Goal: Communication & Community: Answer question/provide support

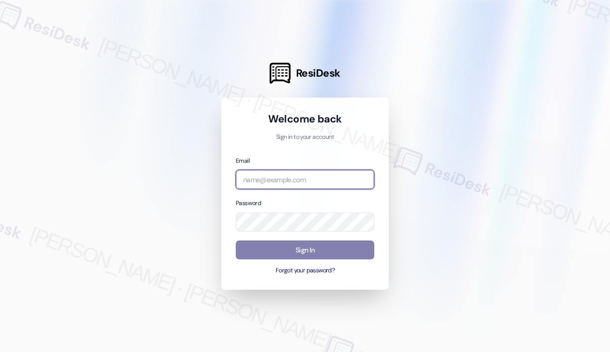
click at [288, 180] on input "email" at bounding box center [305, 179] width 138 height 19
click at [0, 352] on com-1password-button at bounding box center [0, 352] width 0 height 0
click at [302, 179] on input "email" at bounding box center [305, 179] width 138 height 19
type input "automated-surveys-kane_realty-john-roy.roles@kane_realty.com"
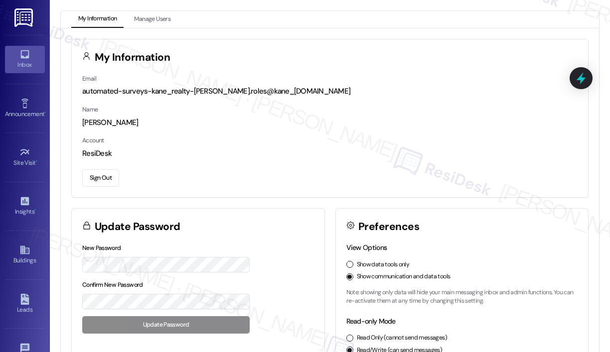
click at [25, 67] on div "Inbox" at bounding box center [25, 65] width 50 height 10
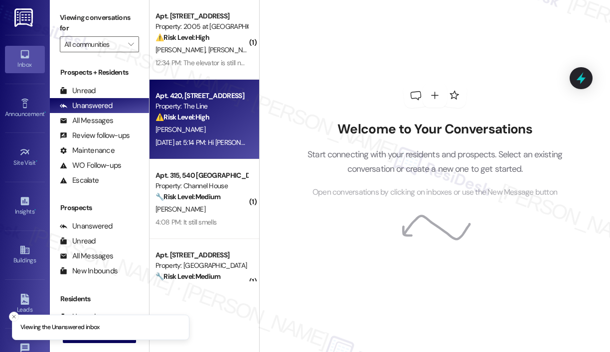
click at [224, 122] on div "⚠️ Risk Level: High The resident reports someone attempted to open their door a…" at bounding box center [201, 117] width 92 height 10
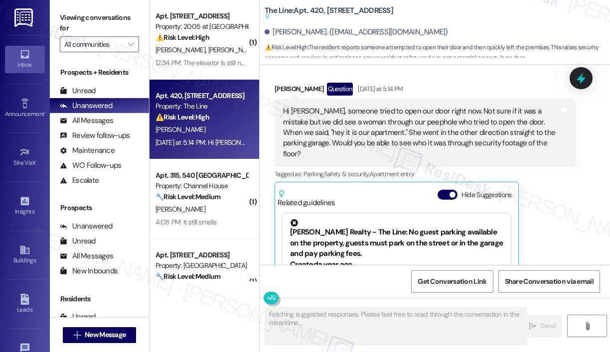
scroll to position [4039, 0]
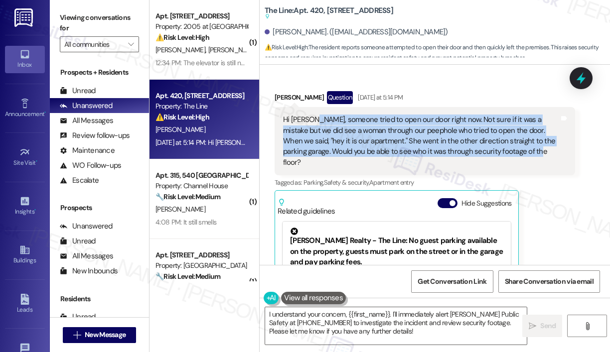
drag, startPoint x: 508, startPoint y: 159, endPoint x: 312, endPoint y: 129, distance: 198.4
click at [312, 129] on div "Hi Sarah, someone tried to open our door right now. Not sure if it was a mistak…" at bounding box center [421, 141] width 276 height 53
copy div "someone tried to open our door right now. Not sure if it was a mistake but we d…"
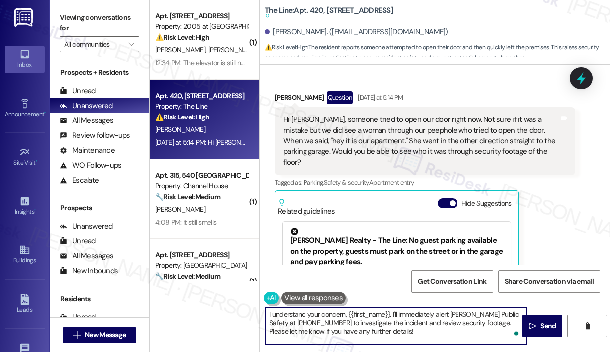
drag, startPoint x: 416, startPoint y: 340, endPoint x: 267, endPoint y: 313, distance: 151.9
click at [267, 313] on textarea "I understand your concern, {{first_name}}. I'll immediately alert Kane Public S…" at bounding box center [395, 325] width 261 height 37
paste textarea "Thank you for reaching out. I’m sorry you had to experience someone trying to o…"
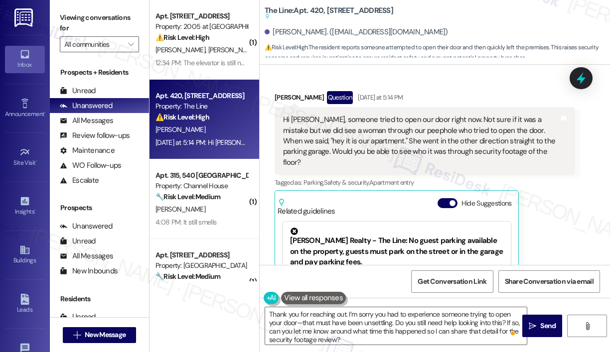
click at [292, 32] on div "Shraddha Bansode. (shraddhabansode18@gmail.com)" at bounding box center [355, 32] width 183 height 10
click at [292, 33] on div "Shraddha Bansode. (shraddhabansode18@gmail.com)" at bounding box center [355, 32] width 183 height 10
copy div "Shraddha"
click at [345, 315] on textarea "Thank you for reaching out. I’m sorry you had to experience someone trying to o…" at bounding box center [395, 325] width 261 height 37
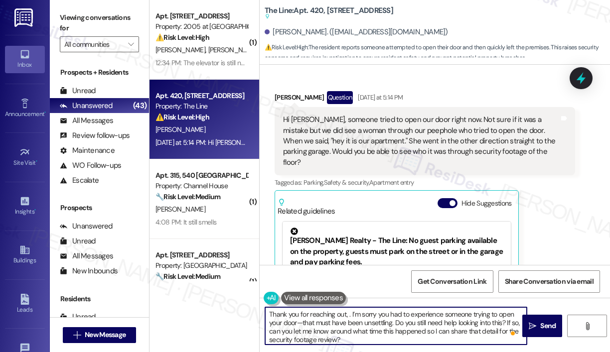
paste textarea "Shraddha"
click at [437, 314] on textarea "Thank you for reaching out, Shraddha. I’m sorry you had to experience someone t…" at bounding box center [395, 325] width 261 height 37
click at [439, 328] on textarea "Thank you for reaching out, Shraddha. I’m sorry you had to experience someone t…" at bounding box center [395, 325] width 261 height 37
click at [439, 326] on textarea "Thank you for reaching out, Shraddha. I’m sorry you had to experience someone t…" at bounding box center [395, 325] width 261 height 37
type textarea "Thank you for reaching out, Shraddha. I’m sorry you had to experience someone t…"
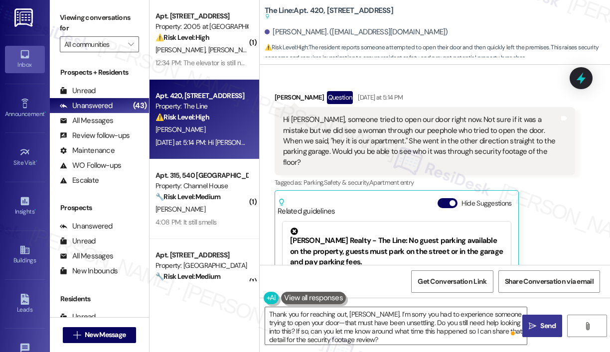
click at [538, 323] on span "Send" at bounding box center [547, 326] width 19 height 10
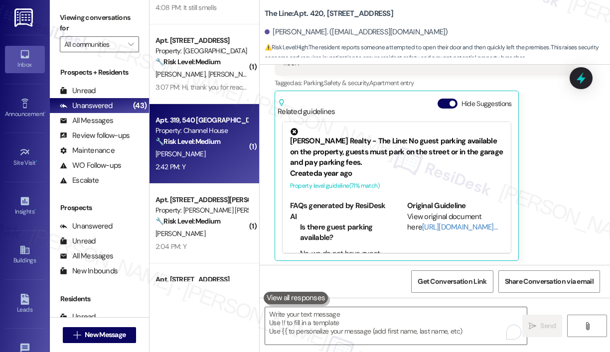
scroll to position [149, 0]
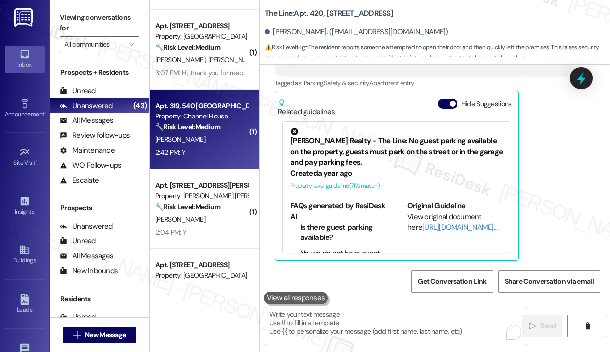
click at [218, 142] on div "C. Stucker" at bounding box center [201, 139] width 94 height 12
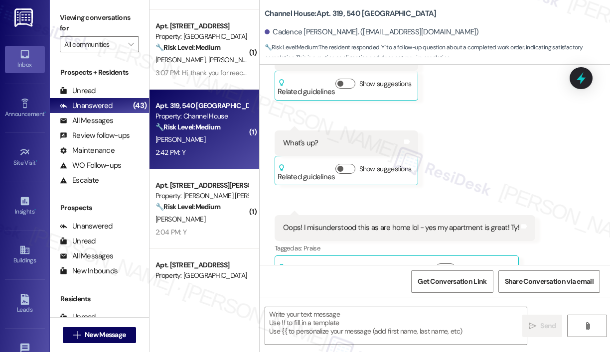
type textarea "Fetching suggested responses. Please feel free to read through the conversation…"
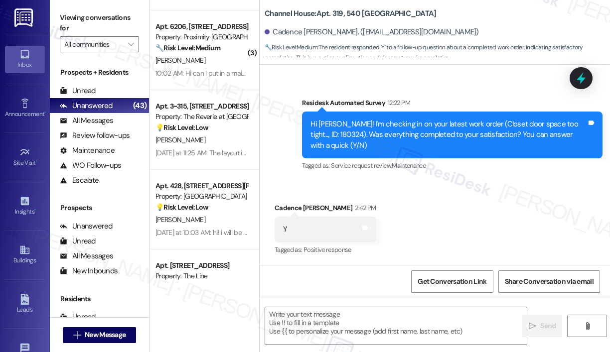
scroll to position [1892, 0]
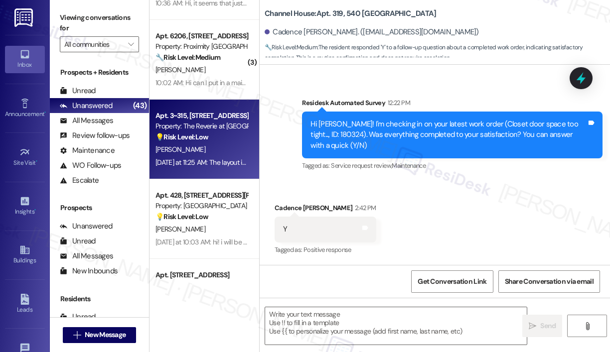
click at [227, 151] on div "L. Yewdall" at bounding box center [201, 149] width 94 height 12
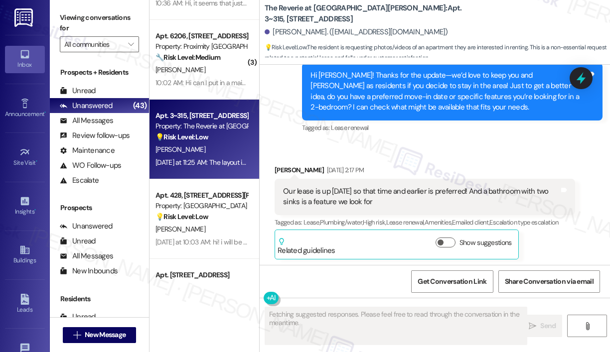
scroll to position [2827, 0]
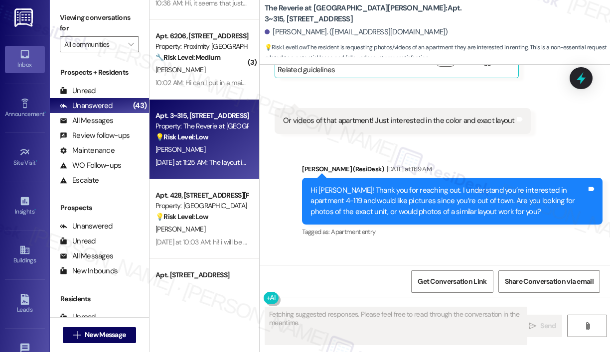
click at [472, 164] on div "Sent via SMS Sarah (ResiDesk) Yesterday at 11:19 AM Hi Lindsey! Thank you for r…" at bounding box center [451, 201] width 315 height 91
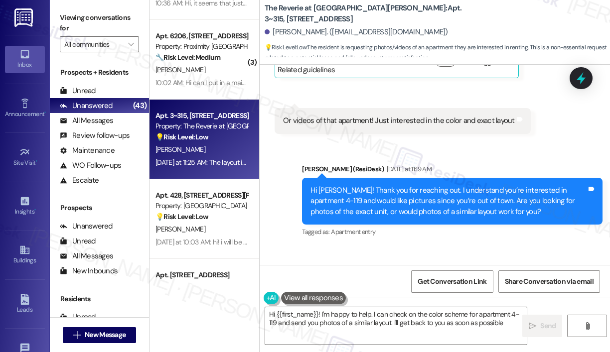
type textarea "Hi {{first_name}}! I'm happy to help. I can check on the color scheme for apart…"
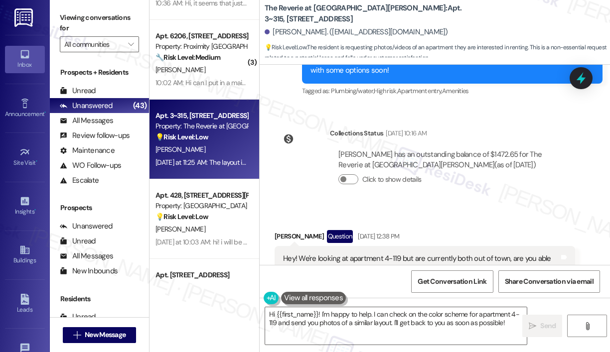
scroll to position [2578, 0]
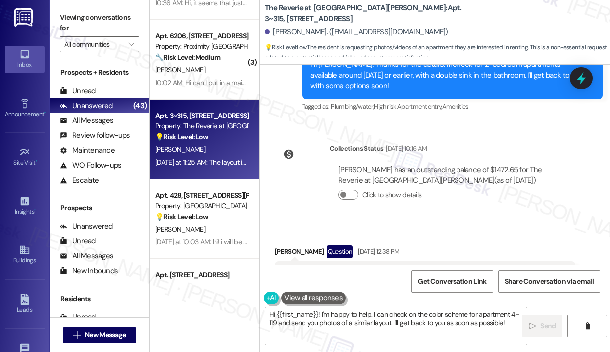
drag, startPoint x: 417, startPoint y: 206, endPoint x: 301, endPoint y: 198, distance: 116.8
click at [301, 269] on div "Hey! We're looking at apartment 4-119 but are currently both out of town, are y…" at bounding box center [421, 279] width 276 height 21
copy div "We're looking at apartment 4-119 but are currently both out of town, are you ab…"
click at [492, 223] on div "Received via SMS Lindsey Yewdall Question Aug 23, 2025 at 12:38 PM Hey! We're l…" at bounding box center [434, 306] width 350 height 167
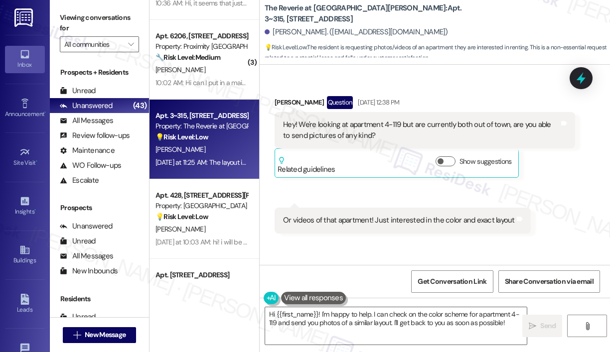
click at [407, 215] on div "Or videos of that apartment! Just interested in the color and exact layout" at bounding box center [399, 220] width 232 height 10
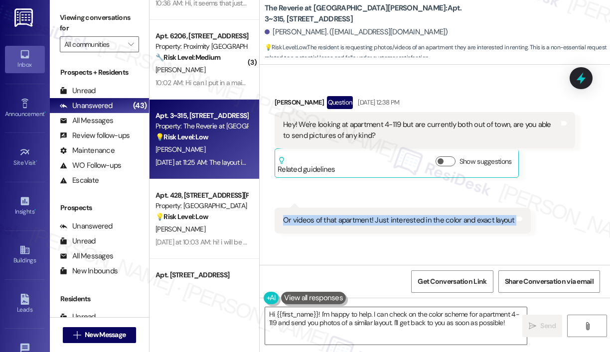
click at [407, 215] on div "Or videos of that apartment! Just interested in the color and exact layout" at bounding box center [399, 220] width 232 height 10
copy div "Or videos of that apartment! Just interested in the color and exact layout Tags…"
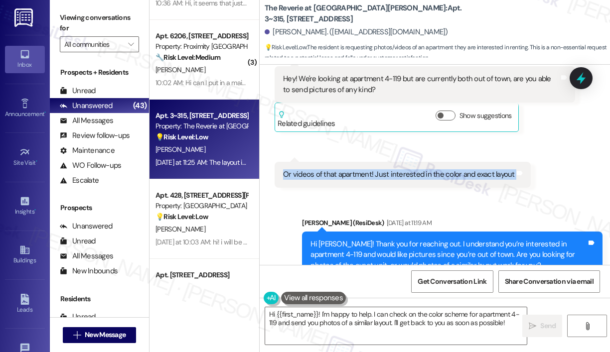
scroll to position [2827, 0]
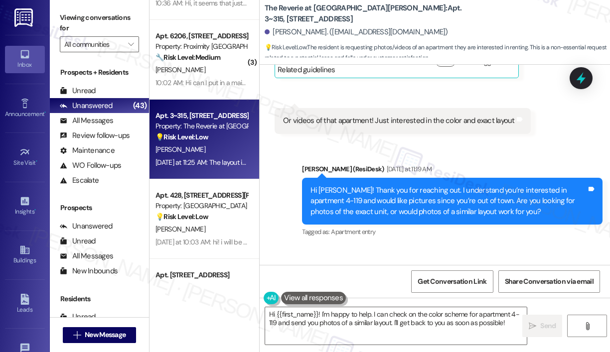
click at [430, 301] on div "The layout is fine if you know the color scheme you can send also!!" at bounding box center [387, 306] width 209 height 10
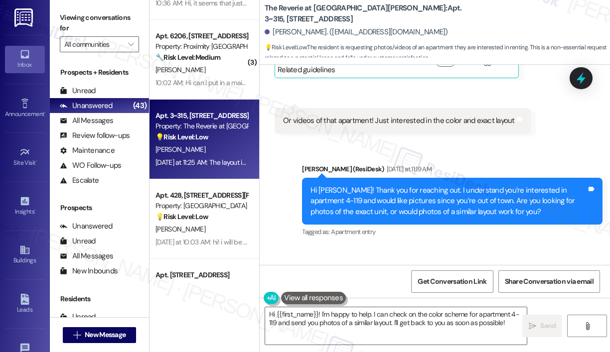
click at [521, 247] on div "Received via SMS Lindsey Yewdall Neutral Yesterday at 11:25 AM The layout is fi…" at bounding box center [434, 294] width 350 height 95
click at [582, 73] on icon at bounding box center [581, 78] width 12 height 15
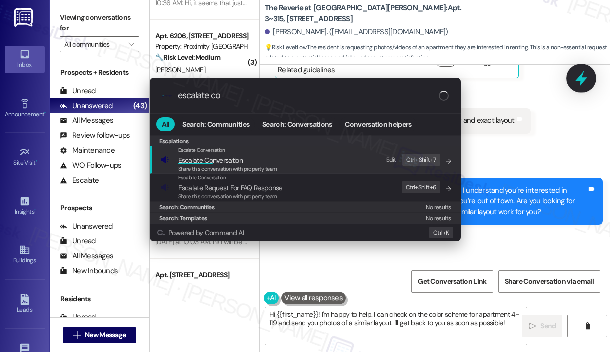
type input "escalate con"
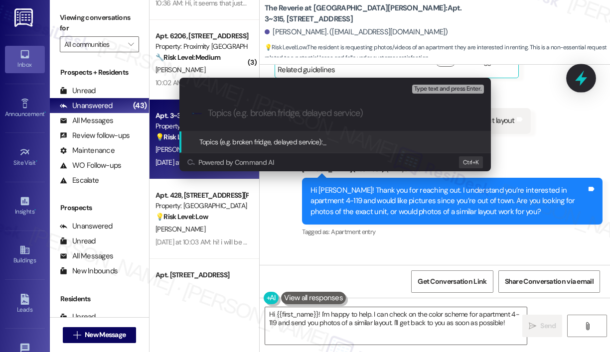
type input "Request for Photos/Videos of Apartment 4-119"
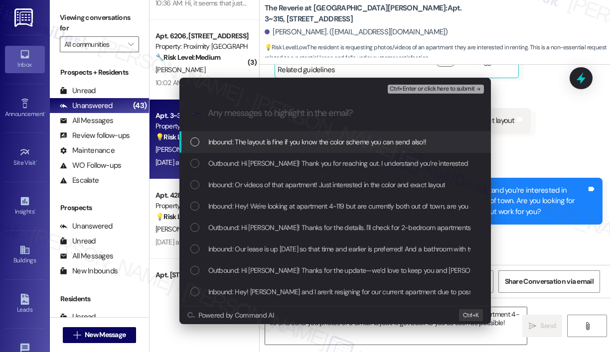
click at [310, 139] on span "Inbound: The layout is fine if you know the color scheme you can send also!!" at bounding box center [317, 141] width 218 height 11
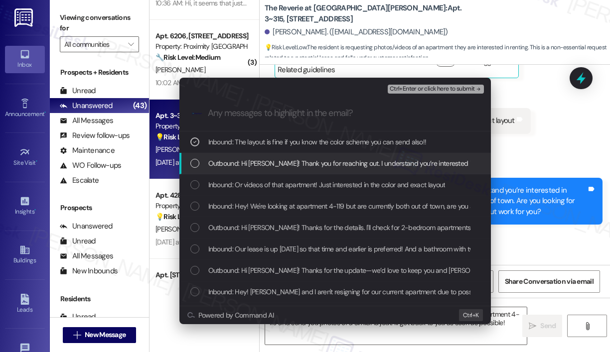
click at [313, 166] on span "Outbound: Hi Lindsey! Thank you for reaching out. I understand you’re intereste…" at bounding box center [569, 163] width 722 height 11
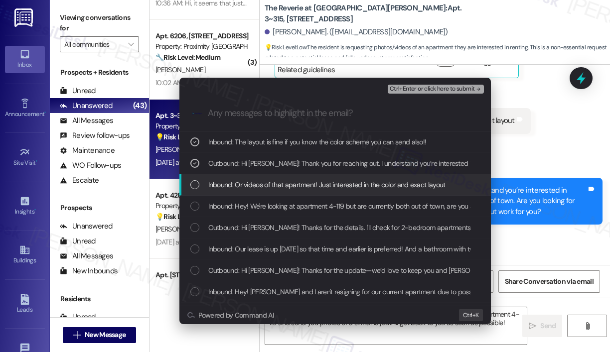
click at [314, 188] on span "Inbound: Or videos of that apartment! Just interested in the color and exact la…" at bounding box center [326, 184] width 237 height 11
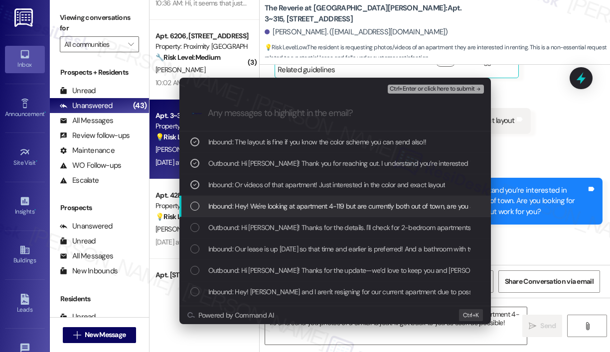
click at [311, 205] on span "Inbound: Hey! We're looking at apartment 4-119 but are currently both out of to…" at bounding box center [388, 206] width 360 height 11
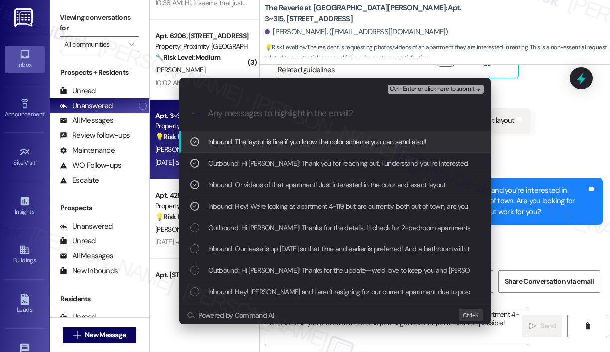
click at [424, 91] on span "Ctrl+Enter or click here to submit" at bounding box center [431, 89] width 85 height 7
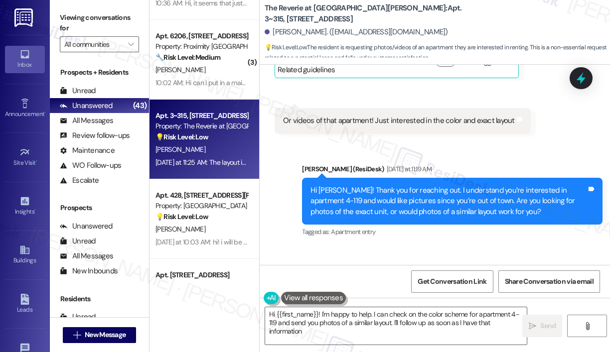
type textarea "Hi {{first_name}}! I'm happy to help. I can check on the color scheme for apart…"
click at [469, 247] on div "Received via SMS Lindsey Yewdall Neutral Yesterday at 11:25 AM The layout is fi…" at bounding box center [434, 294] width 350 height 95
click at [428, 331] on textarea "Hi {{first_name}}! I'm happy to help. I can check on the color scheme for apart…" at bounding box center [395, 325] width 261 height 37
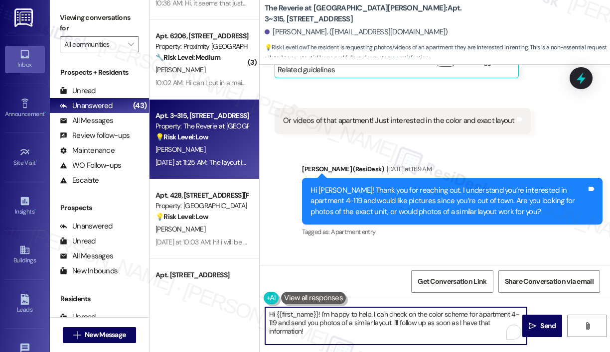
click at [432, 327] on textarea "Hi {{first_name}}! I'm happy to help. I can check on the color scheme for apart…" at bounding box center [395, 325] width 261 height 37
click at [399, 335] on textarea "Hi {{first_name}}! I'm happy to help. I can check on the color scheme for apart…" at bounding box center [395, 325] width 261 height 37
click at [533, 328] on icon "" at bounding box center [531, 326] width 7 height 8
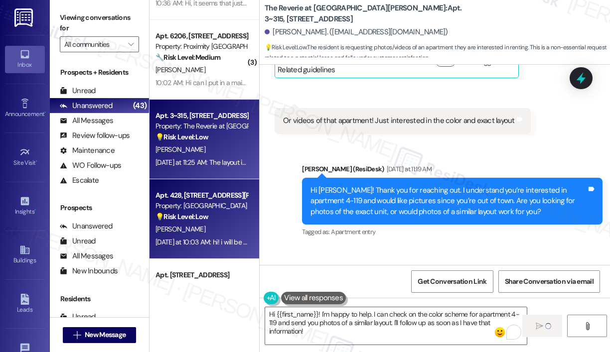
click at [180, 202] on div "Property: [GEOGRAPHIC_DATA]" at bounding box center [201, 206] width 92 height 10
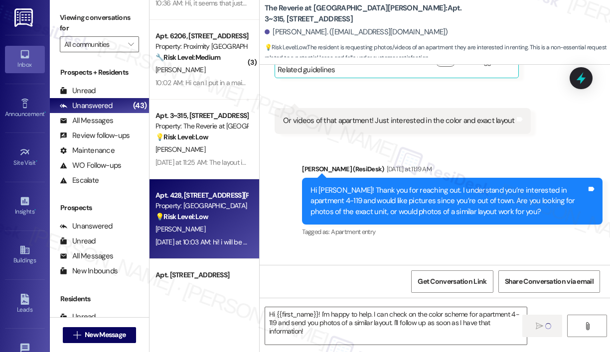
type textarea "Fetching suggested responses. Please feel free to read through the conversation…"
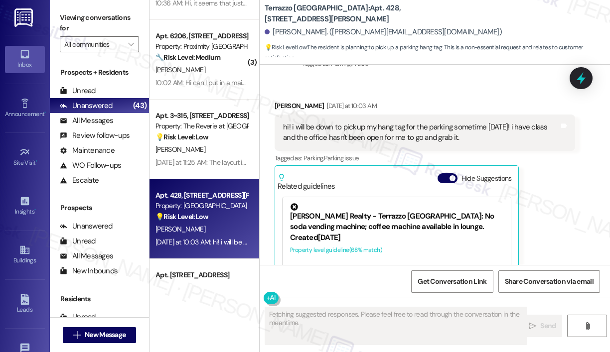
scroll to position [2757, 0]
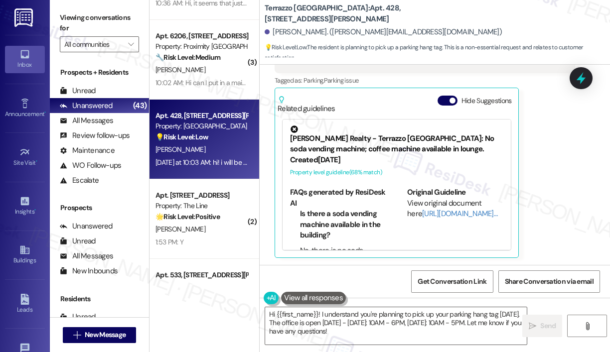
click at [560, 216] on div "Nicole Seymore Yesterday at 10:03 AM hi! i will be down to pickup my hang tag f…" at bounding box center [424, 140] width 300 height 235
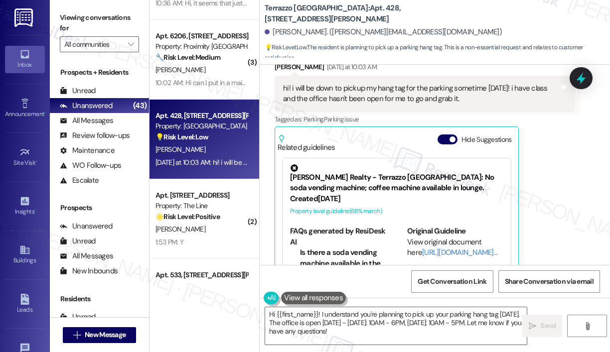
scroll to position [2657, 0]
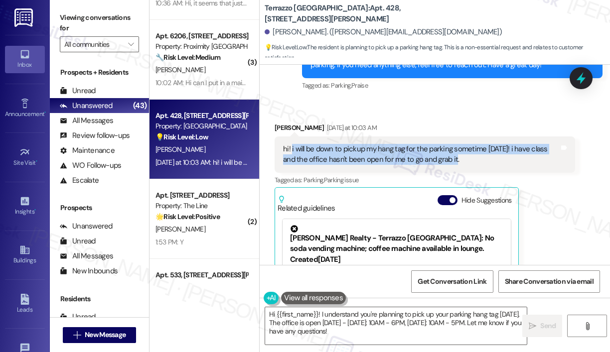
drag, startPoint x: 471, startPoint y: 157, endPoint x: 291, endPoint y: 147, distance: 180.6
click at [291, 147] on div "hi! i will be down to pickup my hang tag for the parking sometime today! i have…" at bounding box center [421, 154] width 276 height 21
copy div "i will be down to pickup my hang tag for the parking sometime today! i have cla…"
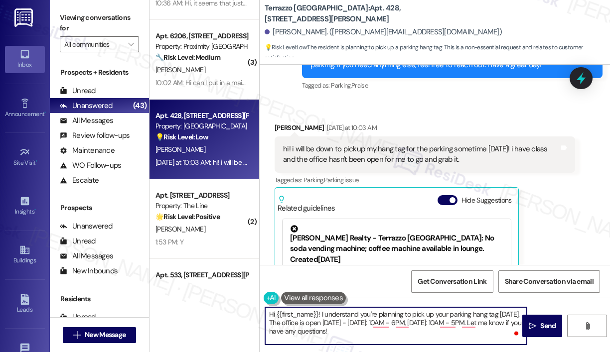
drag, startPoint x: 369, startPoint y: 334, endPoint x: 321, endPoint y: 313, distance: 52.2
click at [321, 313] on textarea "Hi {{first_name}}! I understand you're planning to pick up your parking hang ta…" at bounding box center [395, 325] width 261 height 37
paste textarea "Thank you for reaching out. Were you able to pick up your hang tag for parking …"
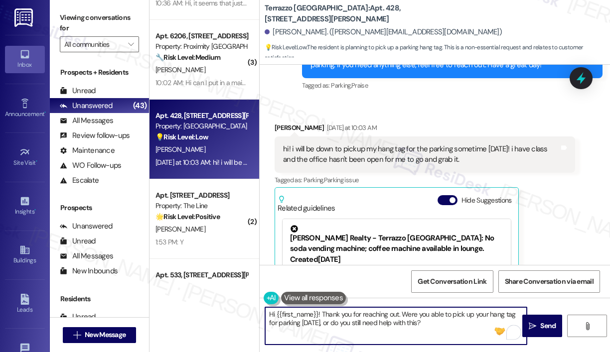
click at [477, 328] on textarea "Hi {{first_name}}! Thank you for reaching out. Were you able to pick up your ha…" at bounding box center [395, 325] width 261 height 37
click at [464, 322] on textarea "Hi {{first_name}}! Thank you for reaching out. Were you able to pick up your ha…" at bounding box center [395, 325] width 261 height 37
type textarea "Hi {{first_name}}! Thank you for reaching out. Were you able to pick up your ha…"
click at [538, 324] on span "Send" at bounding box center [547, 326] width 19 height 10
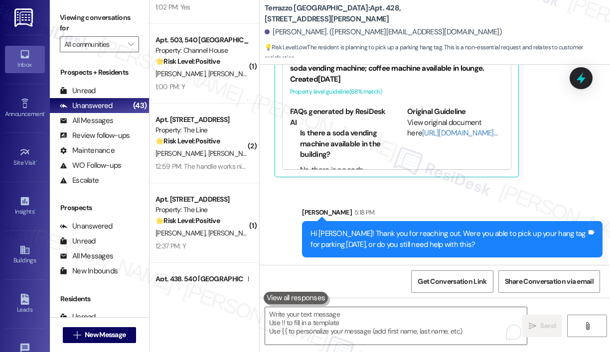
scroll to position [2199, 0]
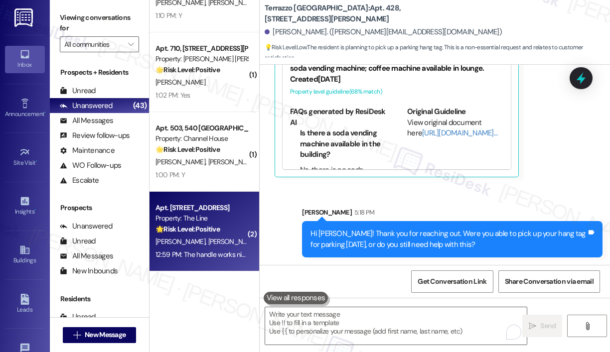
click at [215, 221] on div "Property: The Line" at bounding box center [201, 218] width 92 height 10
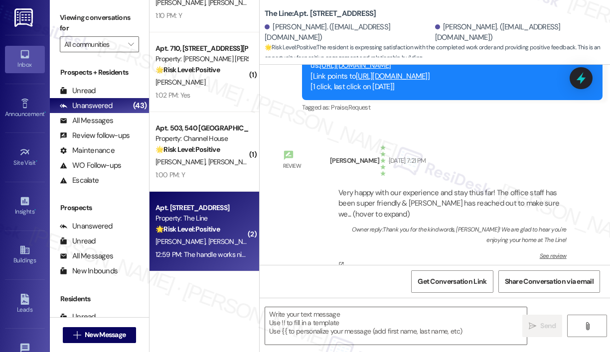
type textarea "Fetching suggested responses. Please feel free to read through the conversation…"
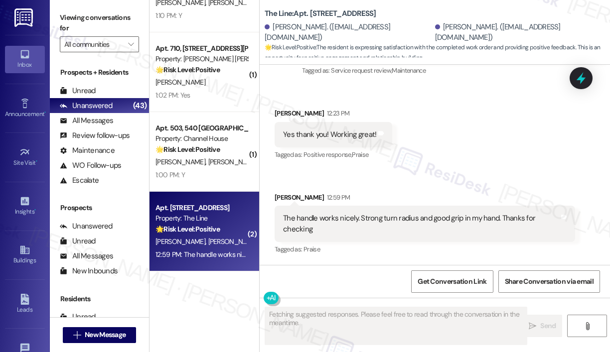
scroll to position [1264, 0]
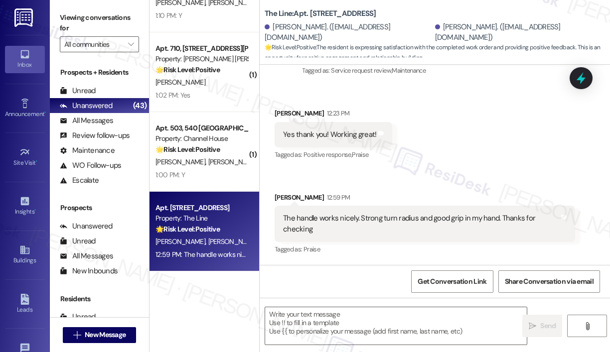
click at [470, 169] on div "Received via SMS Juleigh Clement 12:23 PM Yes thank you! Working great! Tags an…" at bounding box center [434, 175] width 350 height 179
click at [467, 157] on div "Received via SMS Juleigh Clement 12:23 PM Yes thank you! Working great! Tags an…" at bounding box center [434, 175] width 350 height 179
click at [465, 157] on div "Received via SMS Juleigh Clement 12:23 PM Yes thank you! Working great! Tags an…" at bounding box center [434, 175] width 350 height 179
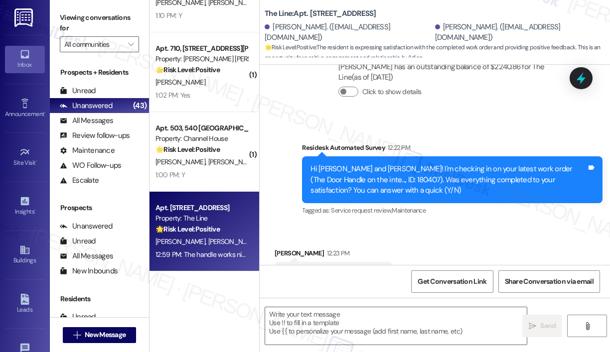
scroll to position [1264, 0]
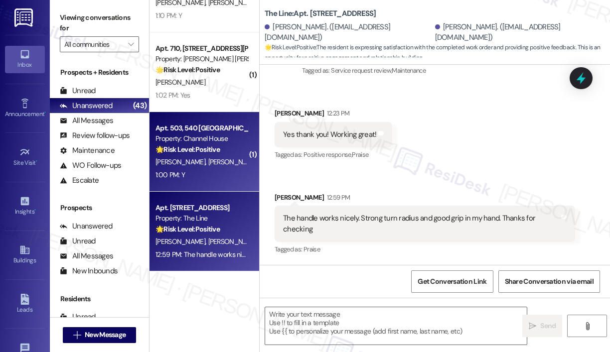
click at [209, 169] on div "1:00 PM: Y 1:00 PM: Y" at bounding box center [201, 175] width 94 height 12
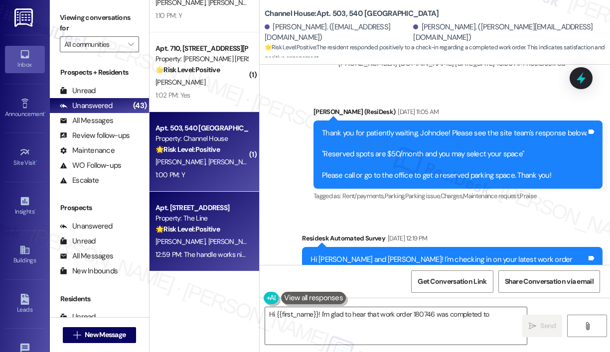
scroll to position [6016, 0]
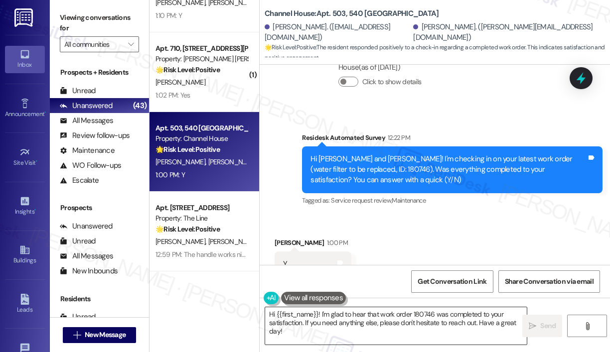
click at [329, 333] on textarea "Hi {{first_name}}! I'm glad to hear that work order 180746 was completed to you…" at bounding box center [395, 325] width 261 height 37
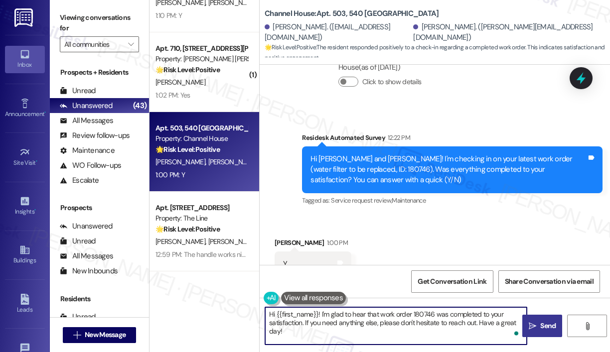
click at [535, 325] on icon "" at bounding box center [531, 326] width 7 height 8
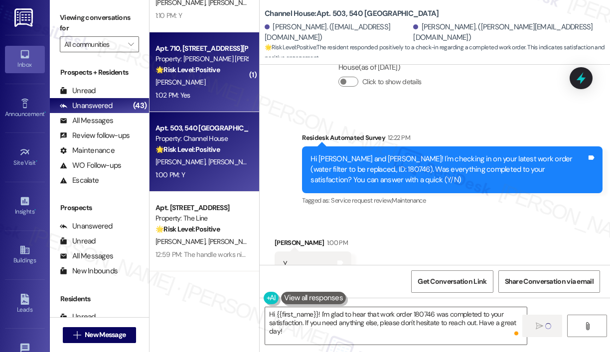
type textarea "Fetching suggested responses. Please feel free to read through the conversation…"
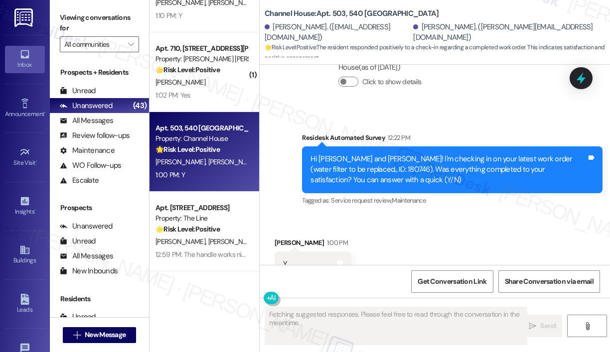
click at [168, 81] on span "L. Kyger" at bounding box center [180, 82] width 50 height 9
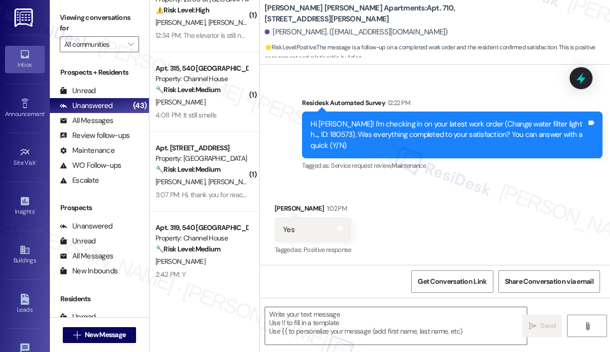
scroll to position [0, 0]
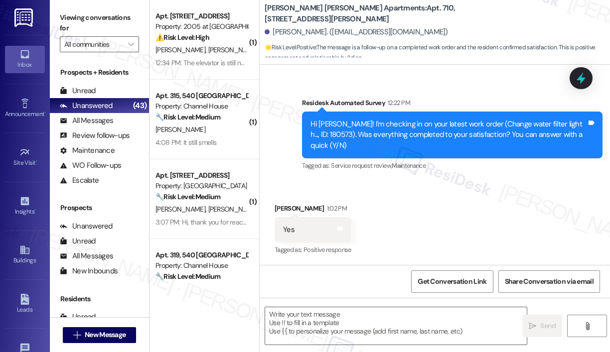
click at [438, 200] on div "Received via SMS Lindy Kyger 1:02 PM Yes Tags and notes Tagged as: Positive res…" at bounding box center [434, 223] width 350 height 84
click at [332, 318] on textarea at bounding box center [395, 325] width 261 height 37
click at [322, 278] on div "Get Conversation Link Share Conversation via email" at bounding box center [434, 281] width 350 height 33
click at [310, 326] on textarea "To enrich screen reader interactions, please activate Accessibility in Grammarl…" at bounding box center [395, 325] width 261 height 37
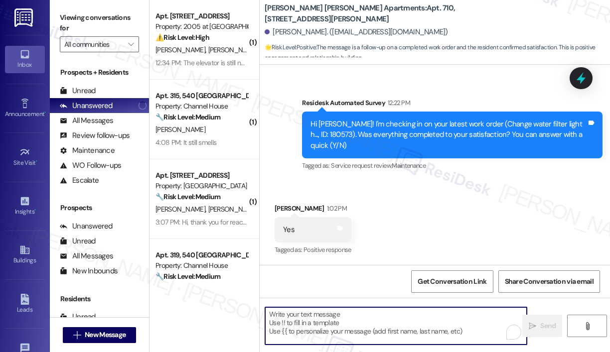
paste textarea "That’s wonderful to hear! We’re so glad that you’re satisfied with the recent w…"
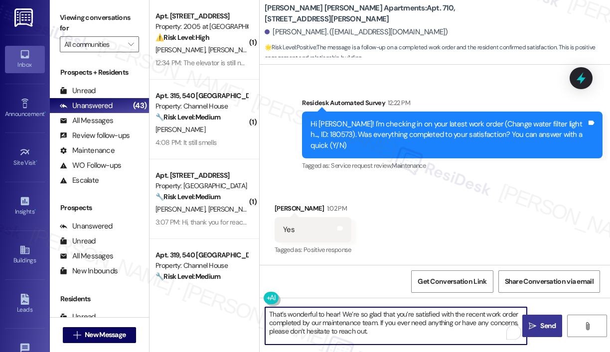
type textarea "That’s wonderful to hear! We’re so glad that you’re satisfied with the recent w…"
click at [543, 320] on button " Send" at bounding box center [542, 326] width 40 height 22
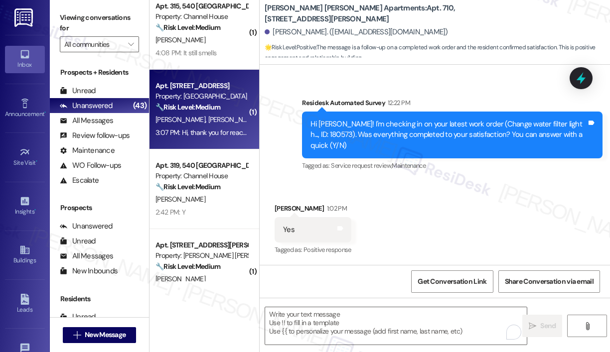
scroll to position [100, 0]
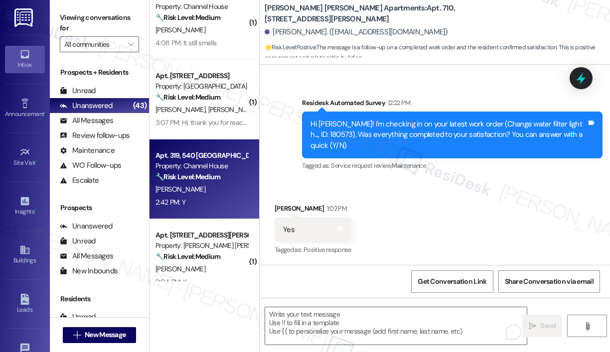
click at [211, 199] on div "2:42 PM: Y 2:42 PM: Y" at bounding box center [201, 202] width 94 height 12
type textarea "Fetching suggested responses. Please feel free to read through the conversation…"
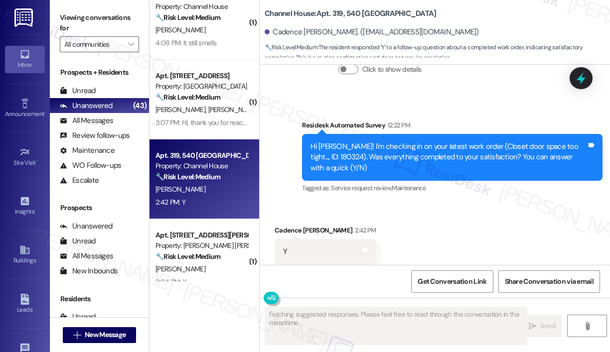
scroll to position [1314, 0]
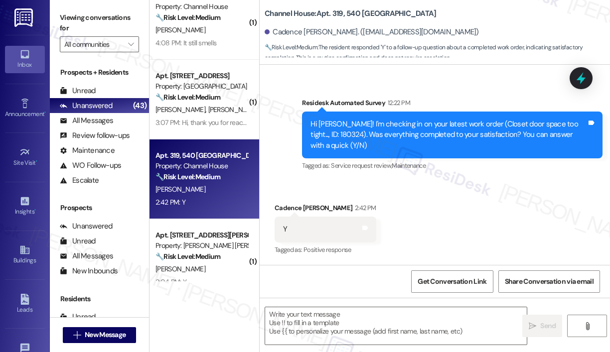
click at [444, 209] on div "Received via SMS Cadence Stucker 2:42 PM Y Tags and notes Tagged as: Positive r…" at bounding box center [434, 222] width 350 height 84
click at [341, 311] on textarea at bounding box center [395, 325] width 261 height 37
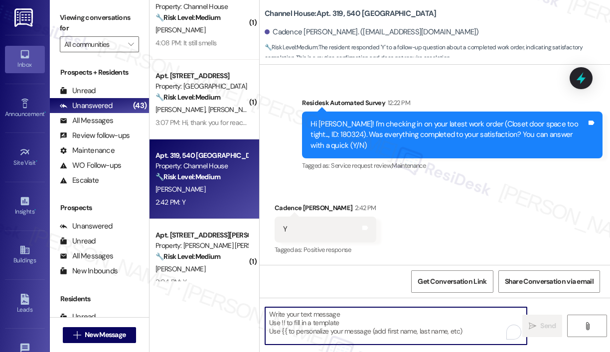
paste textarea "That’s wonderful to hear! We’re so glad that you’re satisfied with the recent w…"
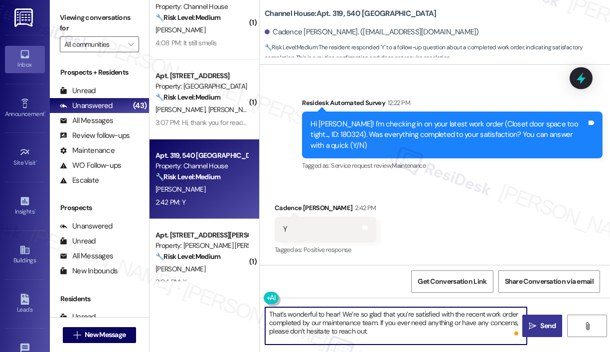
type textarea "That’s wonderful to hear! We’re so glad that you’re satisfied with the recent w…"
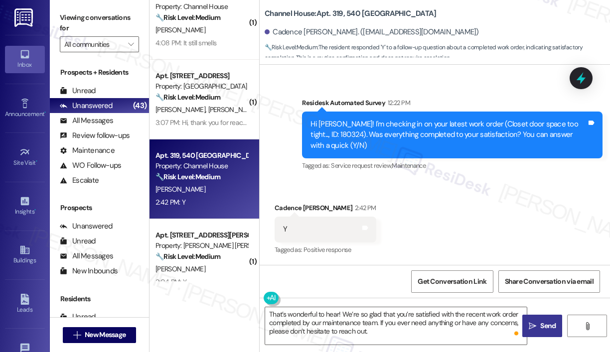
click at [544, 324] on span "Send" at bounding box center [547, 326] width 15 height 10
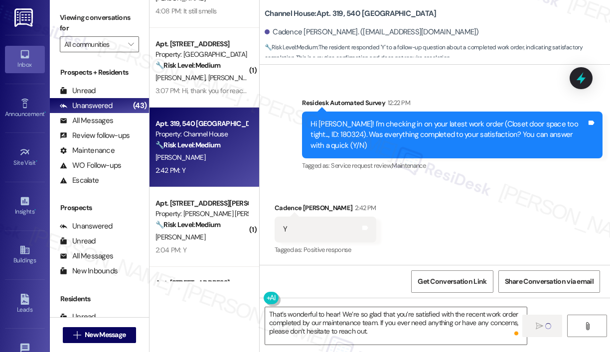
scroll to position [149, 0]
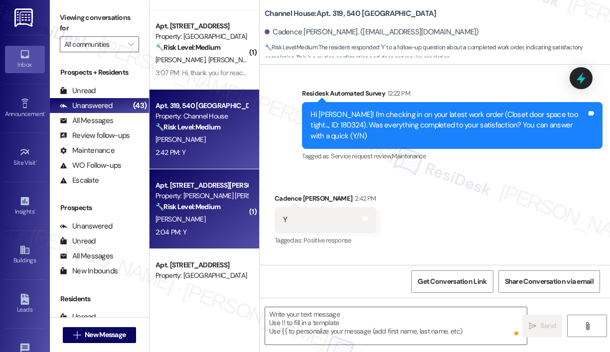
click at [209, 209] on strong "🔧 Risk Level: Medium" at bounding box center [187, 206] width 65 height 9
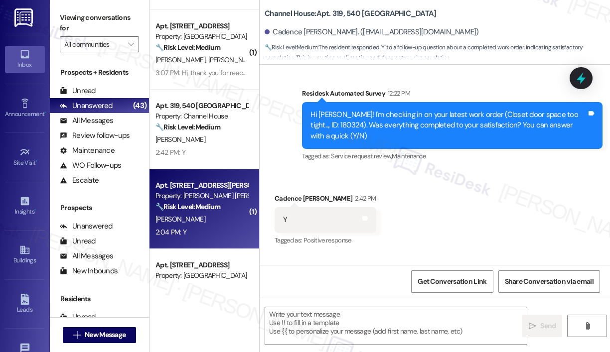
type textarea "Fetching suggested responses. Please feel free to read through the conversation…"
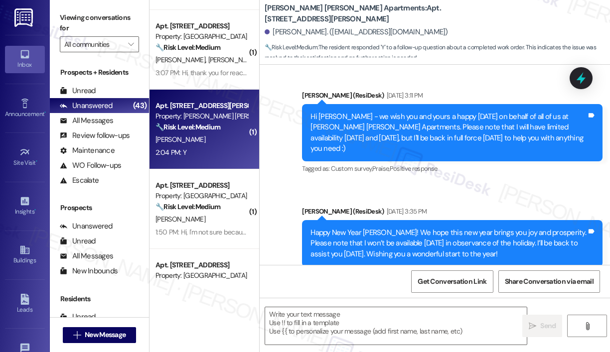
type textarea "Fetching suggested responses. Please feel free to read through the conversation…"
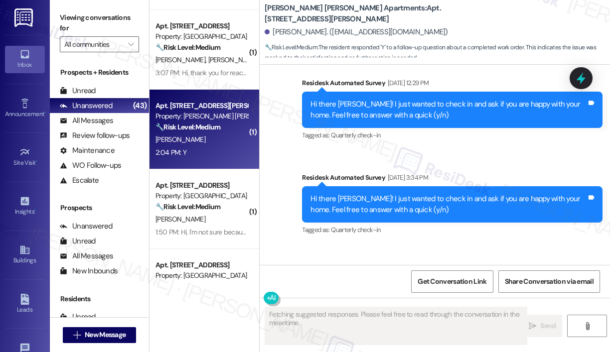
scroll to position [1951, 0]
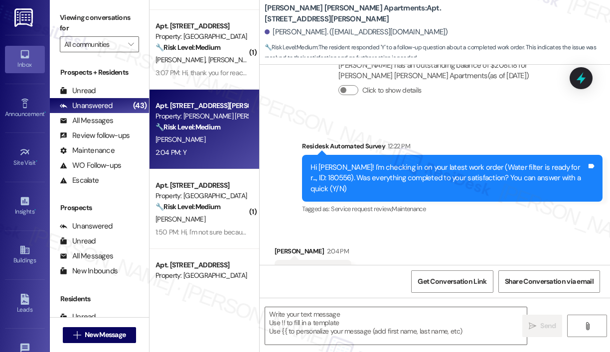
click at [441, 224] on div "Received via SMS Peter Stepanek 2:04 PM Y Tags and notes Tagged as: Positive re…" at bounding box center [434, 266] width 350 height 84
click at [347, 310] on textarea at bounding box center [395, 325] width 261 height 37
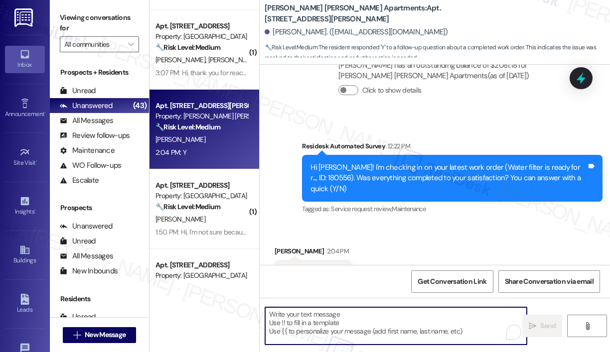
paste textarea "That’s wonderful to hear! We’re so glad that you’re satisfied with the recent w…"
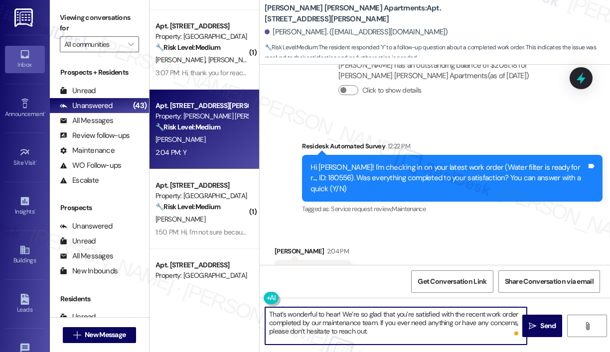
click at [337, 313] on textarea "That’s wonderful to hear! We’re so glad that you’re satisfied with the recent w…" at bounding box center [395, 325] width 261 height 37
type textarea "That’s wonderful to hear, Peter! We’re so glad that you’re satisfied with the r…"
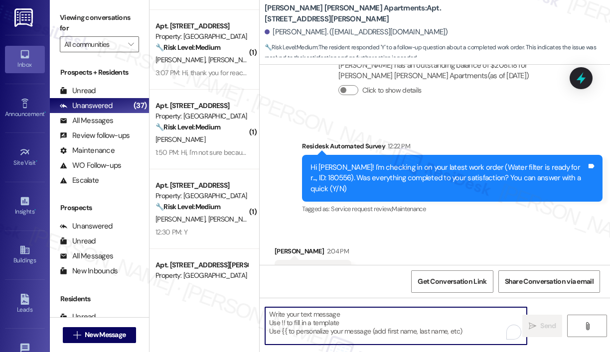
click at [383, 311] on textarea "To enrich screen reader interactions, please activate Accessibility in Grammarl…" at bounding box center [395, 325] width 261 height 37
paste textarea "That’s wonderful to hear! We’re so glad that you’re satisfied with the recent w…"
type textarea "That’s wonderful to hear! We’re so glad that you’re satisfied with the recent w…"
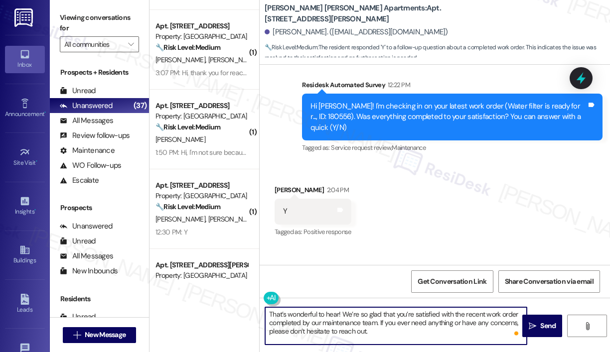
scroll to position [2042, 0]
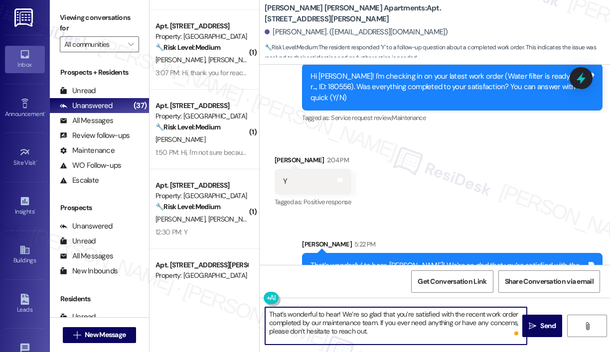
drag, startPoint x: 405, startPoint y: 334, endPoint x: 220, endPoint y: 298, distance: 188.2
click at [220, 298] on div "( 1 ) Apt. 4C, 2005 Yanceyville Street Property: 2005 at Revolution Mill ⚠️ Ris…" at bounding box center [379, 176] width 460 height 352
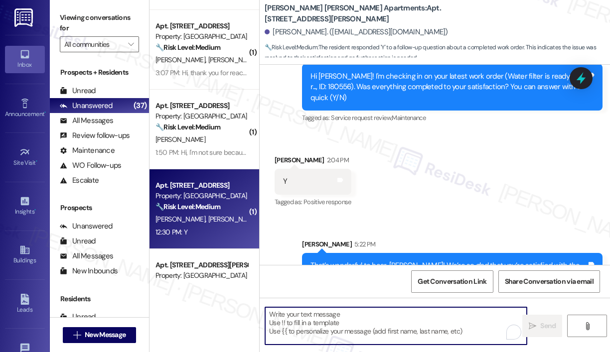
click at [229, 228] on div "12:30 PM: Y 12:30 PM: Y" at bounding box center [201, 232] width 94 height 12
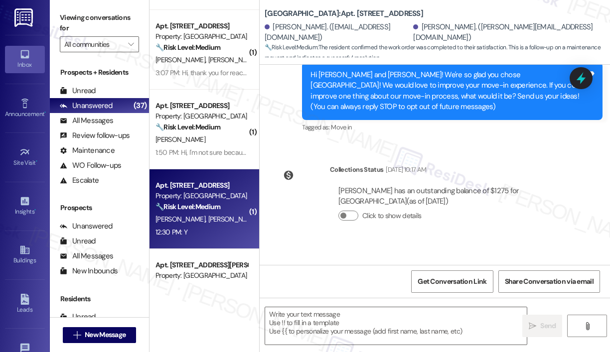
type textarea "Fetching suggested responses. Please feel free to read through the conversation…"
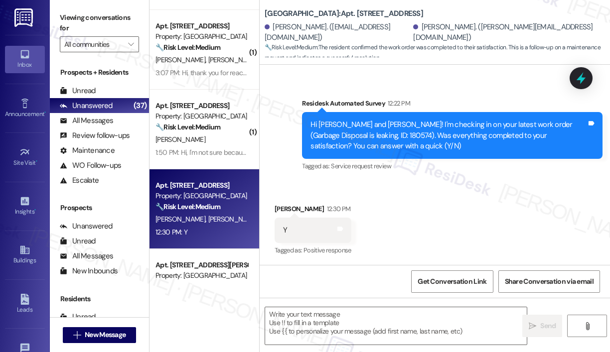
scroll to position [435, 0]
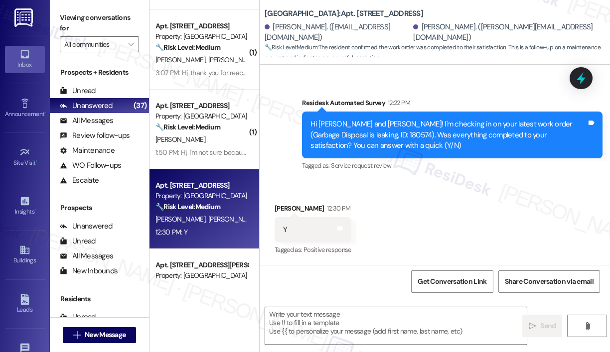
click at [371, 323] on textarea at bounding box center [395, 325] width 261 height 37
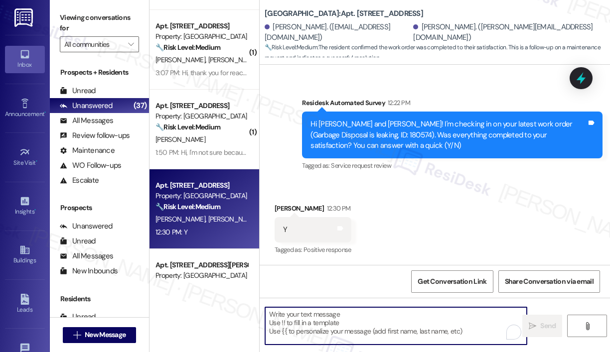
paste textarea "That’s wonderful to hear! We’re so glad that you’re satisfied with the recent w…"
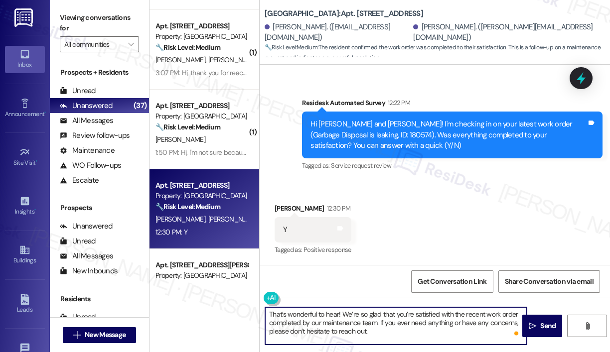
click at [338, 314] on textarea "That’s wonderful to hear! We’re so glad that you’re satisfied with the recent w…" at bounding box center [395, 325] width 261 height 37
type textarea "That’s wonderful to hear, Brandon! We’re so glad that you’re satisfied with the…"
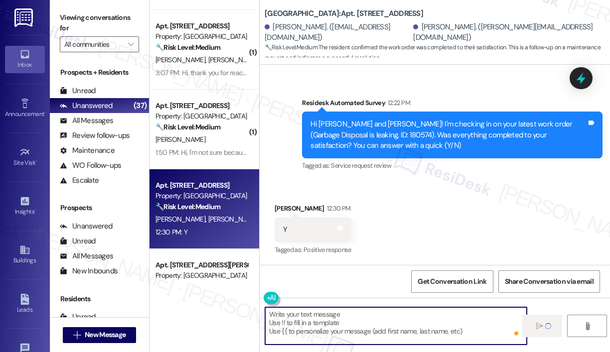
scroll to position [434, 0]
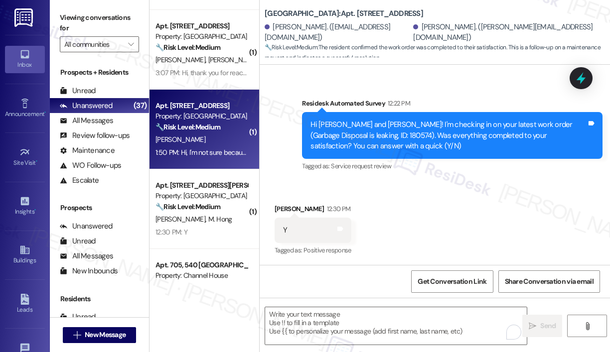
click at [216, 137] on div "[PERSON_NAME]" at bounding box center [201, 139] width 94 height 12
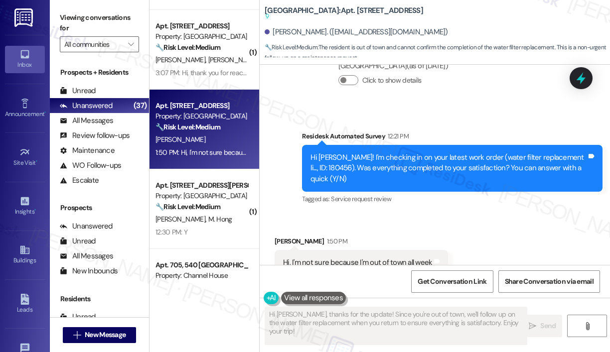
scroll to position [1445, 0]
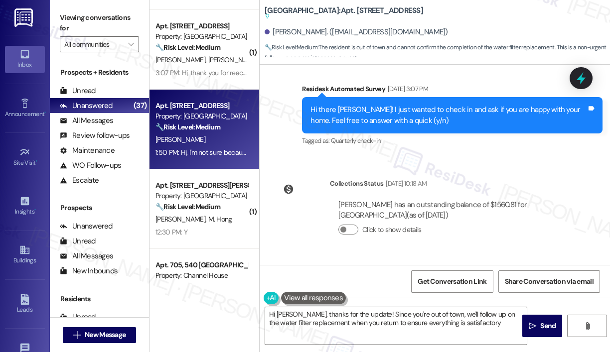
type textarea "Hi Eric, thanks for the update! Since you're out of town, we'll follow up on th…"
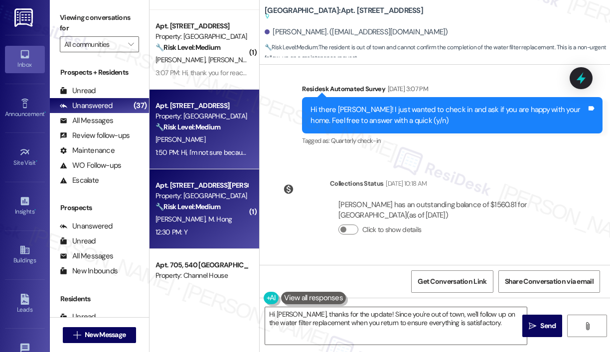
click at [220, 192] on div "Property: [GEOGRAPHIC_DATA]" at bounding box center [201, 196] width 92 height 10
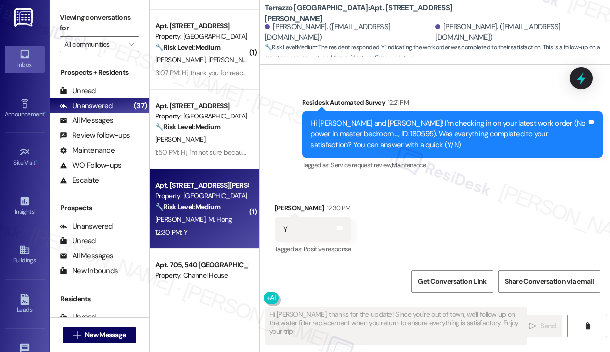
type textarea "Hi Eric, thanks for the update! Since you're out of town, we'll follow up on th…"
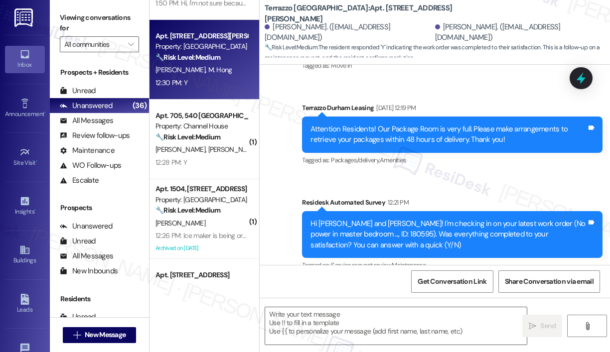
scroll to position [398, 0]
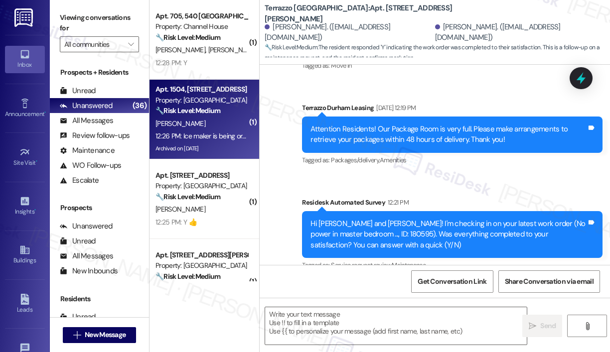
click at [220, 114] on strong "🔧 Risk Level: Medium" at bounding box center [187, 110] width 65 height 9
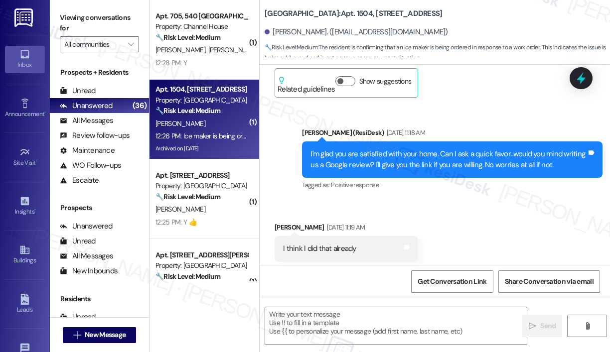
type textarea "Fetching suggested responses. Please feel free to read through the conversation…"
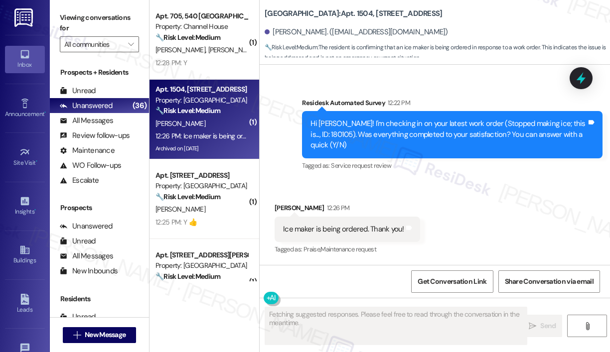
scroll to position [3450, 0]
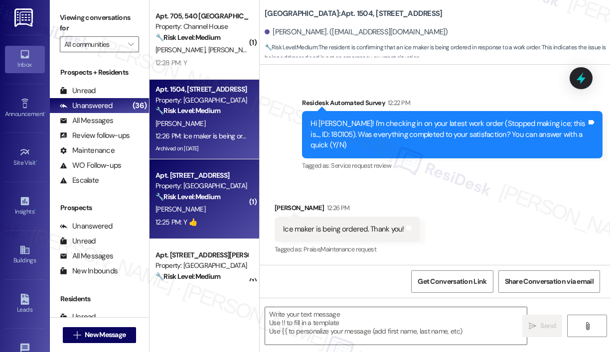
click at [233, 212] on div "R. Edwards" at bounding box center [201, 209] width 94 height 12
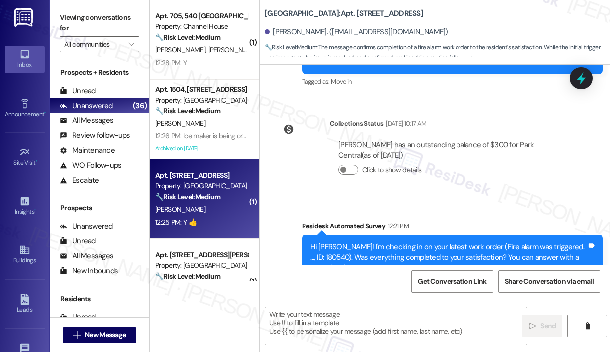
type textarea "Fetching suggested responses. Please feel free to read through the conversation…"
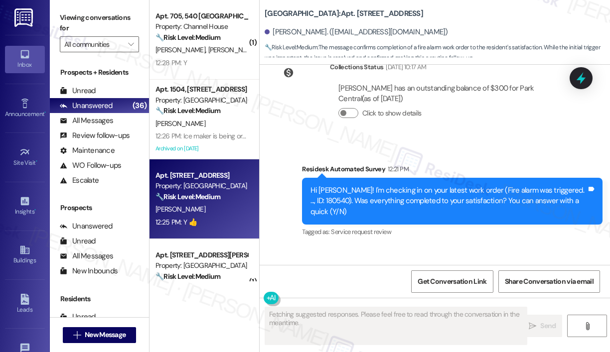
scroll to position [163, 0]
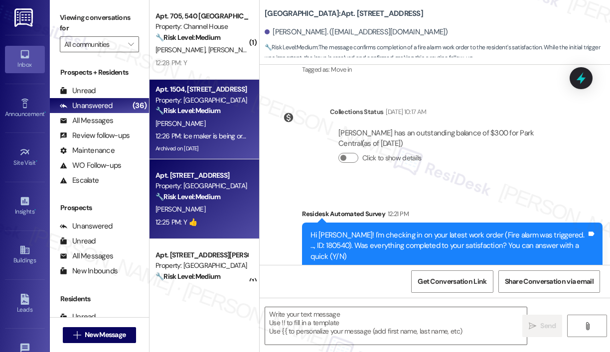
click at [234, 122] on div "[PERSON_NAME]" at bounding box center [201, 124] width 94 height 12
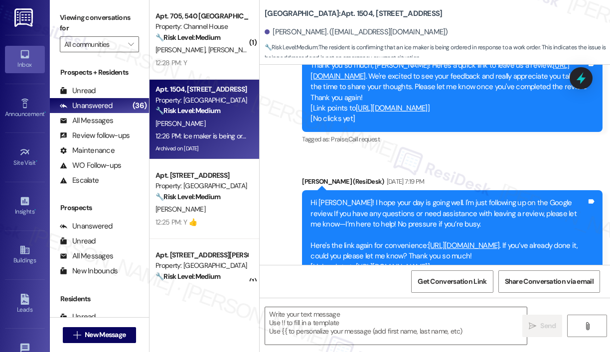
type textarea "Fetching suggested responses. Please feel free to read through the conversation…"
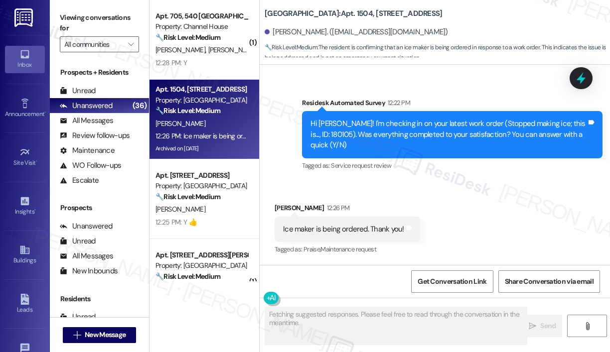
scroll to position [3450, 0]
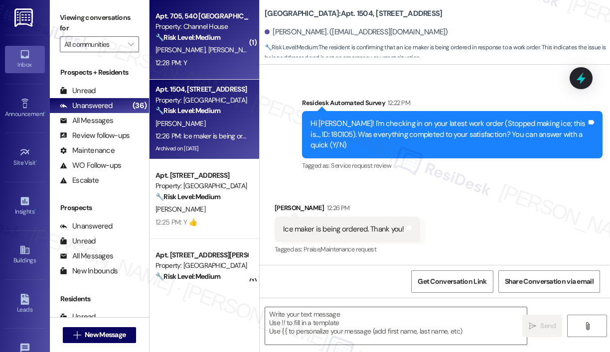
click at [202, 67] on div "12:28 PM: Y 12:28 PM: Y" at bounding box center [201, 63] width 94 height 12
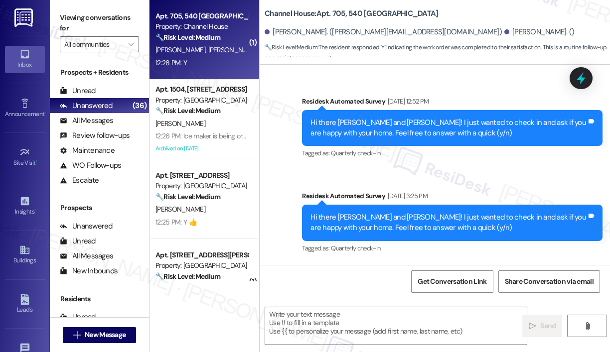
type textarea "Fetching suggested responses. Please feel free to read through the conversation…"
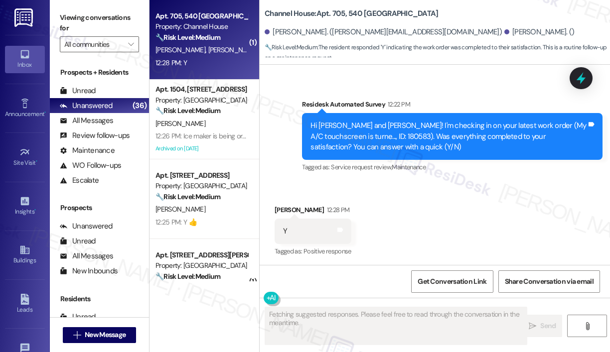
scroll to position [547, 0]
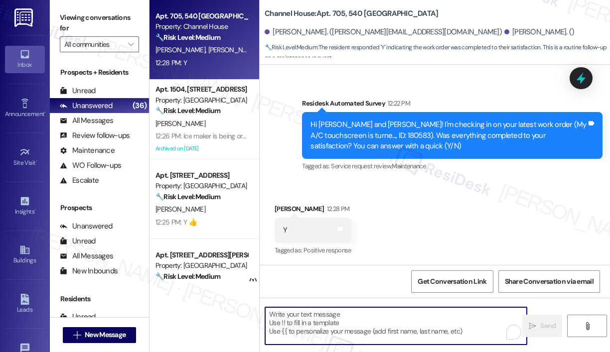
click at [342, 330] on textarea "To enrich screen reader interactions, please activate Accessibility in Grammarl…" at bounding box center [395, 325] width 261 height 37
paste textarea "That’s wonderful to hear! We’re so glad that you’re satisfied with the recent w…"
type textarea "That’s wonderful to hear! We’re so glad that you’re satisfied with the recent w…"
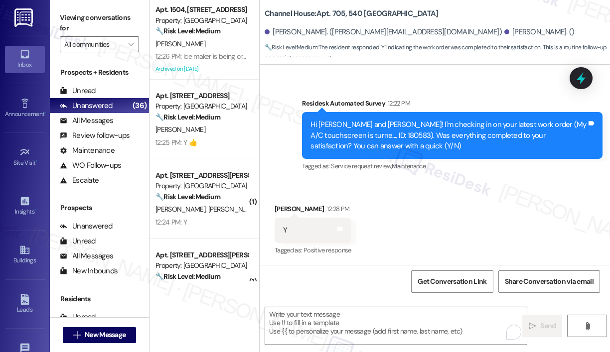
click at [471, 243] on div "Received via SMS Patrick Williams 12:28 PM Y Tags and notes Tagged as: Positive…" at bounding box center [434, 223] width 350 height 84
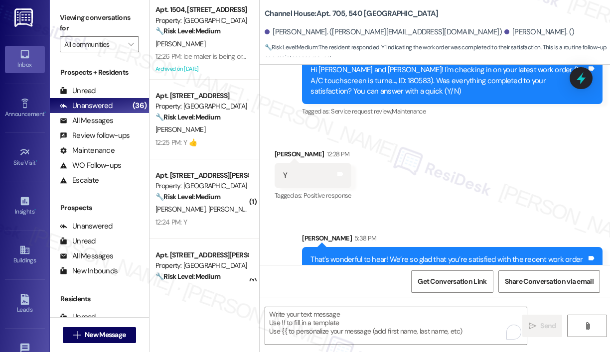
scroll to position [638, 0]
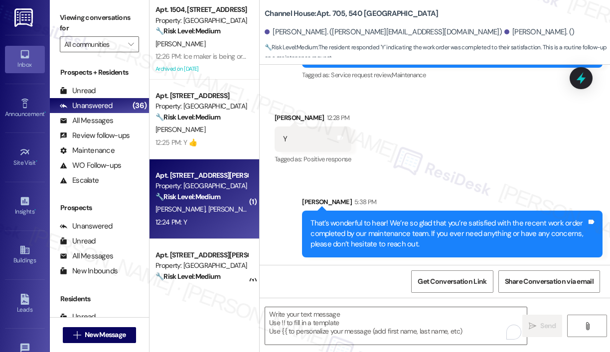
click at [203, 178] on div "Apt. 506, 2900 Erwin Rd" at bounding box center [201, 175] width 92 height 10
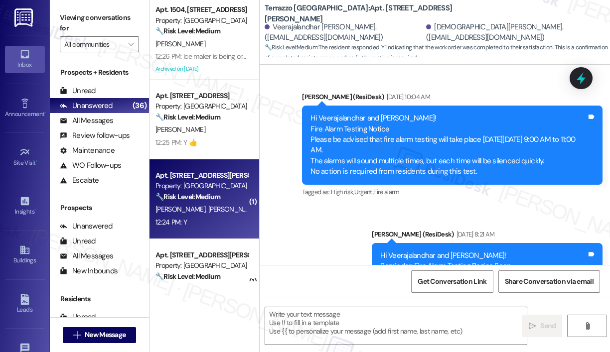
type textarea "Fetching suggested responses. Please feel free to read through the conversation…"
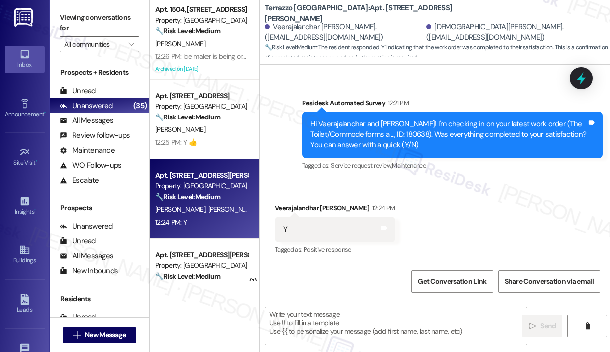
scroll to position [1424, 0]
click at [348, 178] on div "Survey, sent via SMS Residesk Automated Survey 12:21 PM Hi Veerajalandhar and S…" at bounding box center [451, 135] width 315 height 91
click at [345, 320] on textarea at bounding box center [395, 325] width 261 height 37
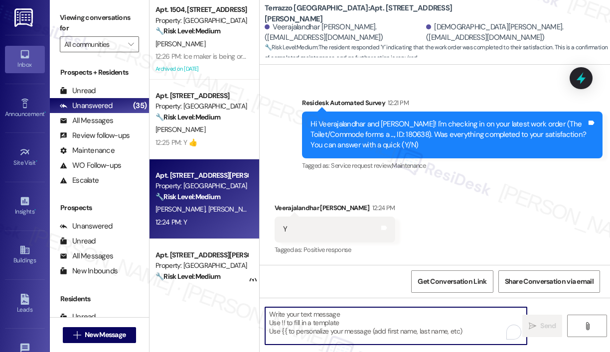
paste textarea "That’s wonderful to hear! We’re so glad that you’re satisfied with the recent w…"
type textarea "That’s wonderful to hear! We’re so glad that you’re satisfied with the recent w…"
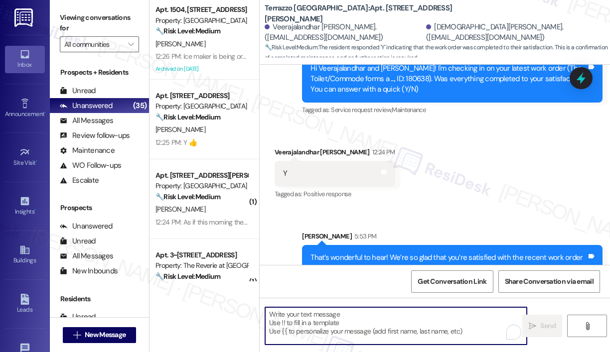
scroll to position [1515, 0]
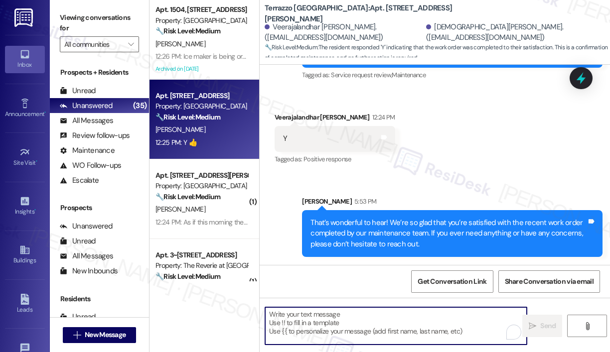
click at [237, 135] on div "R. Edwards" at bounding box center [201, 130] width 94 height 12
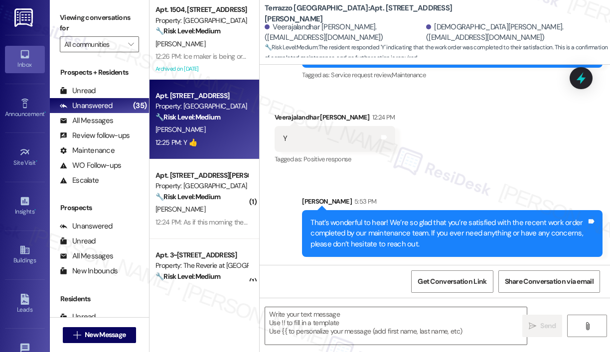
type textarea "Fetching suggested responses. Please feel free to read through the conversation…"
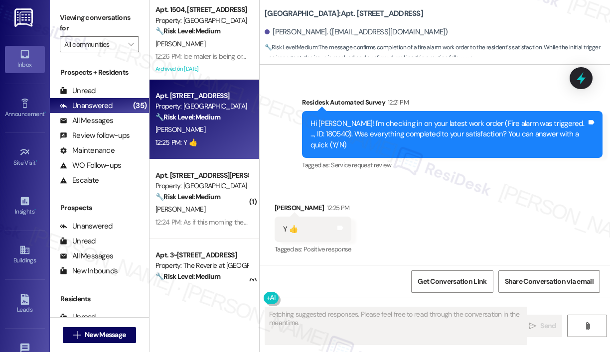
scroll to position [263, 0]
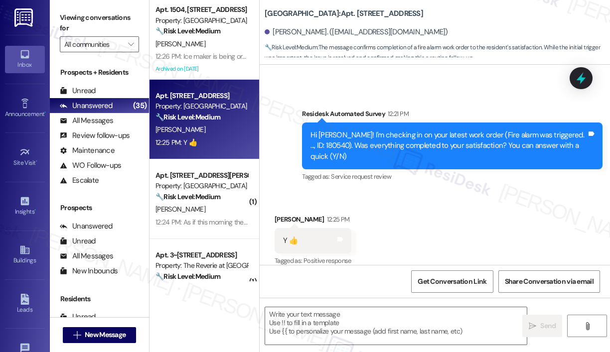
click at [454, 192] on div "Received via SMS Robert Edwards 12:25 PM Y 👍 Tags and notes Tagged as: Positive…" at bounding box center [434, 234] width 350 height 84
click at [384, 321] on textarea at bounding box center [395, 325] width 261 height 37
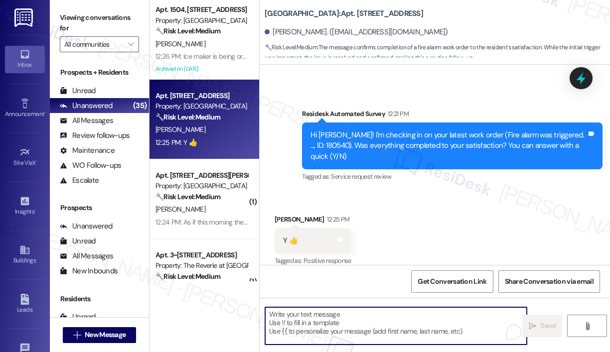
paste textarea "That’s wonderful to hear! We’re so glad that you’re satisfied with the recent w…"
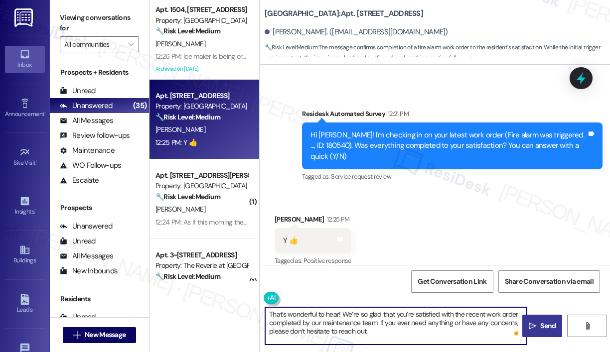
type textarea "That’s wonderful to hear! We’re so glad that you’re satisfied with the recent w…"
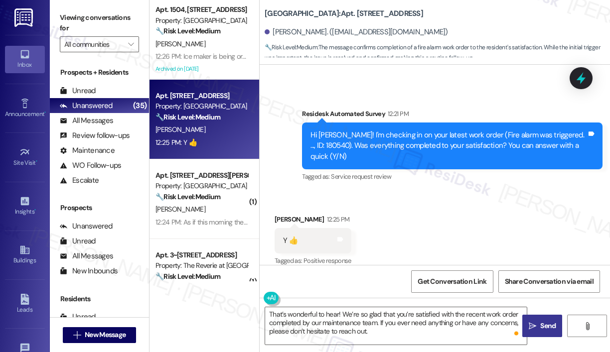
click at [534, 324] on icon "" at bounding box center [531, 326] width 7 height 8
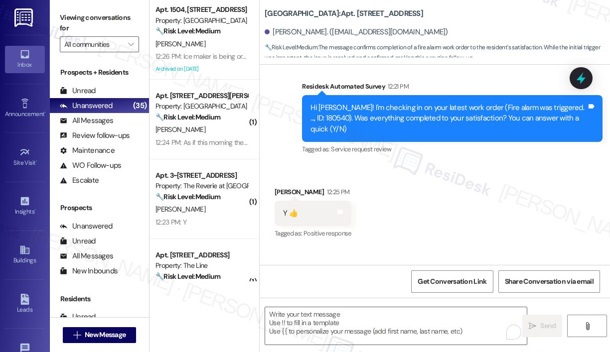
scroll to position [355, 0]
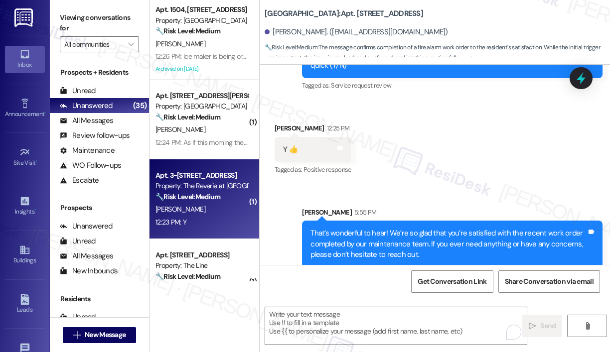
click at [223, 205] on div "B. Campbell" at bounding box center [201, 209] width 94 height 12
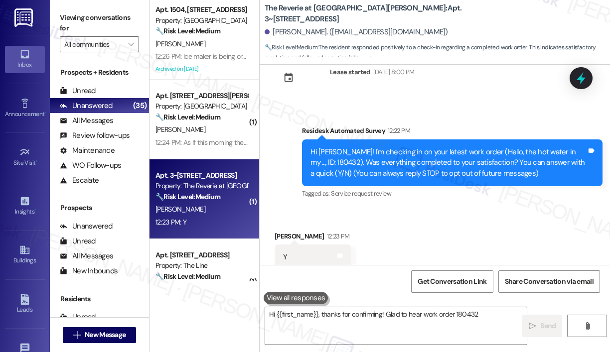
scroll to position [56, 0]
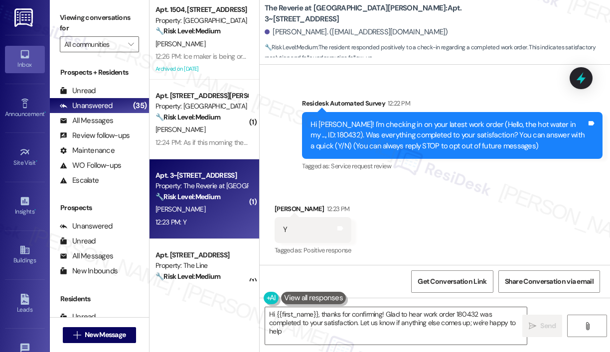
type textarea "Hi {{first_name}}, thanks for confirming! Glad to hear work order 180432 was co…"
click at [465, 207] on div "Received via SMS Boaz Campbell 12:23 PM Y Tags and notes Tagged as: Positive re…" at bounding box center [434, 223] width 350 height 84
click at [408, 332] on textarea "Hi {{first_name}}, thanks for confirming! Glad to hear work order 180432 was co…" at bounding box center [395, 325] width 261 height 37
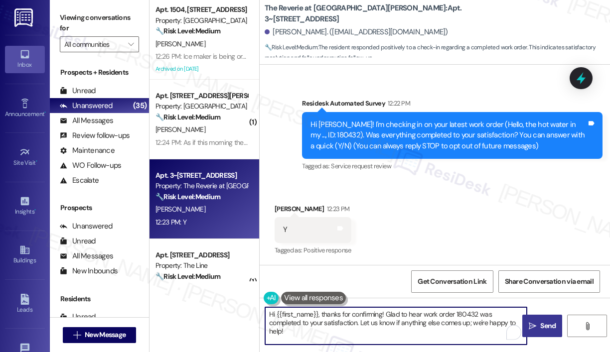
click at [544, 330] on span "Send" at bounding box center [547, 326] width 15 height 10
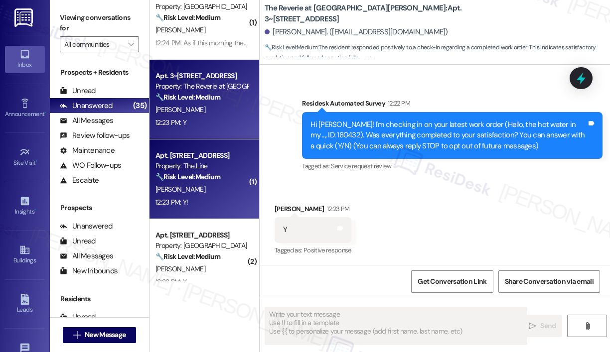
click at [202, 200] on div "12:23 PM: Y! 12:23 PM: Y!" at bounding box center [201, 202] width 94 height 12
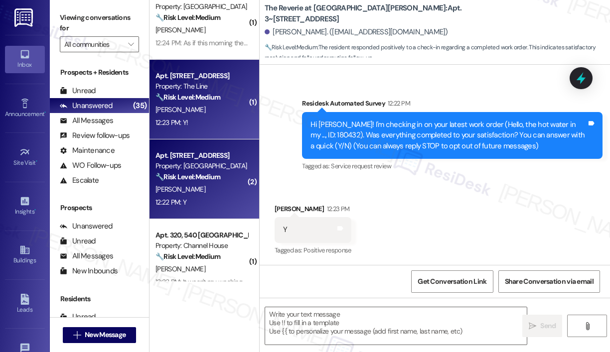
type textarea "Fetching suggested responses. Please feel free to read through the conversation…"
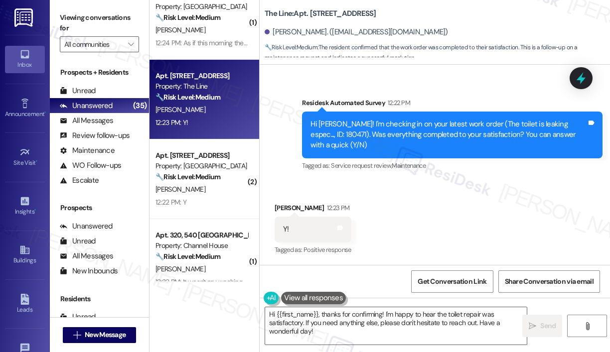
scroll to position [3483, 0]
click at [359, 320] on textarea "Hi {{first_name}}, thanks for confirming! I'm happy to hear the toilet repair w…" at bounding box center [395, 325] width 261 height 37
click at [540, 326] on span "Send" at bounding box center [547, 326] width 15 height 10
click at [488, 197] on div "Received via SMS Suneed Ahmed 12:23 PM Y! Tags and notes Tagged as: Positive re…" at bounding box center [434, 222] width 350 height 84
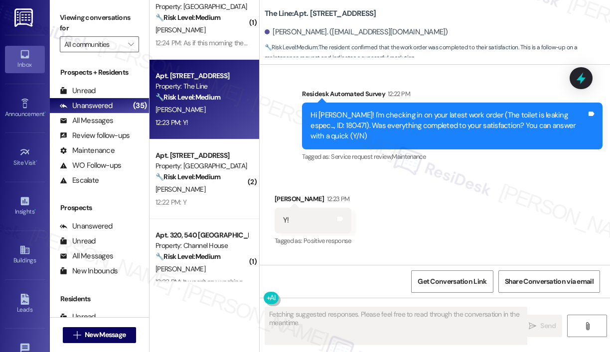
scroll to position [3482, 0]
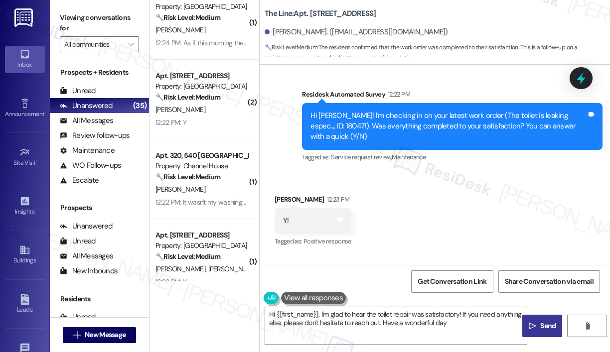
type textarea "Hi {{first_name}}, I'm glad to hear the toilet repair was satisfactory! If you …"
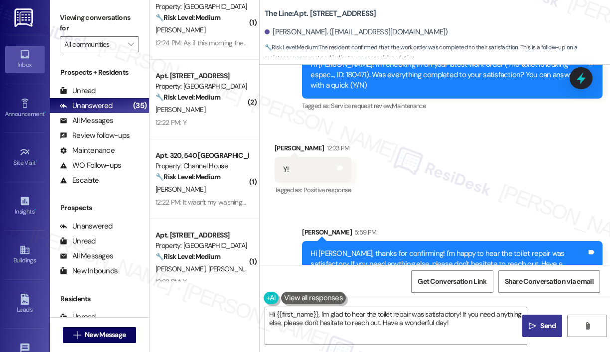
scroll to position [3563, 0]
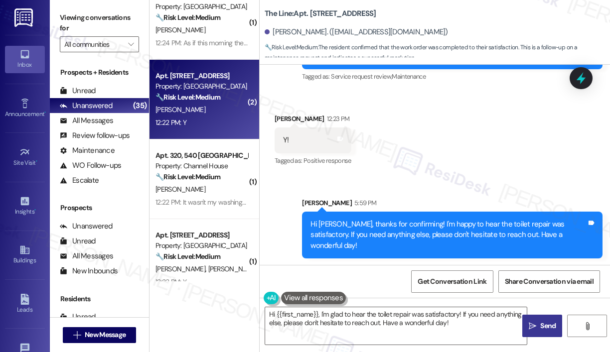
click at [211, 124] on div "12:22 PM: Y 12:22 PM: Y" at bounding box center [201, 123] width 94 height 12
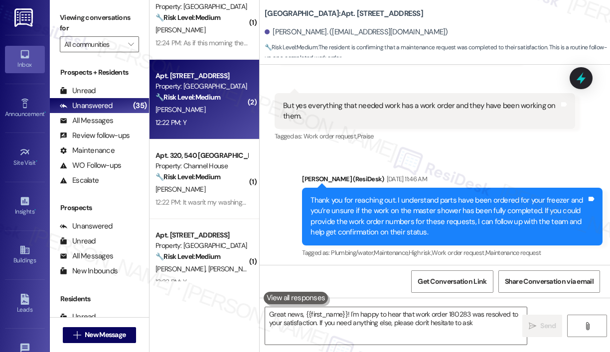
type textarea "Great news, {{first_name}}! I'm happy to hear that work order 180283 was resolv…"
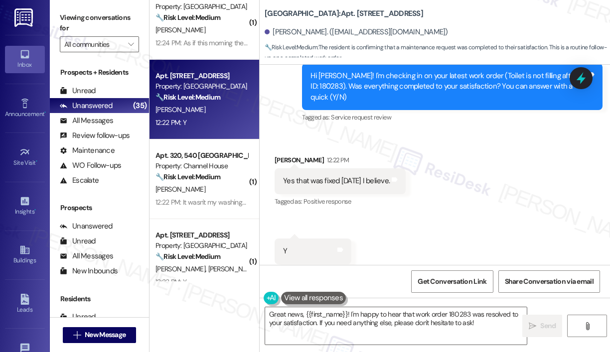
scroll to position [795, 0]
click at [487, 319] on textarea "Great news, {{first_name}}! I'm happy to hear that work order 180283 was resolv…" at bounding box center [395, 325] width 261 height 37
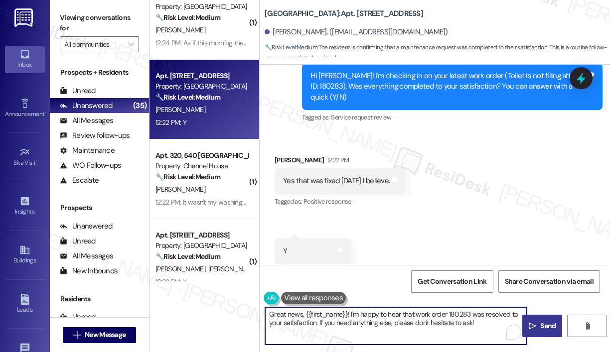
click at [531, 326] on icon "" at bounding box center [531, 326] width 7 height 8
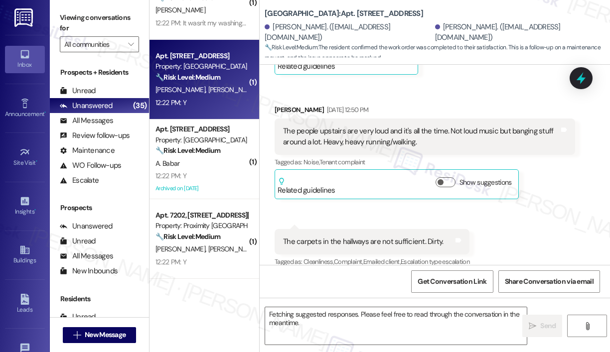
scroll to position [2209, 0]
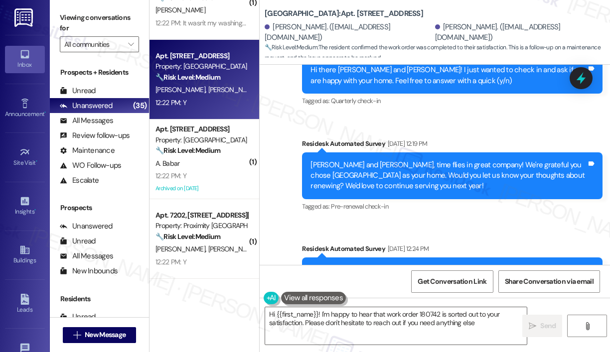
type textarea "Hi {{first_name}}! I'm happy to hear that work order 180742 is sorted out to yo…"
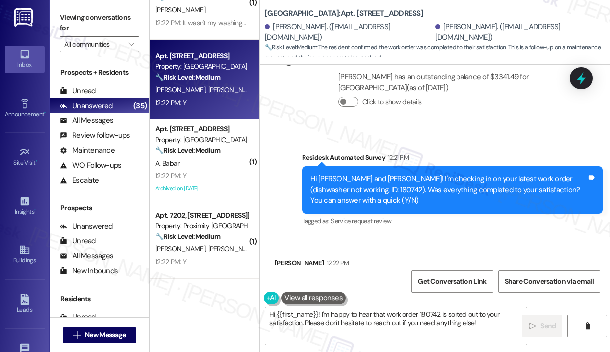
scroll to position [3346, 0]
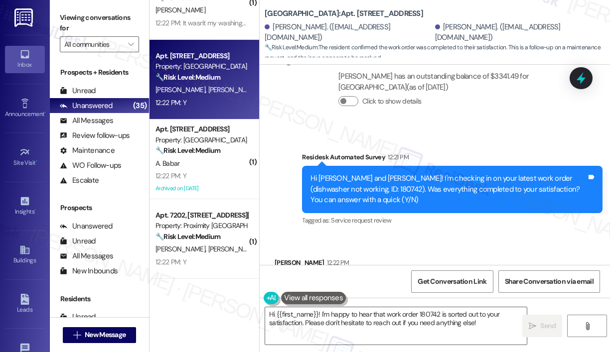
click at [434, 235] on div "Received via SMS Elizabeth Reynolds 12:22 PM Y Tags and notes Tagged as: Positi…" at bounding box center [434, 277] width 350 height 84
click at [492, 324] on textarea "Hi {{first_name}}! I'm happy to hear that work order 180742 is sorted out to yo…" at bounding box center [395, 325] width 261 height 37
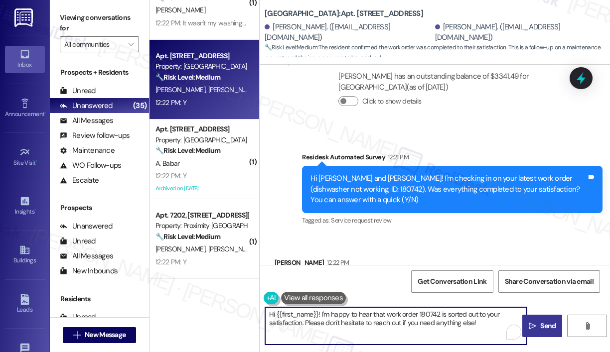
click at [539, 326] on span "Send" at bounding box center [547, 326] width 19 height 10
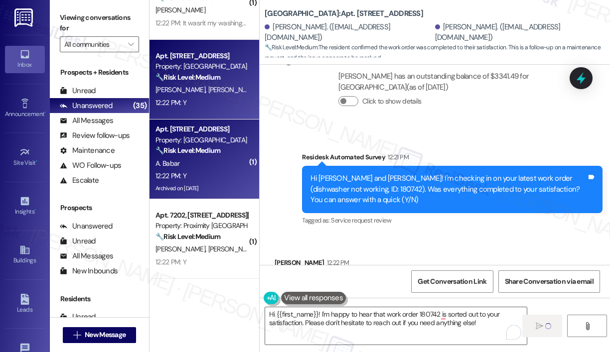
click at [228, 168] on div "A. Babar" at bounding box center [201, 163] width 94 height 12
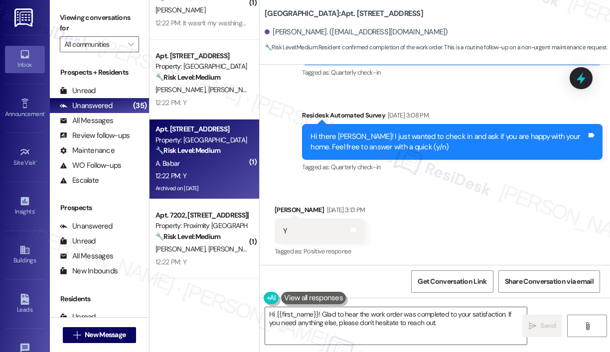
scroll to position [2792, 0]
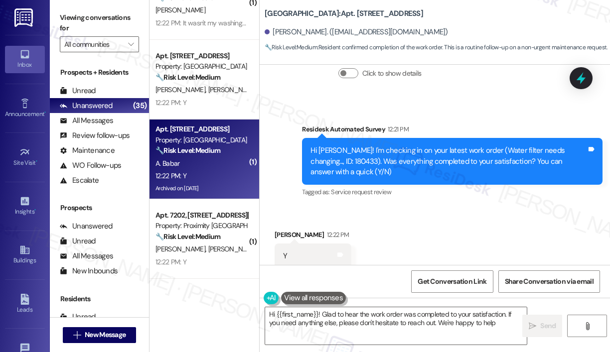
type textarea "Hi {{first_name}}! Glad to hear the work order was completed to your satisfacti…"
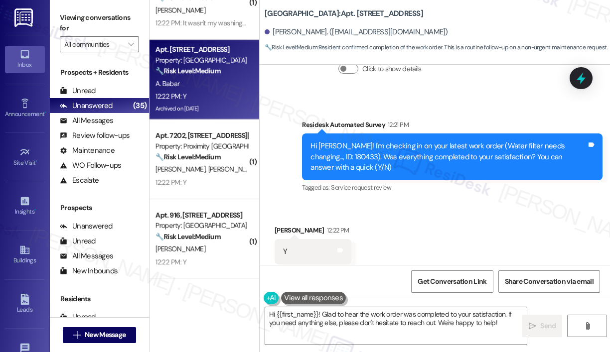
scroll to position [2793, 0]
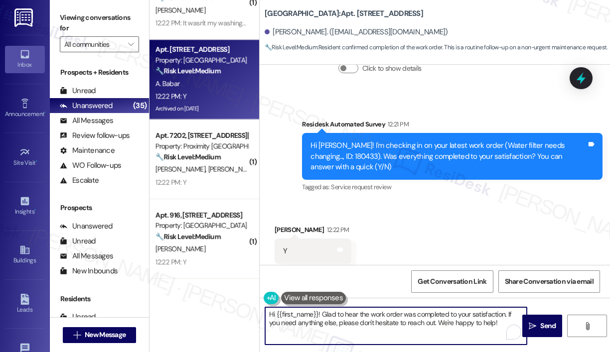
click at [387, 318] on textarea "Hi {{first_name}}! Glad to hear the work order was completed to your satisfacti…" at bounding box center [395, 325] width 261 height 37
click at [533, 325] on icon "" at bounding box center [531, 326] width 7 height 8
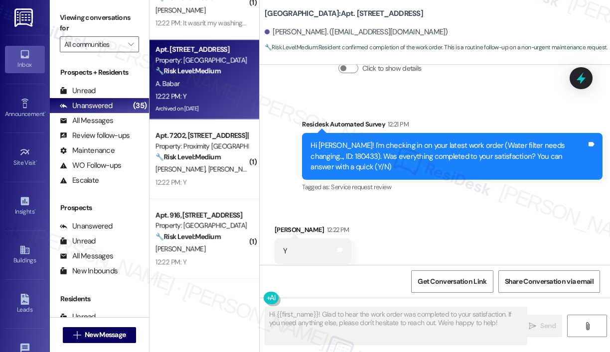
scroll to position [2792, 0]
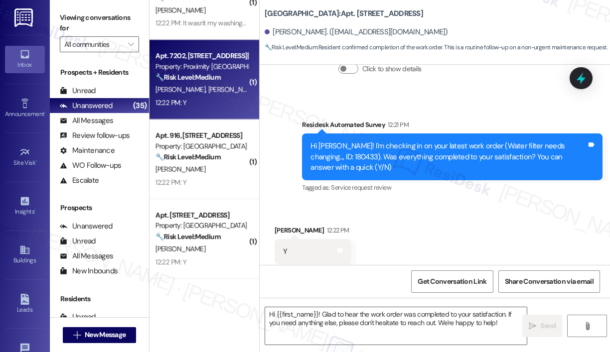
click at [238, 105] on div "12:22 PM: Y 12:22 PM: Y" at bounding box center [201, 103] width 94 height 12
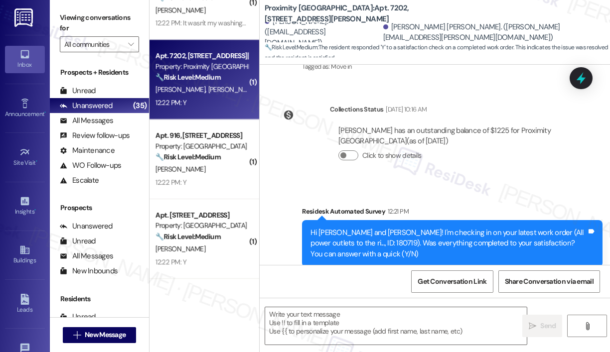
scroll to position [368, 0]
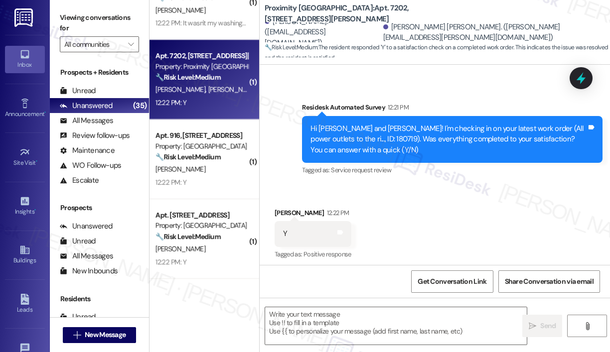
type textarea "Fetching suggested responses. Please feel free to read through the conversation…"
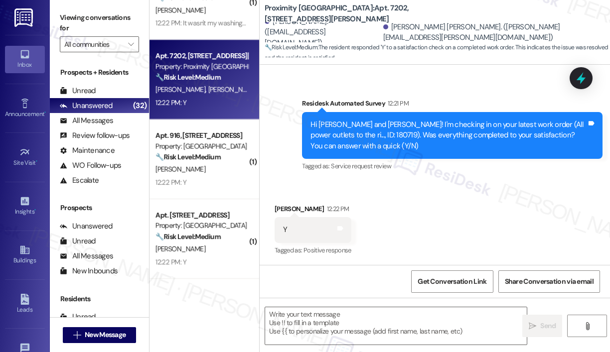
scroll to position [369, 0]
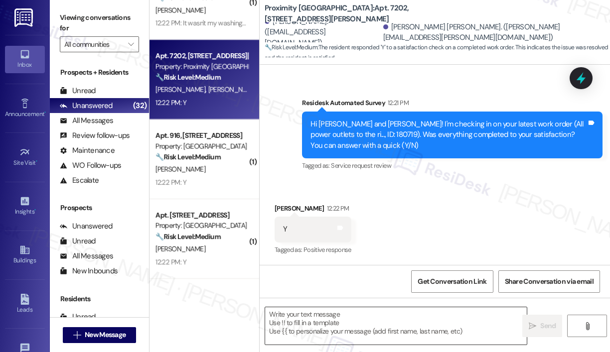
click at [393, 316] on textarea at bounding box center [395, 325] width 261 height 37
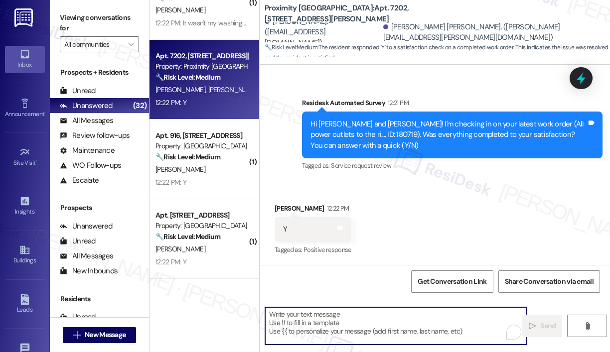
paste textarea "That’s wonderful to hear! We’re so glad that you’re satisfied with the recent w…"
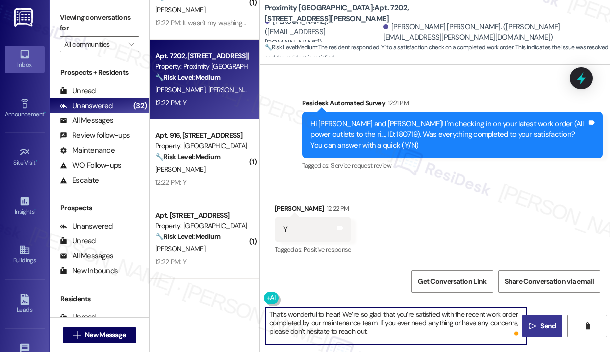
type textarea "That’s wonderful to hear! We’re so glad that you’re satisfied with the recent w…"
click at [543, 331] on button " Send" at bounding box center [542, 326] width 40 height 22
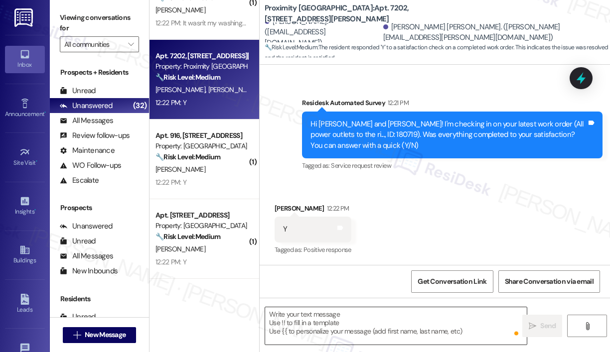
scroll to position [368, 0]
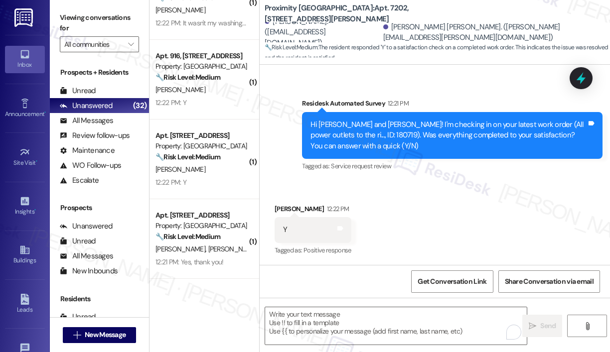
click at [403, 209] on div "Received via SMS Illiana Jauregui 12:22 PM Y Tags and notes Tagged as: Positive…" at bounding box center [434, 223] width 350 height 84
click at [411, 210] on div "Received via SMS Illiana Jauregui 12:22 PM Y Tags and notes Tagged as: Positive…" at bounding box center [434, 223] width 350 height 84
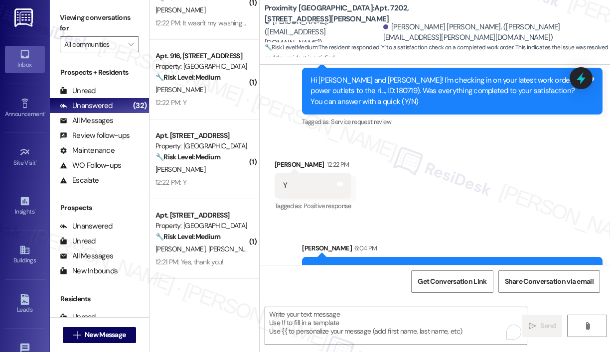
scroll to position [459, 0]
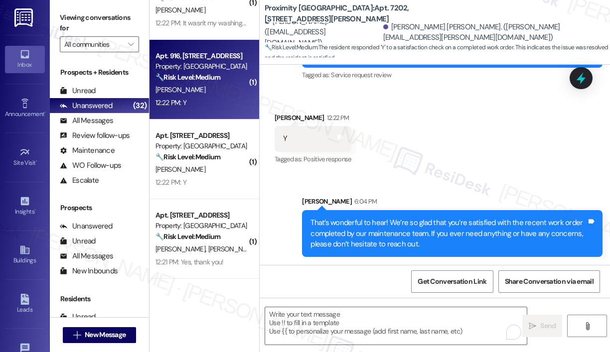
click at [213, 97] on div "12:22 PM: Y 12:22 PM: Y" at bounding box center [201, 103] width 94 height 12
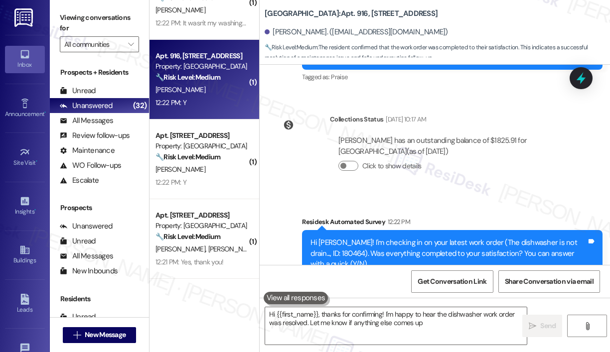
type textarea "Hi {{first_name}}, thanks for confirming! I'm happy to hear the dishwasher work…"
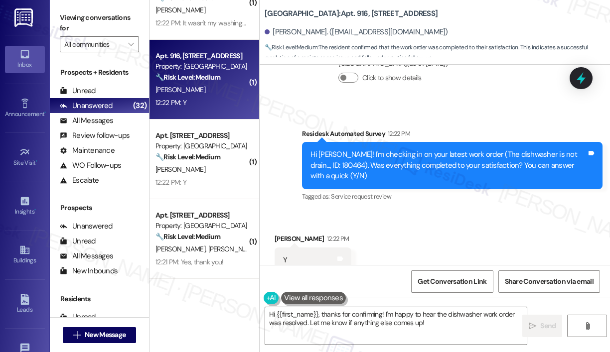
scroll to position [580, 0]
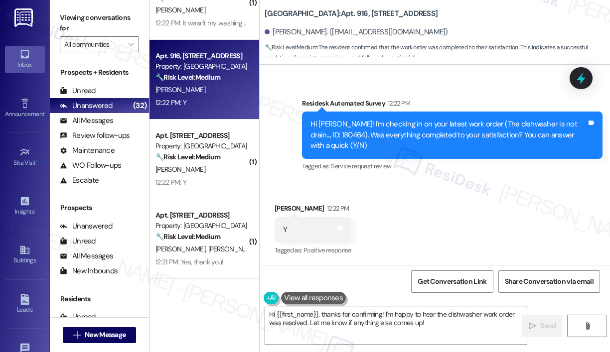
click at [508, 214] on div "Received via SMS Davis Hall 12:22 PM Y Tags and notes Tagged as: Positive respo…" at bounding box center [434, 223] width 350 height 84
click at [416, 191] on div "Received via SMS Davis Hall 12:22 PM Y Tags and notes Tagged as: Positive respo…" at bounding box center [434, 223] width 350 height 84
click at [440, 230] on div "Received via SMS Davis Hall 12:22 PM Y Tags and notes Tagged as: Positive respo…" at bounding box center [434, 223] width 350 height 84
click at [452, 336] on textarea "Hi {{first_name}}, thanks for confirming! I'm happy to hear the dishwasher work…" at bounding box center [395, 325] width 261 height 37
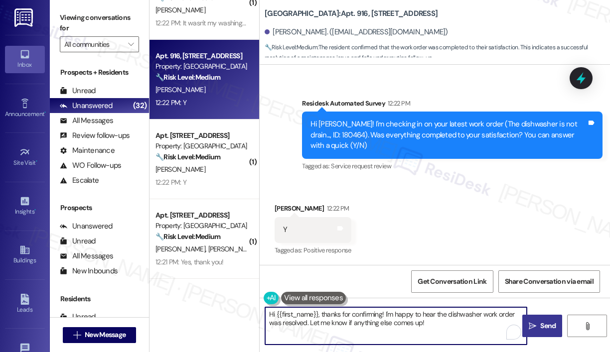
click at [546, 326] on span "Send" at bounding box center [547, 326] width 15 height 10
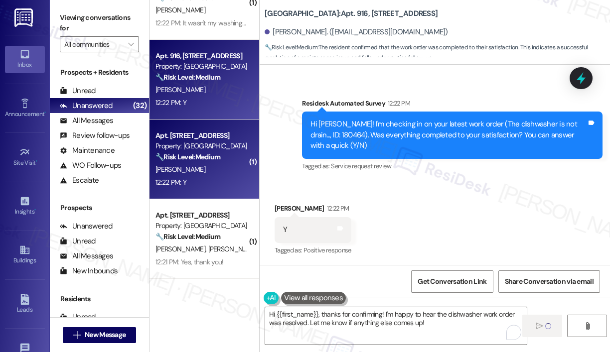
click at [217, 185] on div "12:22 PM: Y 12:22 PM: Y" at bounding box center [201, 182] width 94 height 12
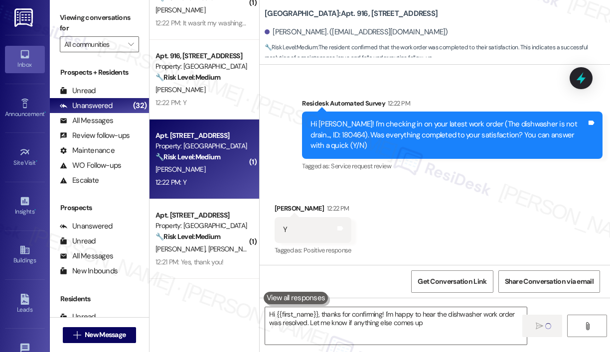
type textarea "Hi {{first_name}}, thanks for confirming! I'm happy to hear the dishwasher work…"
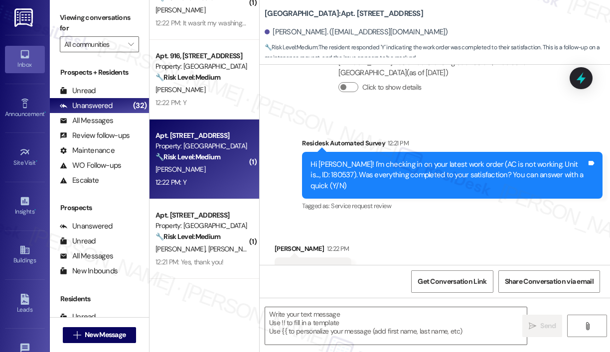
type textarea "Fetching suggested responses. Please feel free to read through the conversation…"
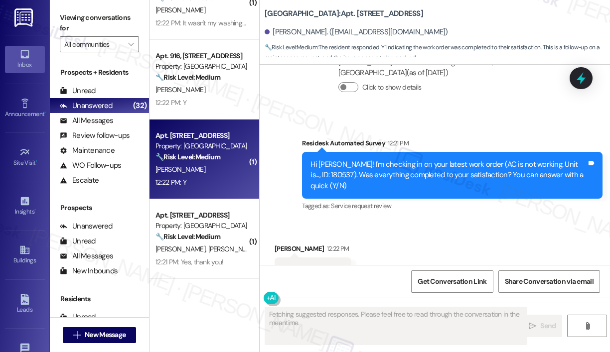
scroll to position [706, 0]
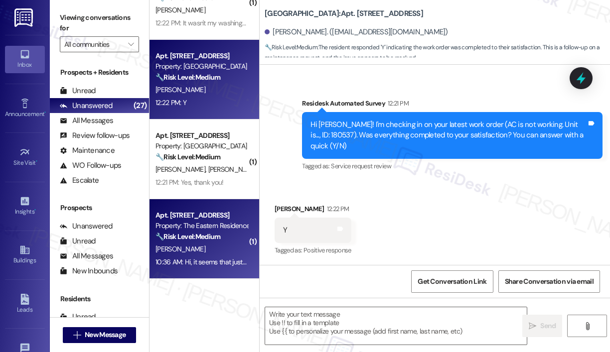
click at [164, 210] on div "Apt. [STREET_ADDRESS]" at bounding box center [201, 215] width 92 height 10
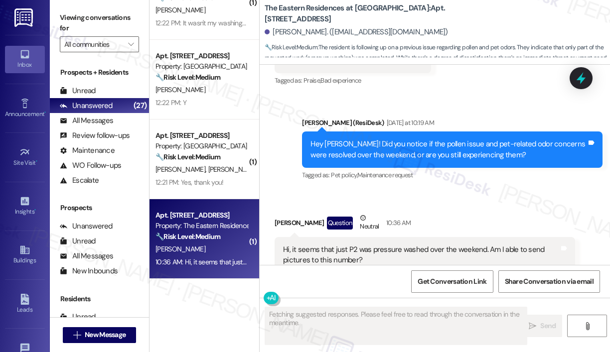
scroll to position [2793, 0]
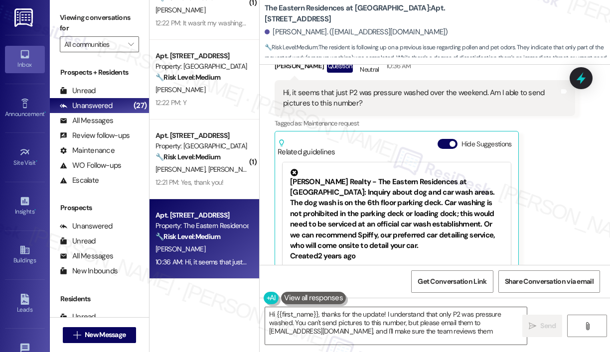
type textarea "Hi {{first_name}}, thanks for the update! I understand that only P2 was pressur…"
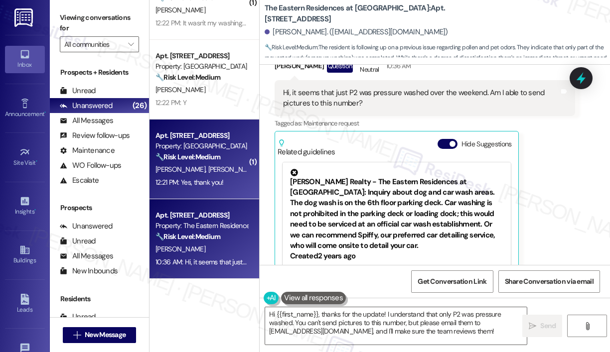
click at [202, 163] on div "D. Edger M. Degroodt" at bounding box center [201, 169] width 94 height 12
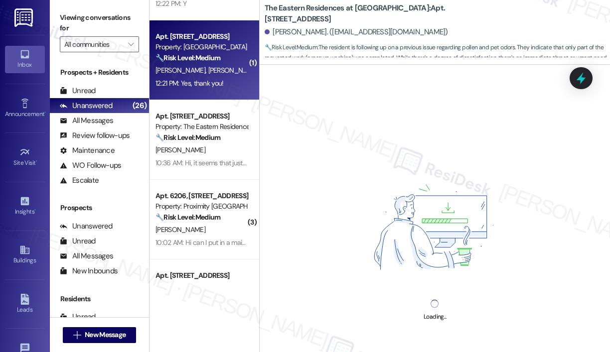
scroll to position [697, 0]
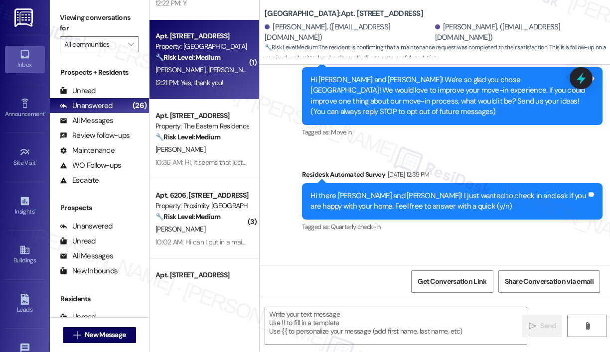
type textarea "Fetching suggested responses. Please feel free to read through the conversation…"
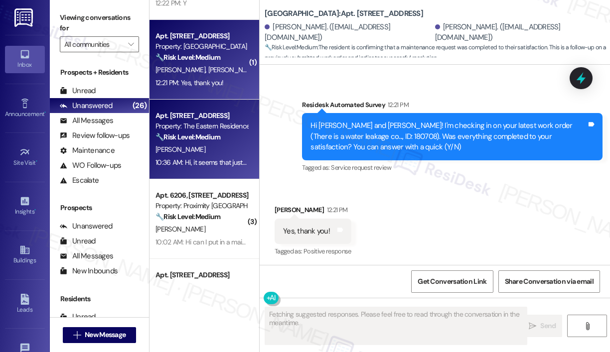
scroll to position [463, 0]
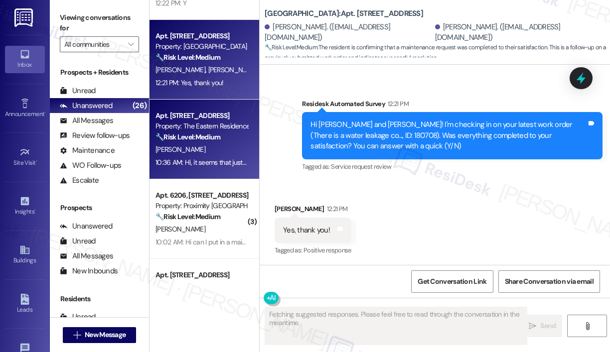
click at [233, 149] on div "[PERSON_NAME]" at bounding box center [201, 149] width 94 height 12
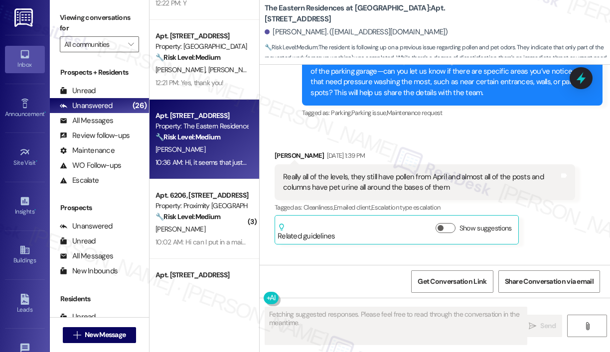
scroll to position [2793, 0]
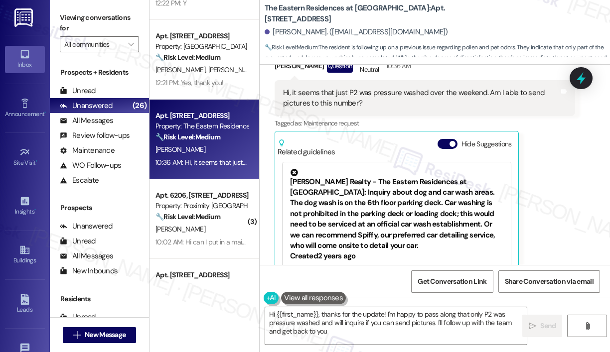
type textarea "Hi {{first_name}}, thanks for the update! I'm happy to pass along that only P2 …"
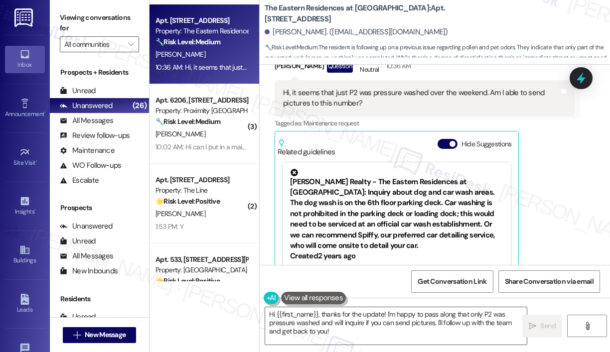
scroll to position [847, 0]
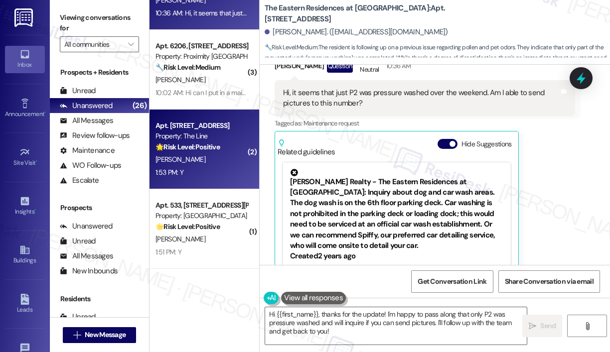
click at [185, 157] on div "A. Ellison" at bounding box center [201, 159] width 94 height 12
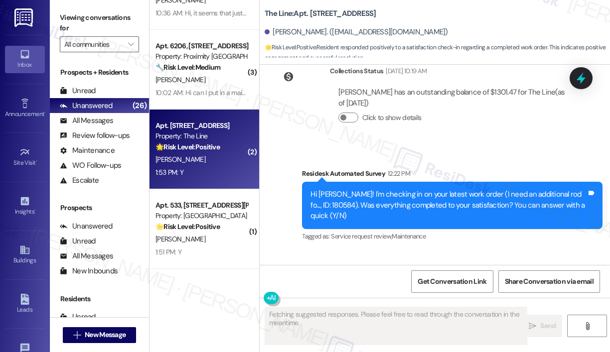
scroll to position [655, 0]
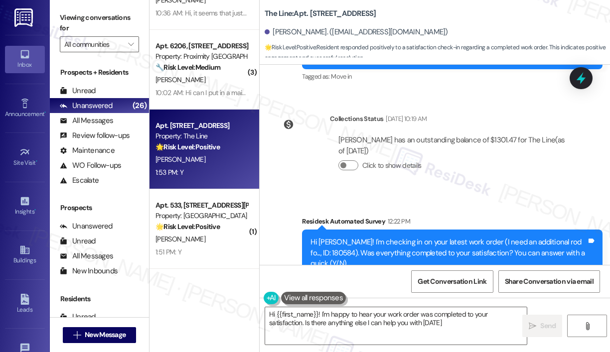
type textarea "Hi {{first_name}}! I'm happy to hear your work order was completed to your sati…"
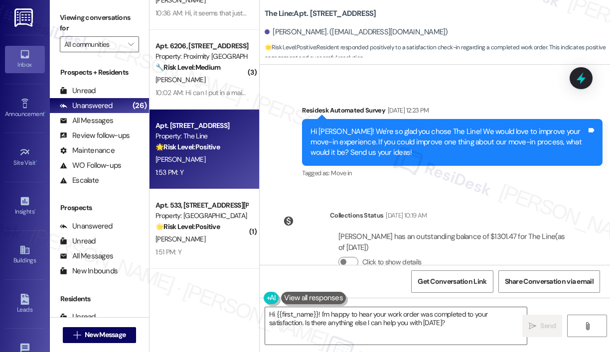
scroll to position [556, 0]
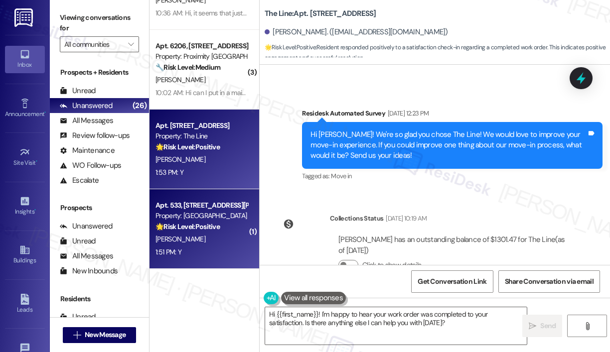
click at [223, 221] on div "Property: [GEOGRAPHIC_DATA]" at bounding box center [201, 216] width 92 height 10
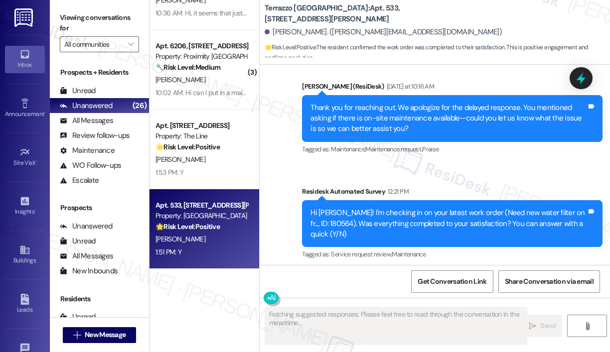
scroll to position [1777, 0]
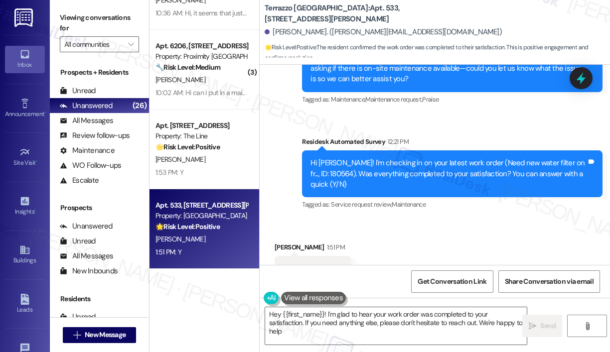
type textarea "Hey {{first_name}}! I'm glad to hear your work order was completed to your sati…"
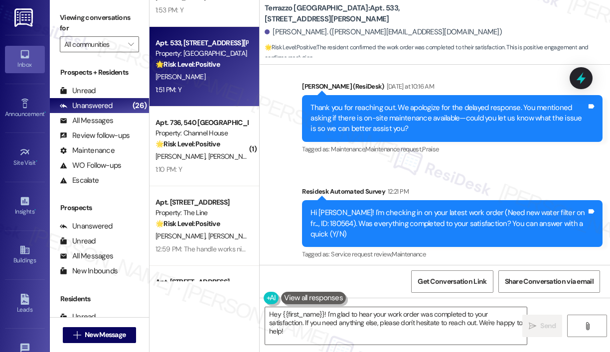
scroll to position [1096, 0]
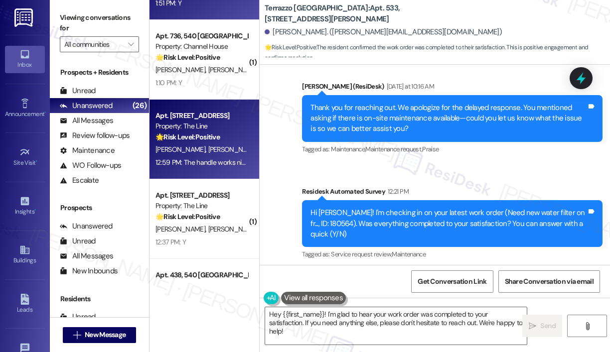
click at [192, 162] on div "12:59 PM: The handle works nicely. Strong turn radius and good grip in my hand.…" at bounding box center [299, 162] width 289 height 9
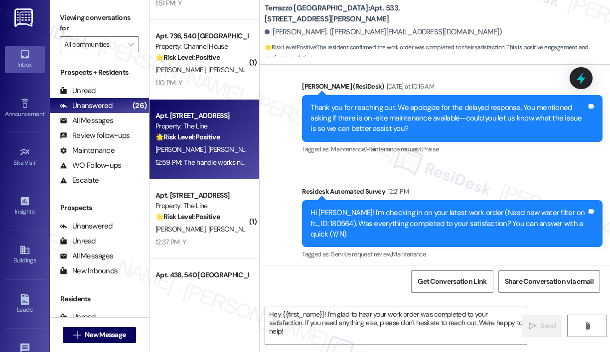
type textarea "Fetching suggested responses. Please feel free to read through the conversation…"
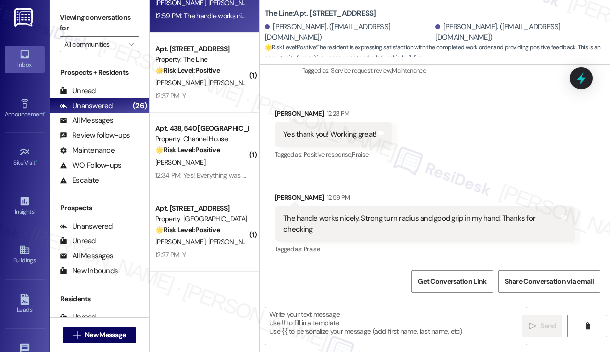
scroll to position [1245, 0]
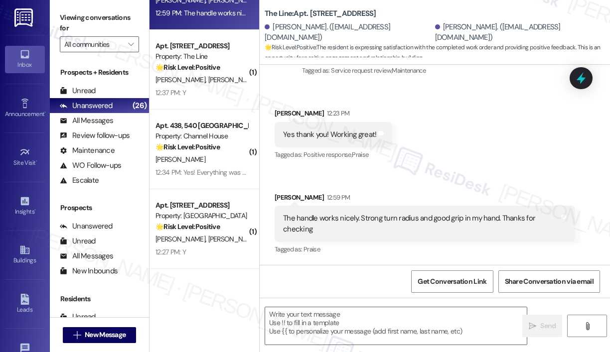
click at [213, 142] on strong "🌟 Risk Level: Positive" at bounding box center [187, 146] width 64 height 9
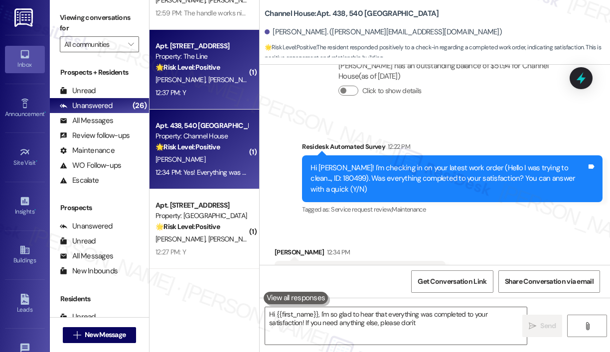
scroll to position [274, 0]
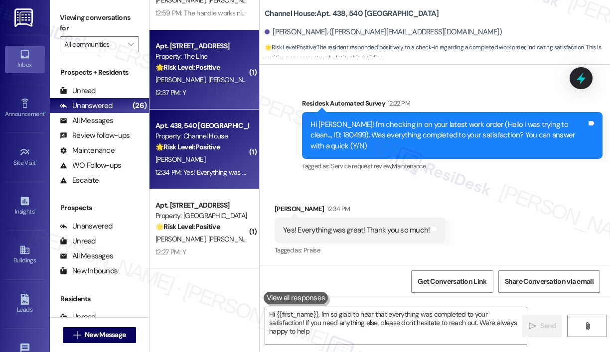
type textarea "Hi {{first_name}}, I'm so glad to hear that everything was completed to your sa…"
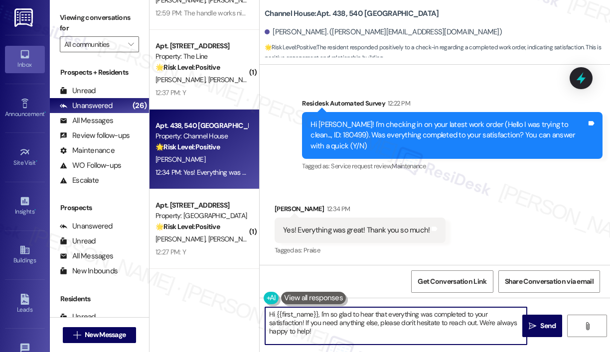
click at [398, 335] on textarea "Hi {{first_name}}, I'm so glad to hear that everything was completed to your sa…" at bounding box center [395, 325] width 261 height 37
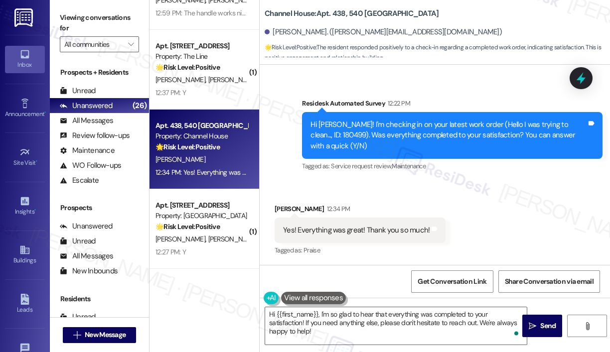
click at [539, 208] on div "Received via SMS Keertana Iyengar 12:34 PM Yes! Everything was great! Thank you…" at bounding box center [434, 223] width 350 height 84
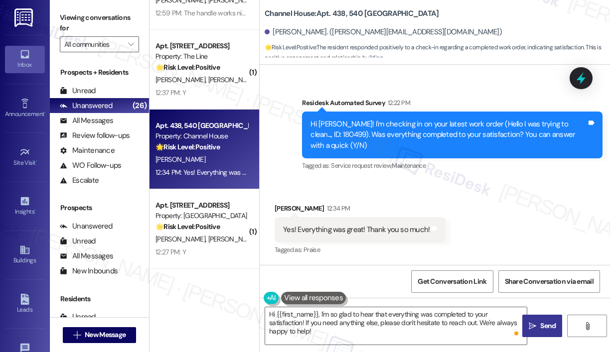
click at [540, 322] on span "Send" at bounding box center [547, 326] width 15 height 10
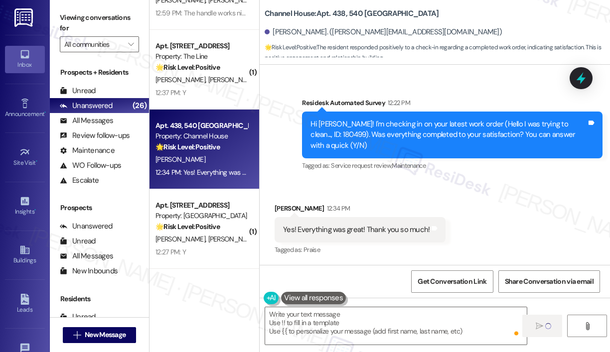
type textarea "Fetching suggested responses. Please feel free to read through the conversation…"
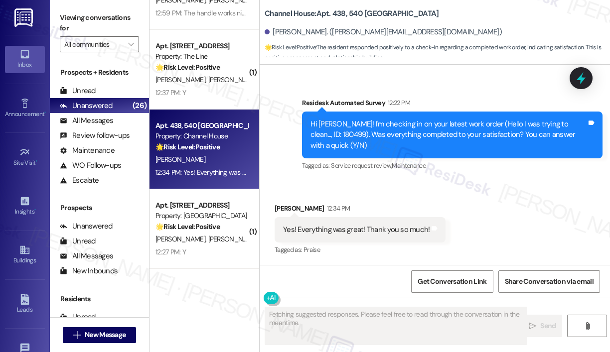
scroll to position [274, 0]
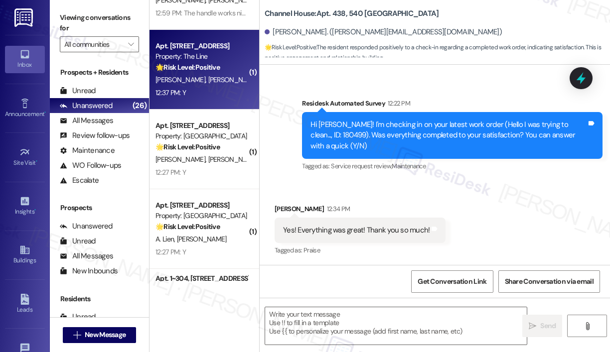
click at [208, 81] on span "J. Whittington" at bounding box center [233, 79] width 50 height 9
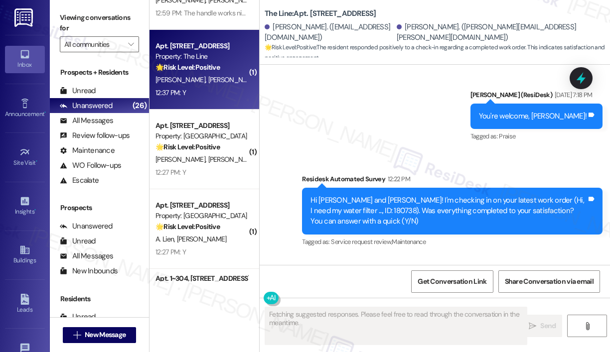
scroll to position [1381, 0]
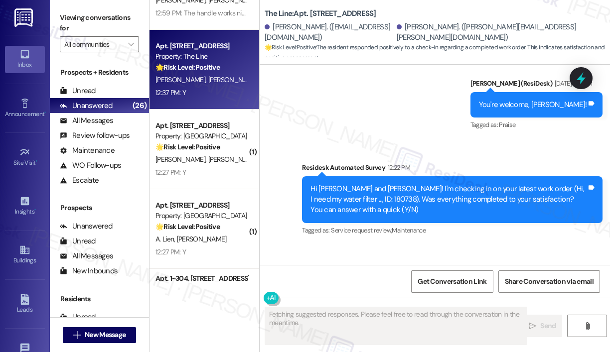
click at [391, 245] on div "Received via SMS Kristin Whittington 12:37 PM Y Tags and notes Tagged as: Posit…" at bounding box center [434, 287] width 350 height 84
click at [420, 245] on div "Received via SMS Kristin Whittington 12:37 PM Y Tags and notes Tagged as: Posit…" at bounding box center [434, 287] width 350 height 84
click at [433, 245] on div "Received via SMS Kristin Whittington 12:37 PM Y Tags and notes Tagged as: Posit…" at bounding box center [434, 287] width 350 height 84
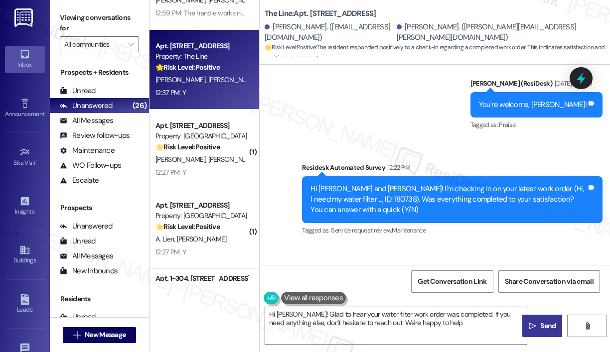
type textarea "Hi Noelle! Glad to hear your water filter work order was completed. If you need…"
click at [430, 327] on textarea "Hi Noelle! Glad to hear your water filter work order was completed. If you need…" at bounding box center [395, 325] width 261 height 37
click at [533, 325] on icon "" at bounding box center [531, 326] width 7 height 8
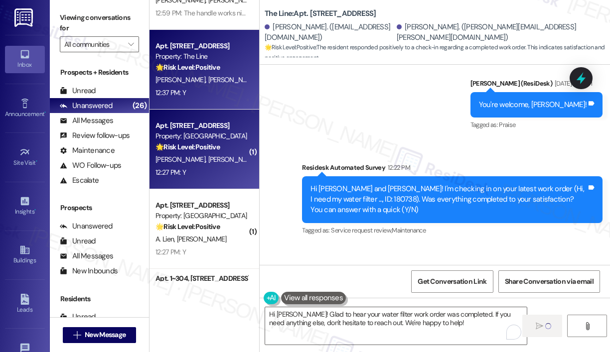
click at [236, 170] on div "12:27 PM: Y 12:27 PM: Y" at bounding box center [201, 172] width 94 height 12
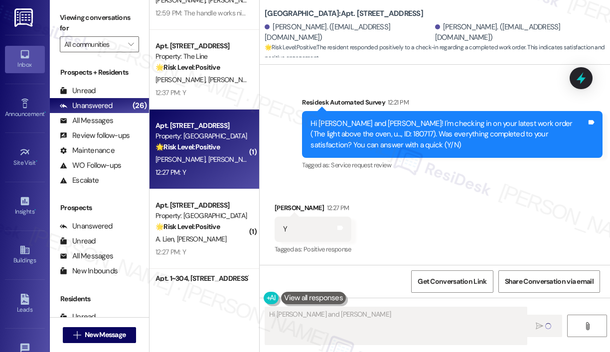
scroll to position [274, 0]
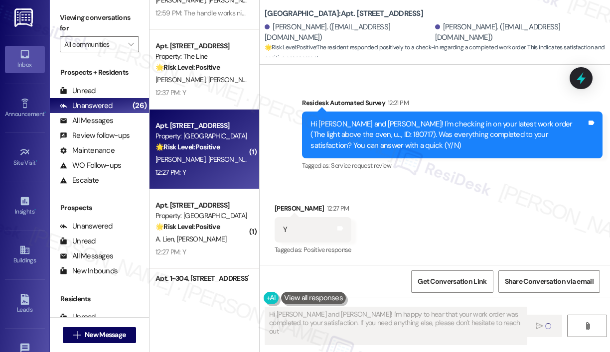
type textarea "Hi [PERSON_NAME] and [PERSON_NAME]! I'm happy to hear that your work order was …"
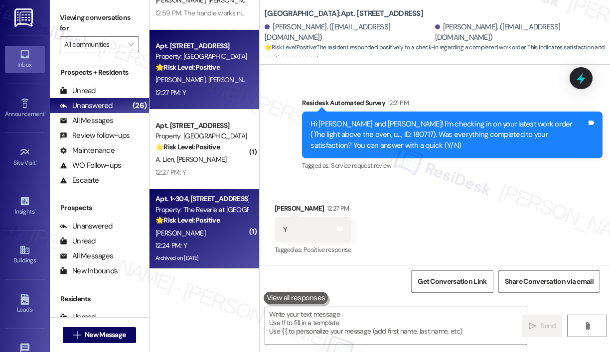
click at [229, 227] on div "[PERSON_NAME]" at bounding box center [201, 233] width 94 height 12
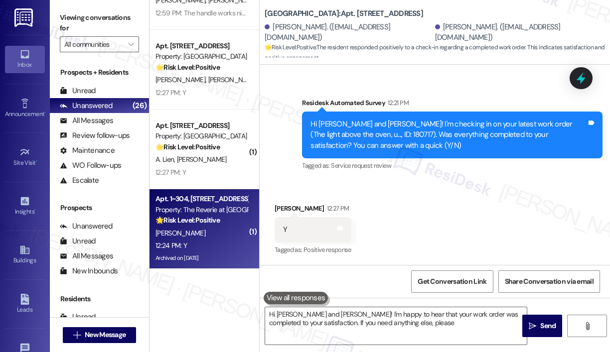
type textarea "Hi [PERSON_NAME] and [PERSON_NAME]! I'm happy to hear that your work order was …"
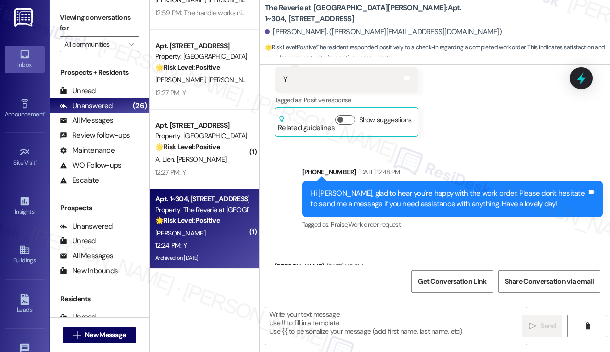
type textarea "Fetching suggested responses. Please feel free to read through the conversation…"
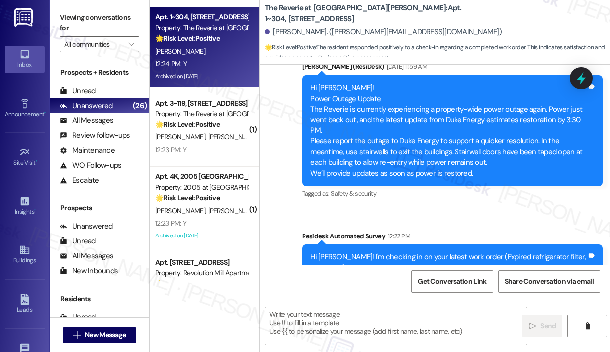
scroll to position [1444, 0]
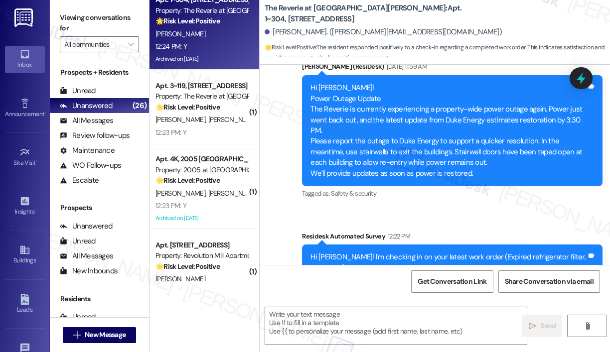
click at [260, 197] on span "[PERSON_NAME]" at bounding box center [285, 193] width 50 height 9
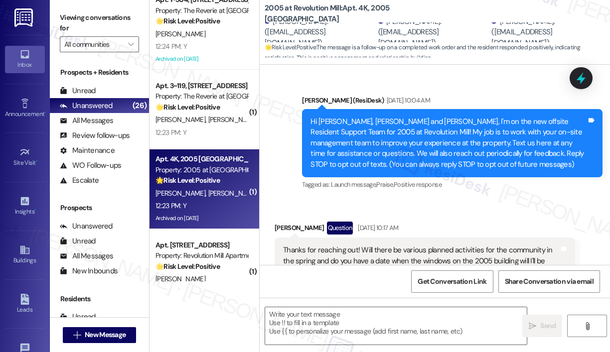
scroll to position [16142, 0]
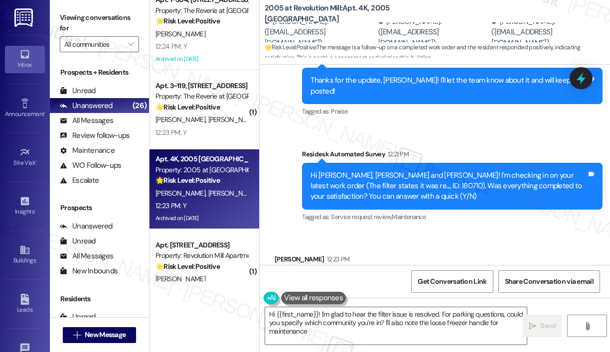
type textarea "Hi {{first_name}}! I'm glad to hear the filter issue is resolved. For parking q…"
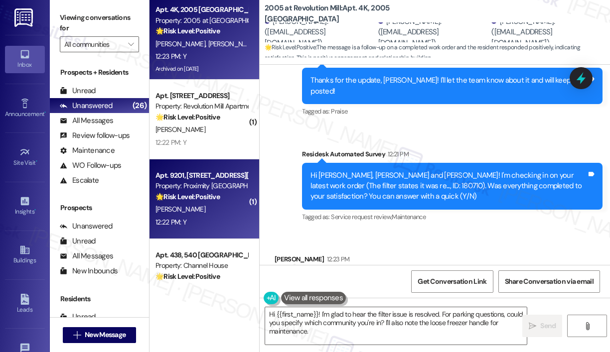
click at [234, 195] on div "🌟 Risk Level: Positive The resident confirmed the work order was completed to t…" at bounding box center [201, 197] width 92 height 10
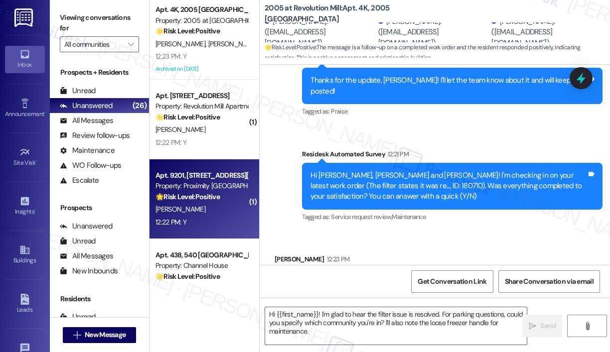
type textarea "Fetching suggested responses. Please feel free to read through the conversation…"
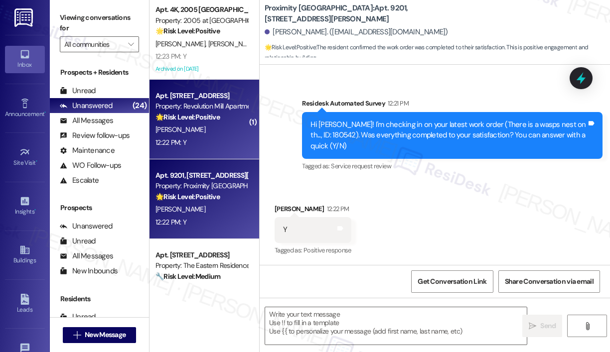
scroll to position [1631, 0]
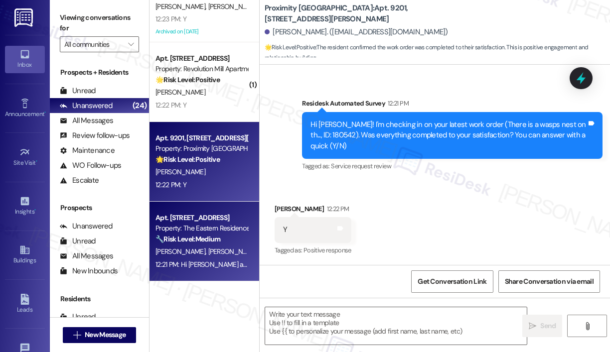
click at [224, 237] on div "🔧 Risk Level: Medium The resident is reporting a recurring issue with the Pelot…" at bounding box center [201, 239] width 92 height 10
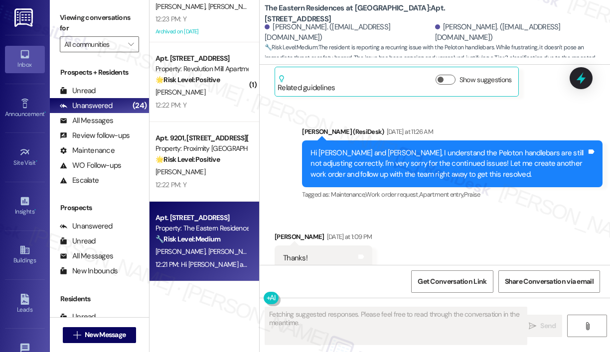
scroll to position [4721, 0]
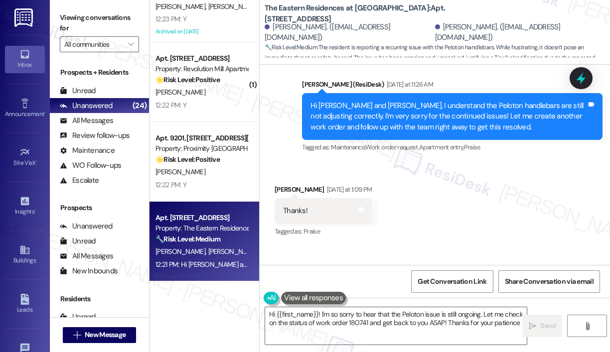
type textarea "Hi {{first_name}}! I'm so sorry to hear that the Peloton issue is still ongoing…"
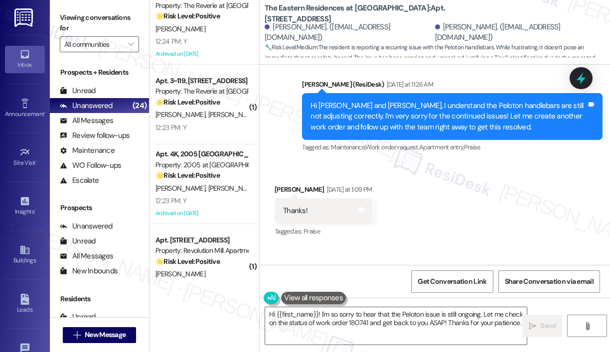
scroll to position [1432, 0]
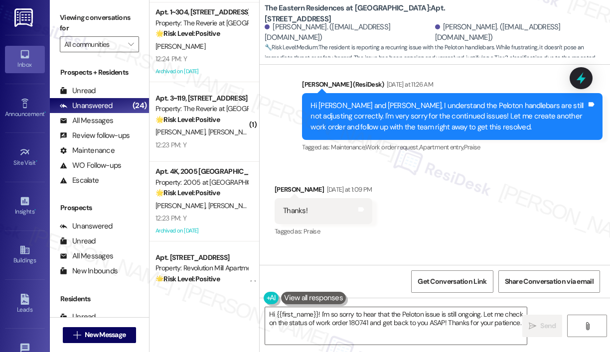
click at [225, 125] on div "🌟 Risk Level: Positive The resident responded positively to a check-in regardin…" at bounding box center [201, 120] width 92 height 10
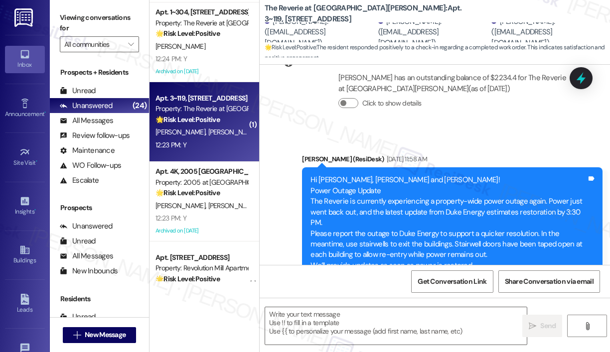
type textarea "Fetching suggested responses. Please feel free to read through the conversation…"
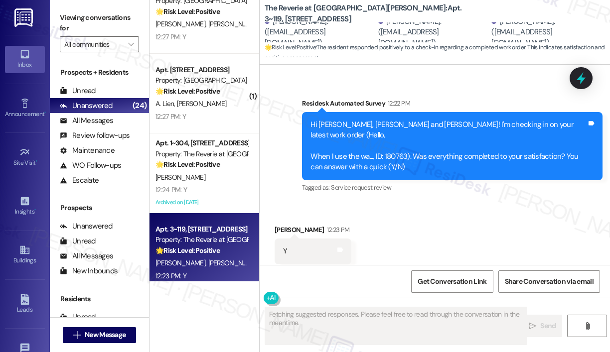
scroll to position [1282, 0]
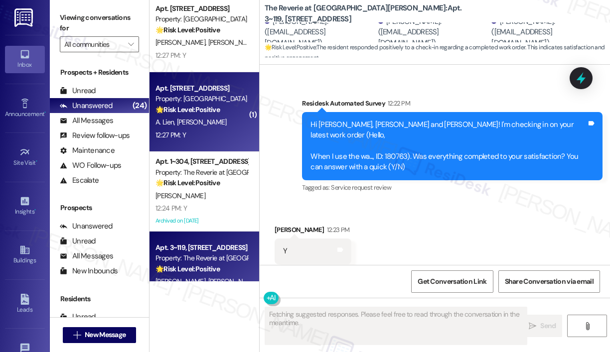
click at [206, 97] on div "Property: [GEOGRAPHIC_DATA]" at bounding box center [201, 99] width 92 height 10
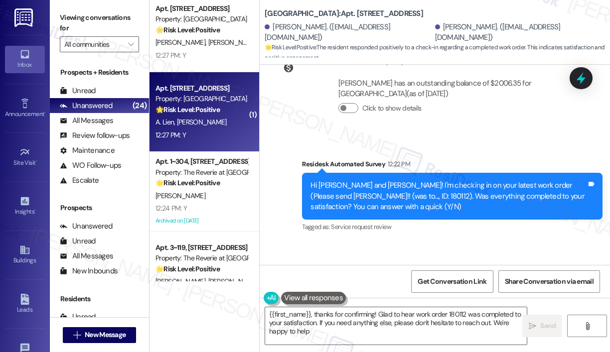
type textarea "{{first_name}}, thanks for confirming! Glad to hear work order 180112 was compl…"
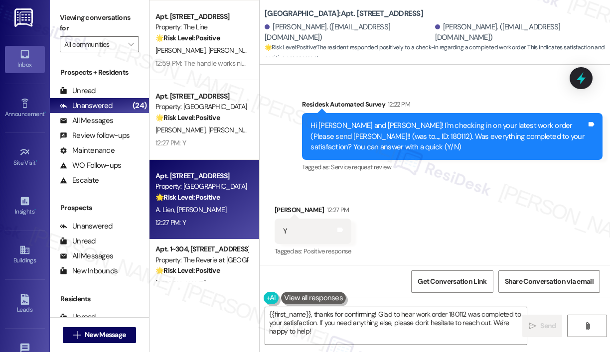
scroll to position [1183, 0]
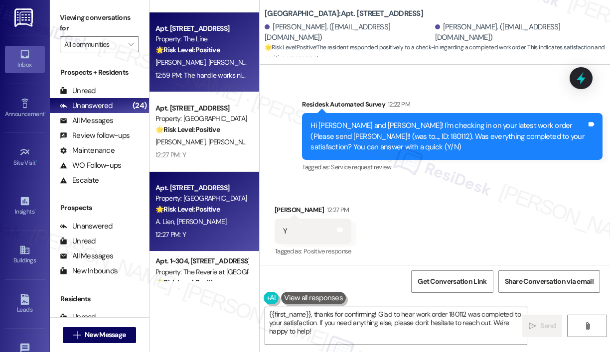
click at [214, 55] on div "🌟 Risk Level: Positive The resident is expressing satisfaction with the complet…" at bounding box center [201, 50] width 92 height 10
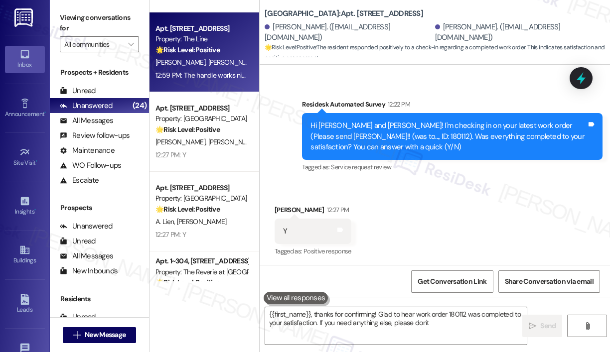
type textarea "{{first_name}}, thanks for confirming! Glad to hear work order 180112 was compl…"
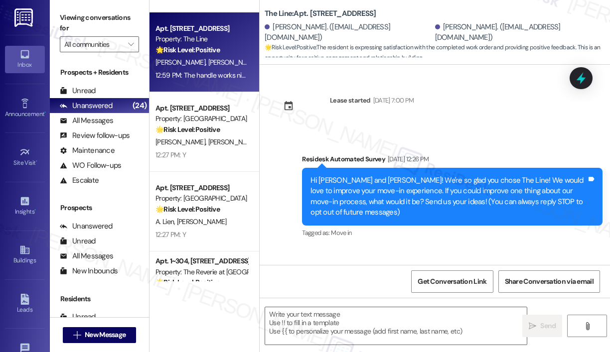
type textarea "Fetching suggested responses. Please feel free to read through the conversation…"
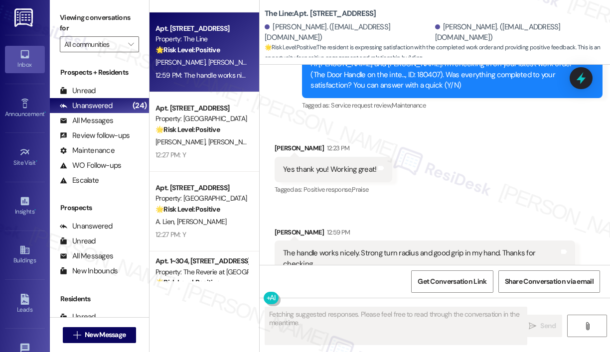
scroll to position [1115, 0]
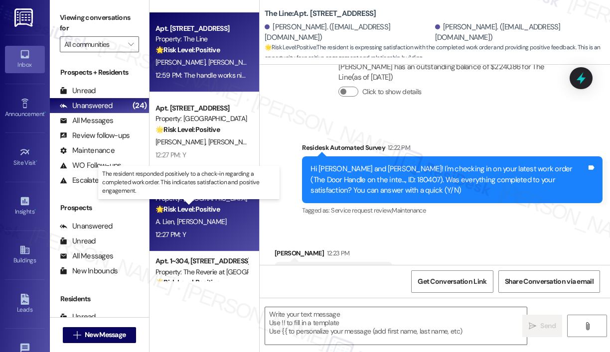
click at [217, 209] on strong "🌟 Risk Level: Positive" at bounding box center [187, 209] width 64 height 9
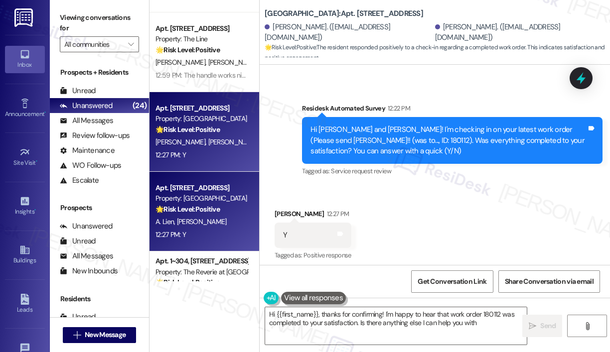
scroll to position [3351, 0]
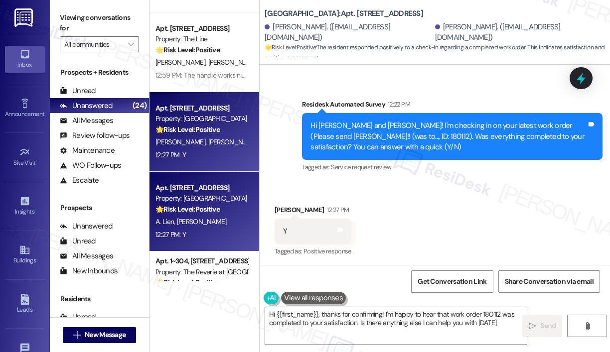
type textarea "Hi {{first_name}}, thanks for confirming! I'm happy to hear that work order 180…"
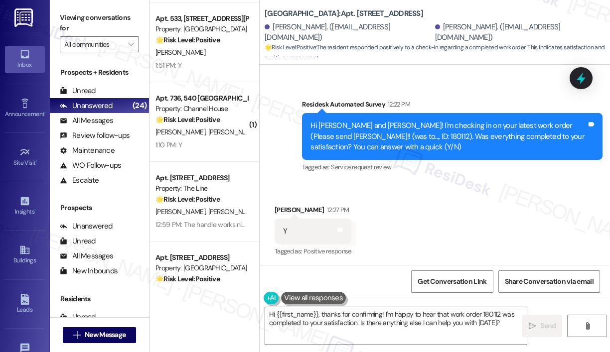
scroll to position [934, 0]
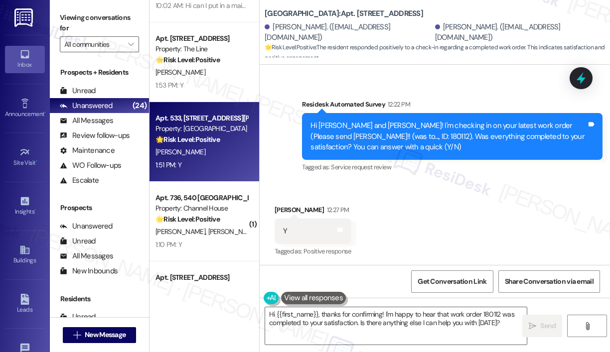
click at [213, 127] on div "Property: [GEOGRAPHIC_DATA]" at bounding box center [201, 129] width 92 height 10
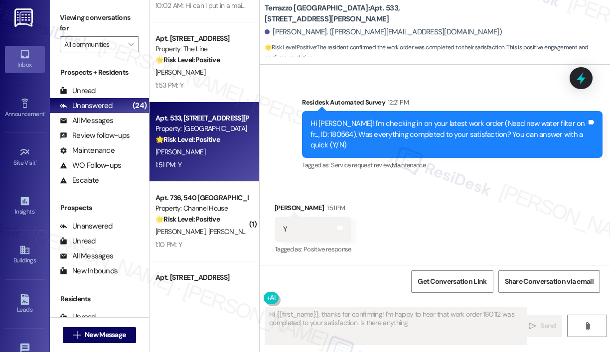
scroll to position [1827, 0]
type textarea "Hi {{first_name}}, thanks for confirming! I'm happy to hear that work order 180…"
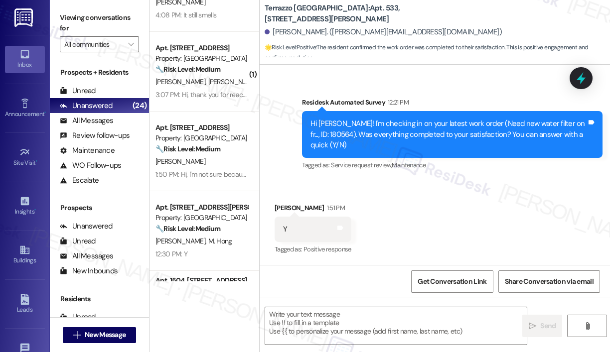
scroll to position [0, 0]
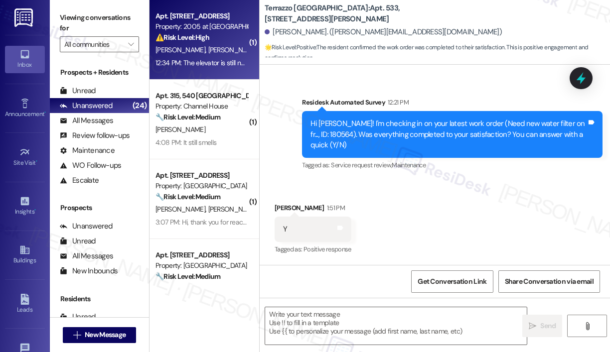
click at [221, 44] on div "S. Smith J. Smith" at bounding box center [201, 50] width 94 height 12
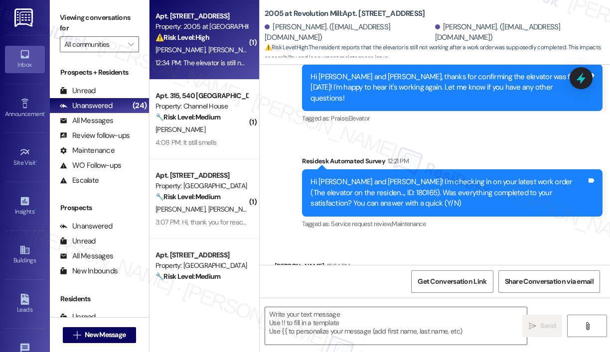
type textarea "Fetching suggested responses. Please feel free to read through the conversation…"
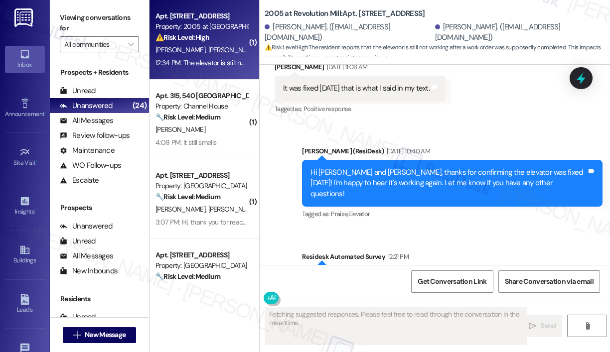
scroll to position [9770, 0]
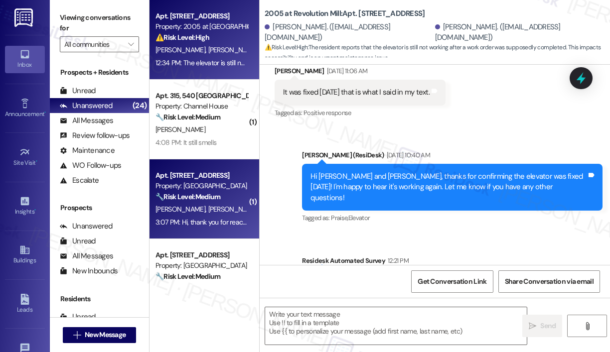
click at [179, 192] on strong "🔧 Risk Level: Medium" at bounding box center [187, 196] width 65 height 9
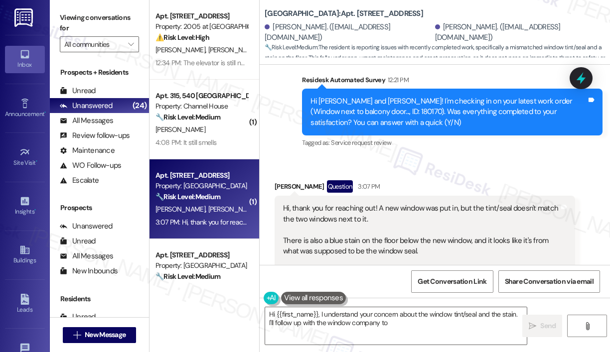
scroll to position [249, 0]
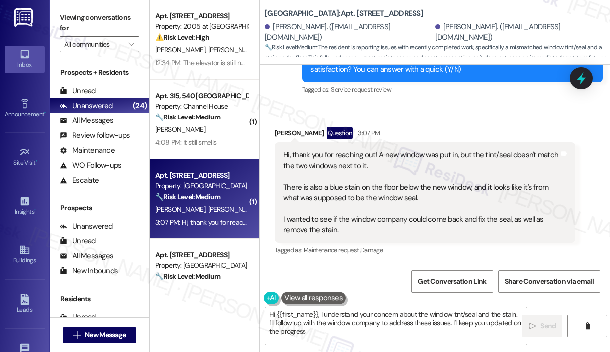
type textarea "Hi {{first_name}}, I understand your concern about the window tint/seal and the…"
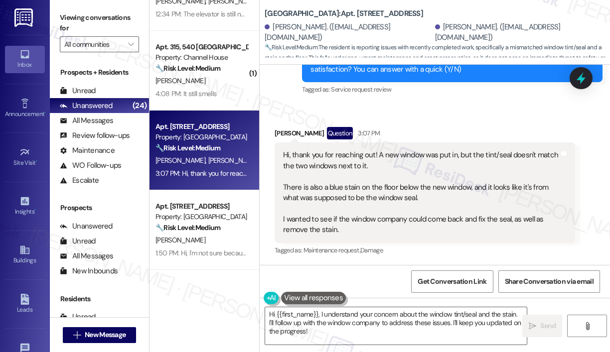
scroll to position [100, 0]
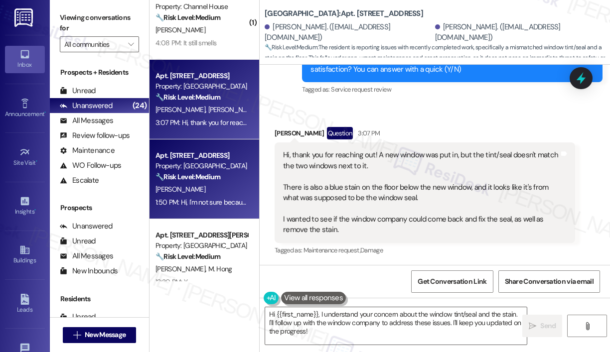
click at [189, 159] on div "Apt. [STREET_ADDRESS]" at bounding box center [201, 155] width 92 height 10
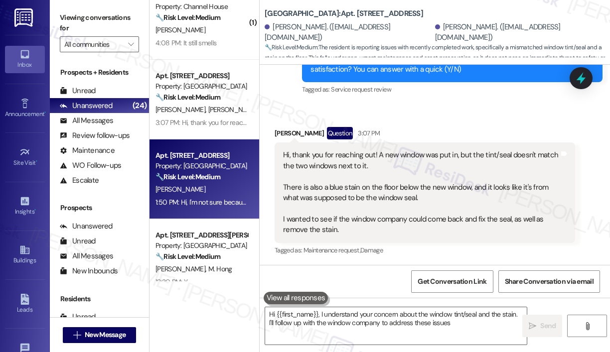
type textarea "Hi {{first_name}}, I understand your concern about the window tint/seal and the…"
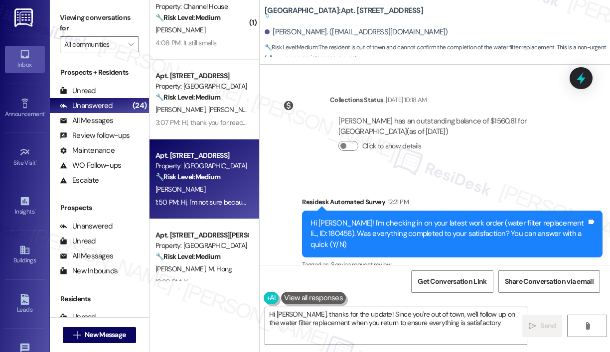
type textarea "Hi Eric, thanks for the update! Since you're out of town, we'll follow up on th…"
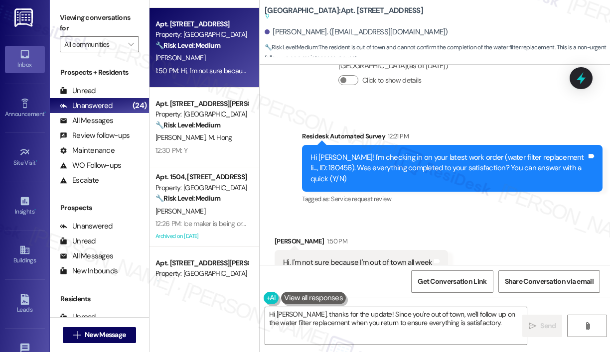
scroll to position [249, 0]
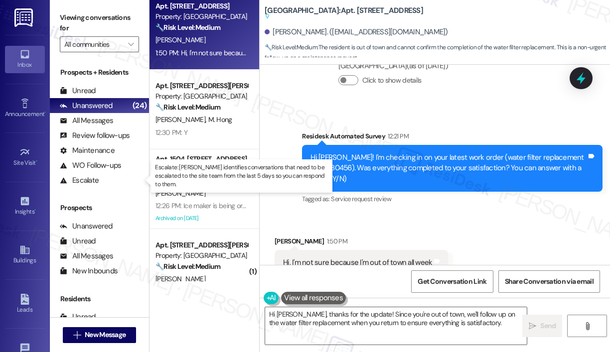
click at [208, 173] on p "Escalate: [PERSON_NAME] identifies conversations that need to be escalated to t…" at bounding box center [241, 175] width 173 height 25
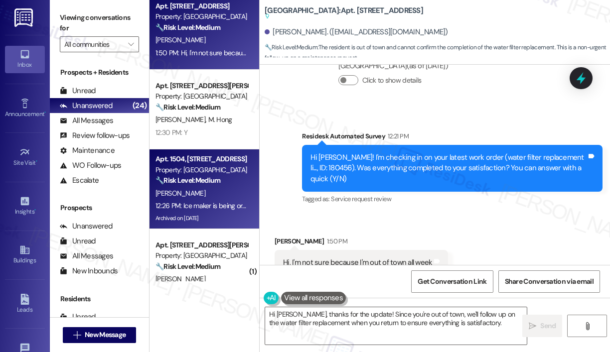
click at [209, 159] on div "Apt. 1504, [STREET_ADDRESS]" at bounding box center [201, 159] width 92 height 10
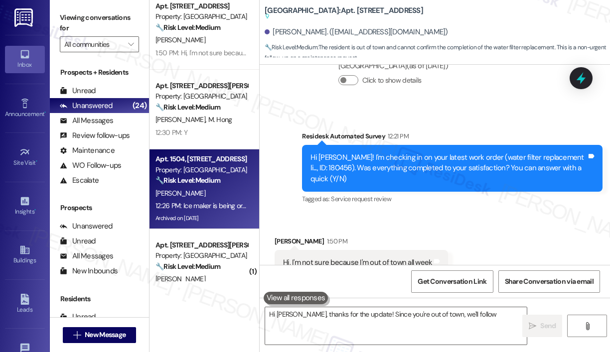
type textarea "Hi Eric, thanks for the update! Since you're out of town, we'll follow up"
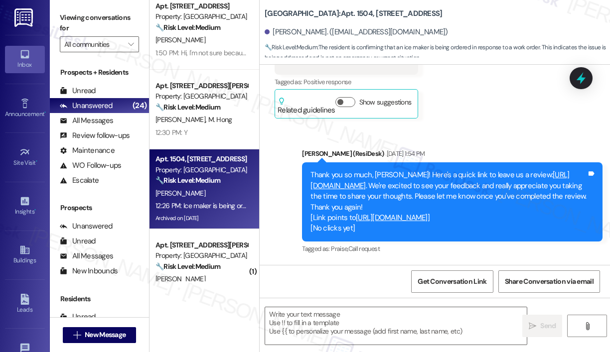
type textarea "Fetching suggested responses. Please feel free to read through the conversation…"
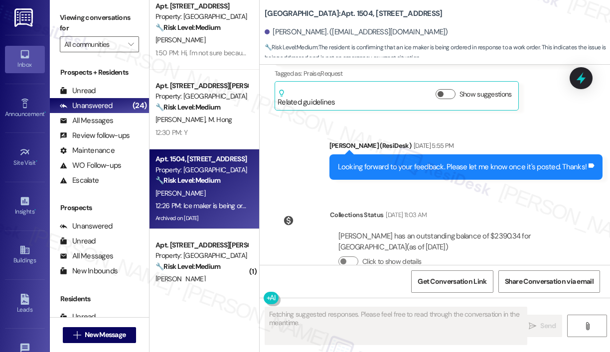
scroll to position [3450, 0]
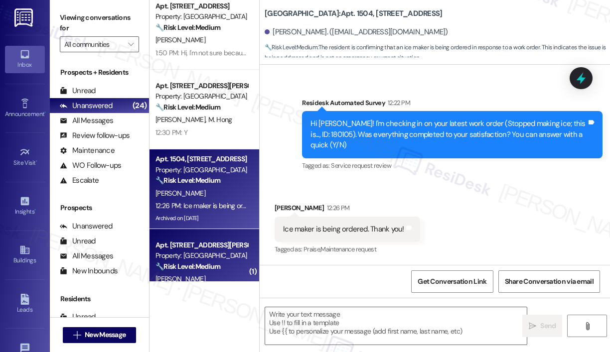
click at [167, 248] on div "Apt. [STREET_ADDRESS][PERSON_NAME]" at bounding box center [201, 245] width 92 height 10
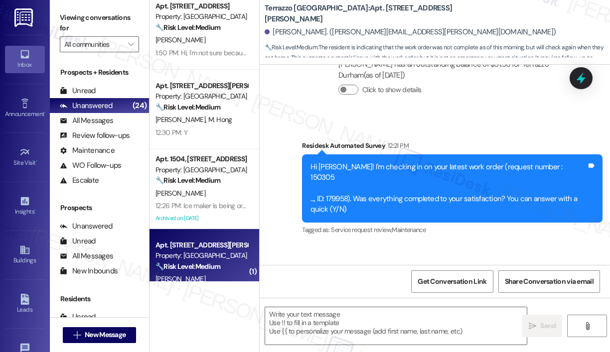
type textarea "Fetching suggested responses. Please feel free to read through the conversation…"
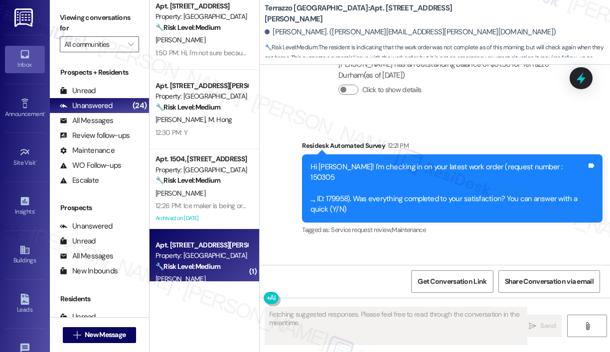
scroll to position [285, 0]
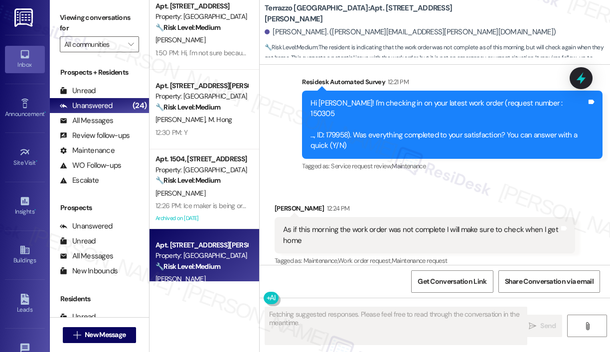
click at [392, 196] on div "Received via SMS Garrett Morales 12:24 PM As if this morning the work order was…" at bounding box center [424, 236] width 315 height 80
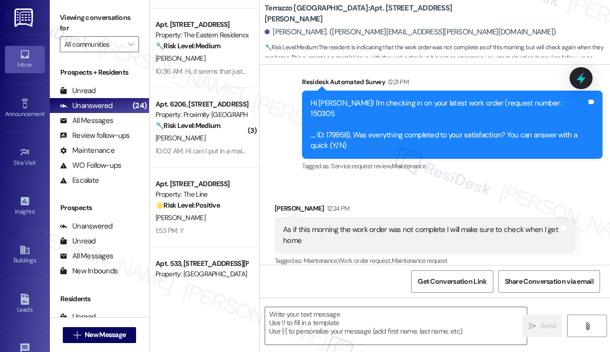
scroll to position [791, 0]
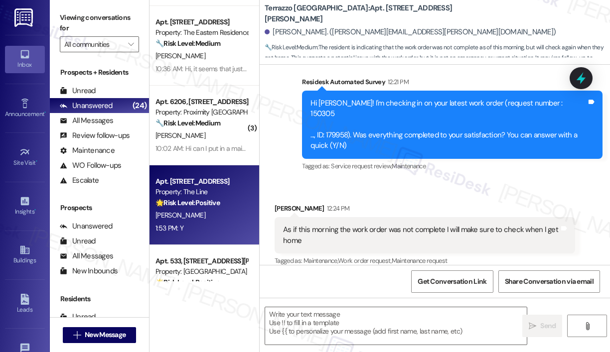
click at [215, 221] on div "A. Ellison" at bounding box center [201, 215] width 94 height 12
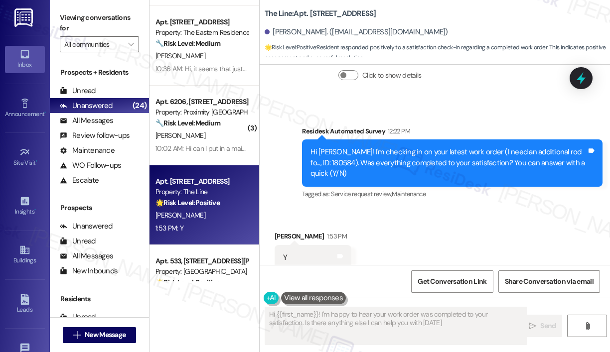
type textarea "Hi {{first_name}}! I'm happy to hear your work order was completed to your sati…"
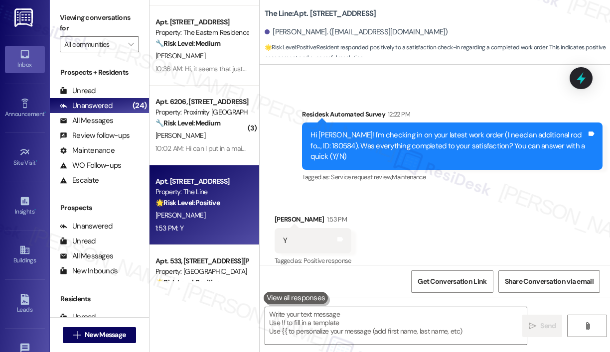
click at [337, 310] on textarea at bounding box center [395, 325] width 261 height 37
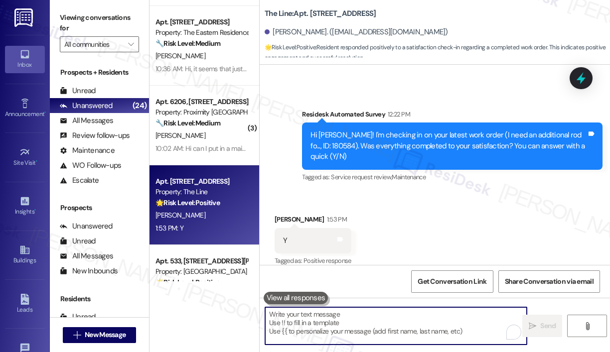
paste textarea "That’s wonderful to hear! We’re so glad that you’re satisfied with the recent w…"
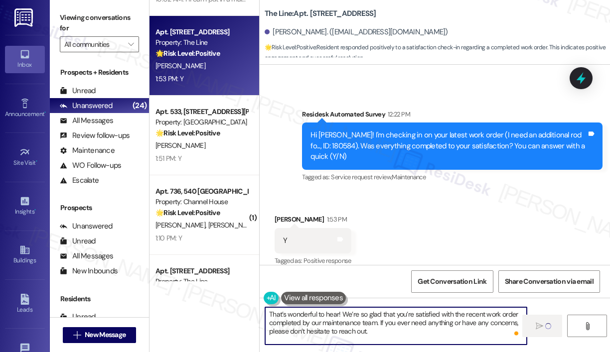
scroll to position [943, 0]
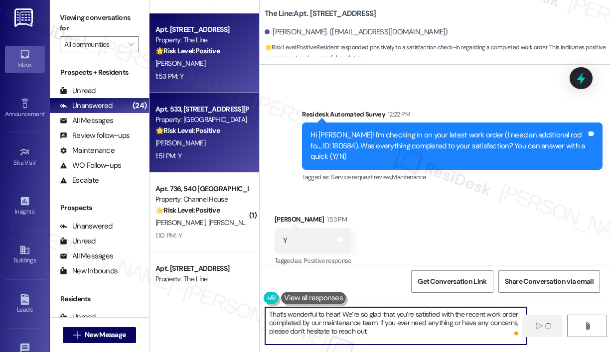
type textarea "That’s wonderful to hear! We’re so glad that you’re satisfied with the recent w…"
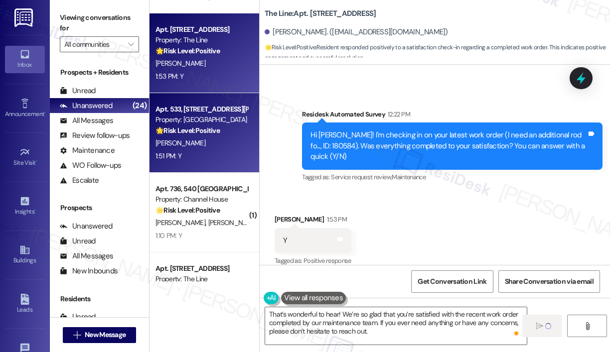
click at [221, 162] on div "Apt. 533, 2900 Erwin Rd Property: Terrazzo Durham 🌟 Risk Level: Positive The re…" at bounding box center [204, 133] width 110 height 80
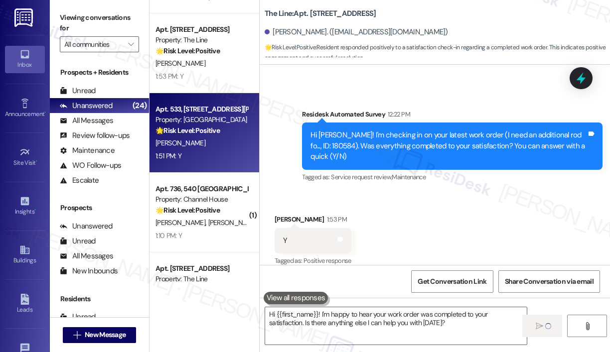
type textarea "Fetching suggested responses. Please feel free to read through the conversation…"
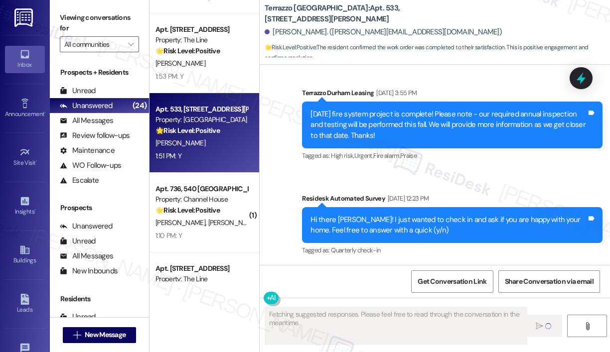
scroll to position [1827, 0]
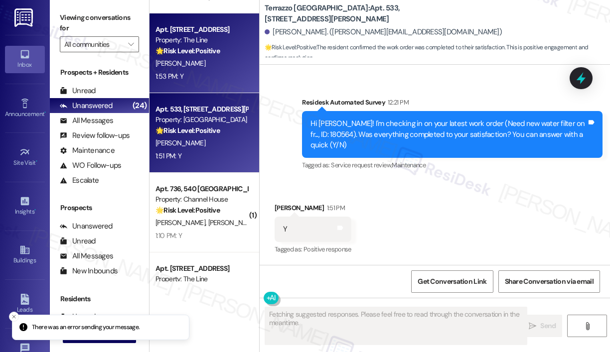
click at [206, 71] on div "1:53 PM: Y 1:53 PM: Y" at bounding box center [201, 76] width 94 height 12
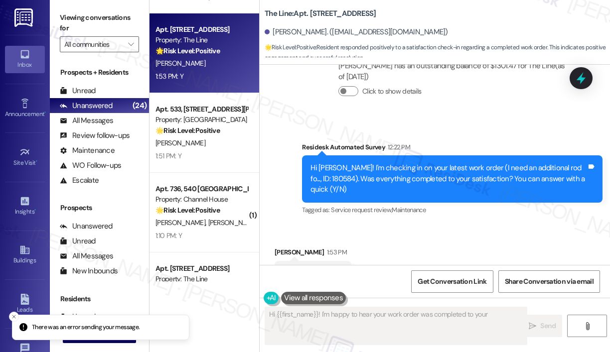
scroll to position [762, 0]
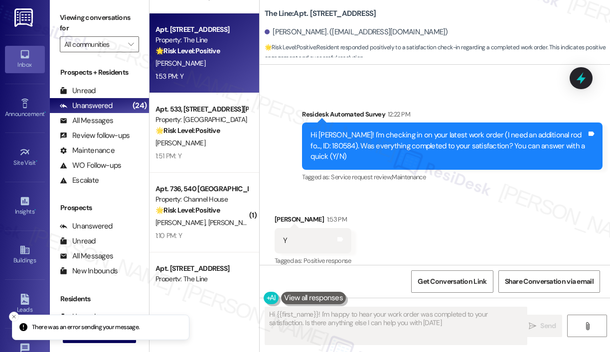
type textarea "Hi {{first_name}}! I'm happy to hear your work order was completed to your sati…"
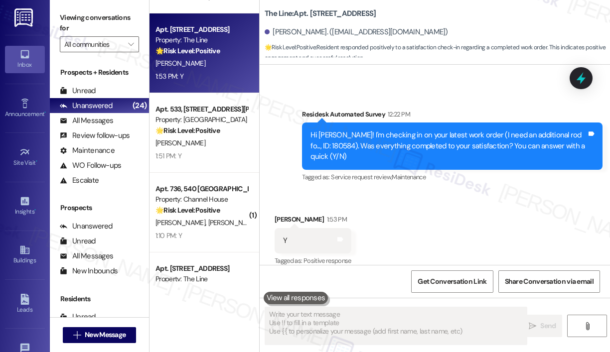
click at [378, 250] on div "Received via SMS Augusta Ellison 1:53 PM Y Tags and notes Tagged as: Positive r…" at bounding box center [434, 234] width 350 height 84
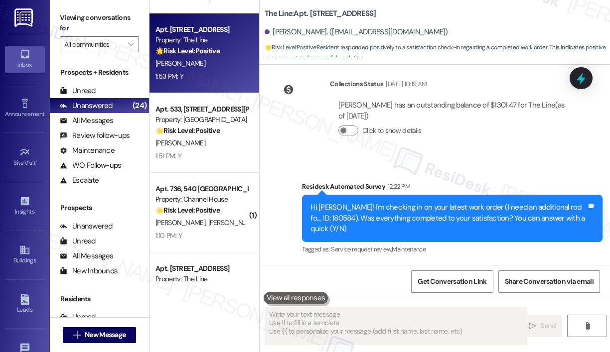
scroll to position [763, 0]
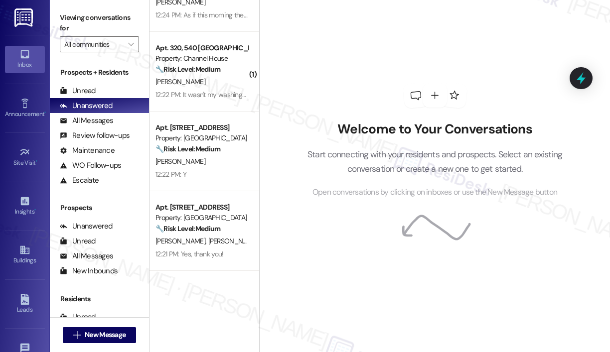
scroll to position [528, 0]
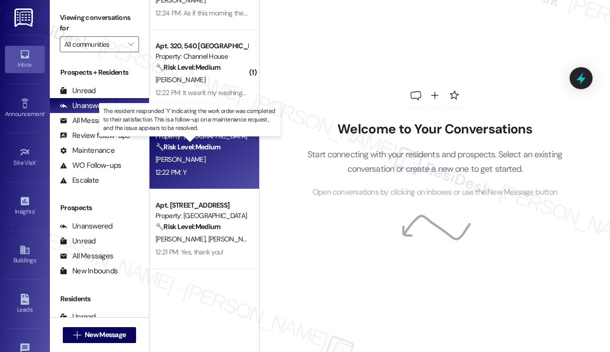
click at [217, 148] on strong "🔧 Risk Level: Medium" at bounding box center [187, 146] width 65 height 9
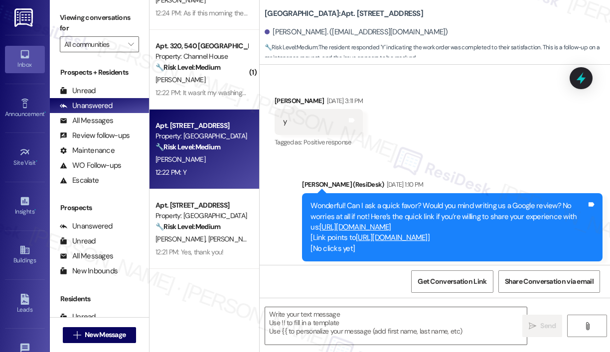
type textarea "Fetching suggested responses. Please feel free to read through the conversation…"
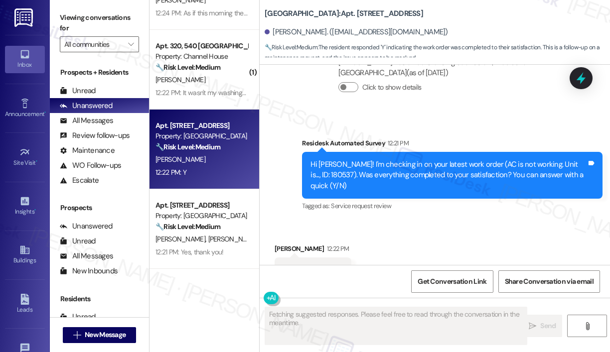
scroll to position [706, 0]
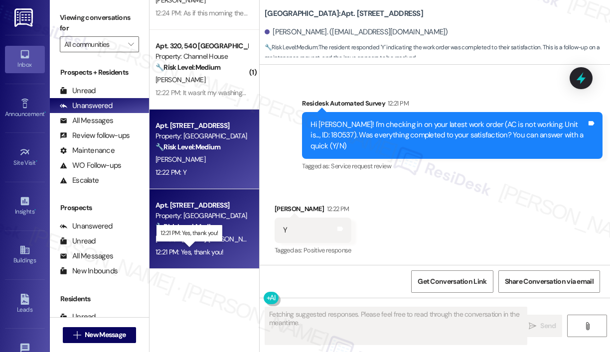
click at [194, 248] on div "12:21 PM: Yes, thank you! 12:21 PM: Yes, thank you!" at bounding box center [189, 252] width 68 height 9
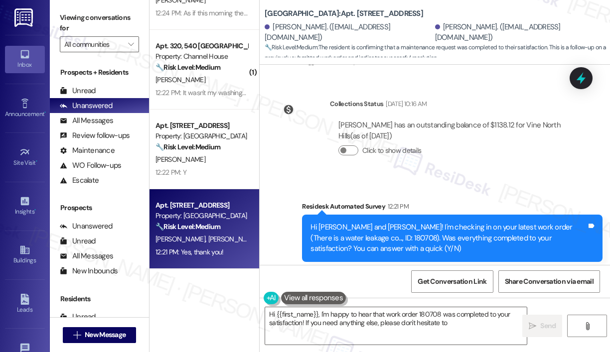
scroll to position [463, 0]
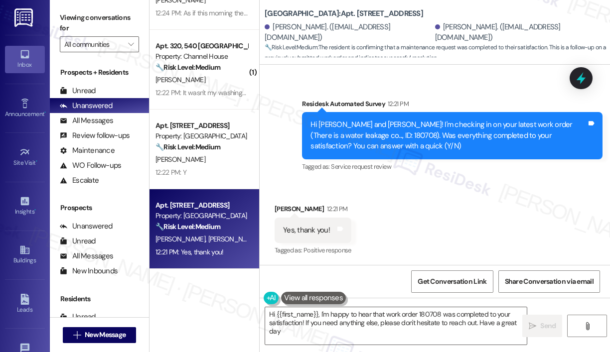
type textarea "Hi {{first_name}}, I'm happy to hear that work order 180708 was completed to yo…"
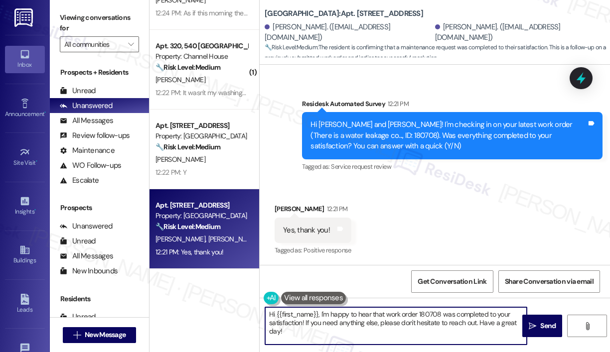
click at [348, 322] on textarea "Hi {{first_name}}, I'm happy to hear that work order 180708 was completed to yo…" at bounding box center [395, 325] width 261 height 37
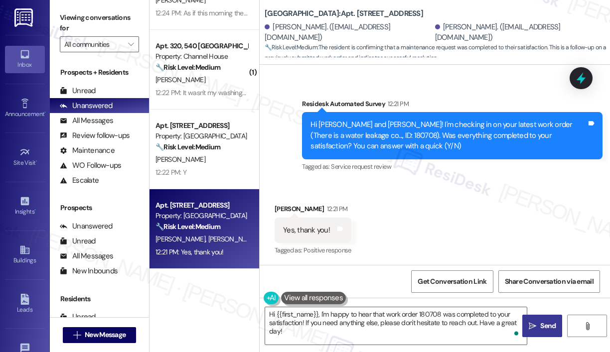
click at [540, 324] on span "Send" at bounding box center [547, 326] width 15 height 10
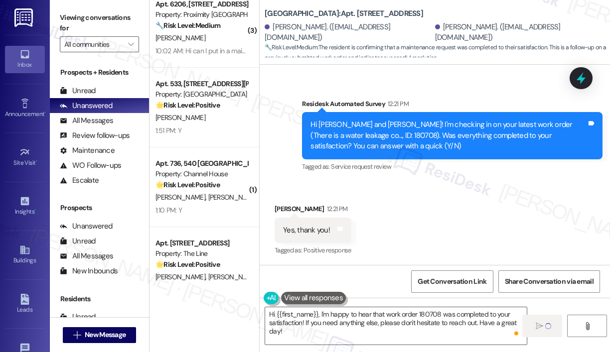
scroll to position [888, 0]
click at [415, 221] on div "Received via SMS Madeline Degroodt 12:21 PM Yes, thank you! Tags and notes Tagg…" at bounding box center [434, 223] width 350 height 84
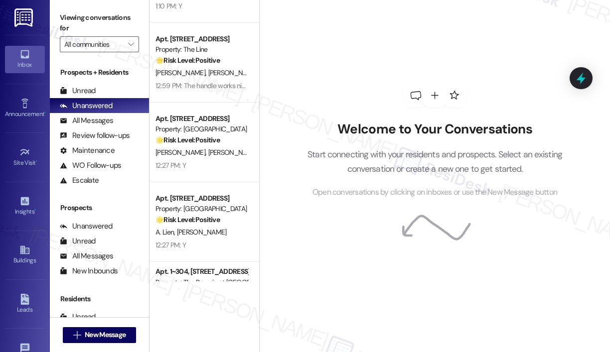
scroll to position [1026, 0]
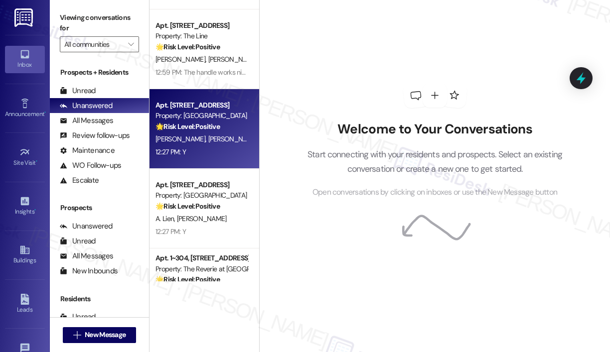
click at [203, 151] on div "12:27 PM: Y 12:27 PM: Y" at bounding box center [201, 152] width 94 height 12
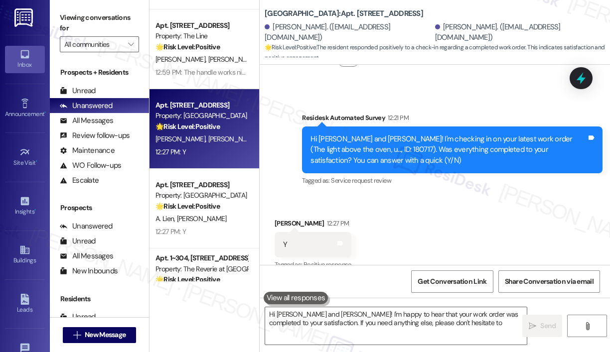
scroll to position [274, 0]
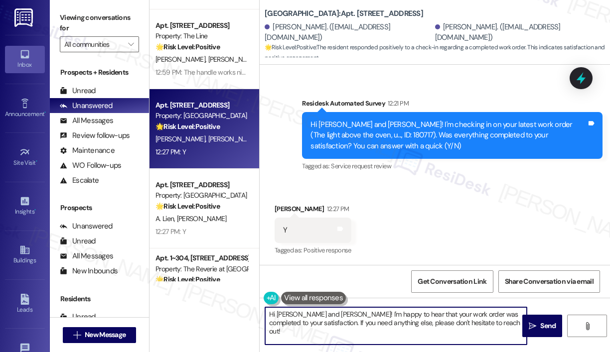
click at [359, 311] on textarea "Hi [PERSON_NAME] and [PERSON_NAME]! I'm happy to hear that your work order was …" at bounding box center [395, 325] width 261 height 37
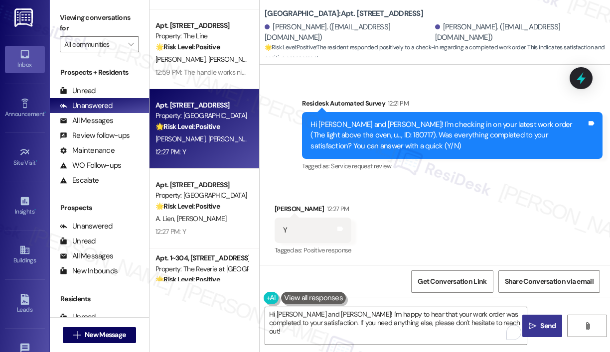
click at [529, 328] on icon "" at bounding box center [531, 326] width 7 height 8
type textarea "Fetching suggested responses. Please feel free to read through the conversation…"
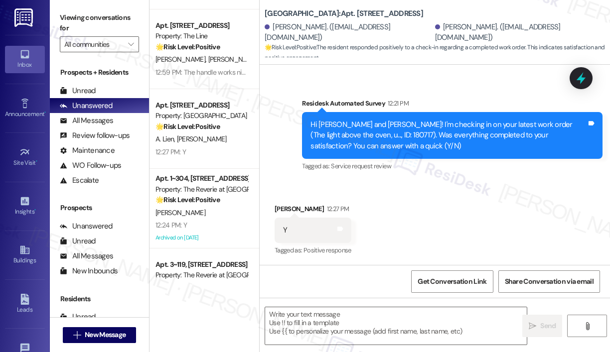
click at [442, 215] on div "Received via SMS [PERSON_NAME] 12:27 PM Y Tags and notes Tagged as: Positive re…" at bounding box center [434, 223] width 350 height 84
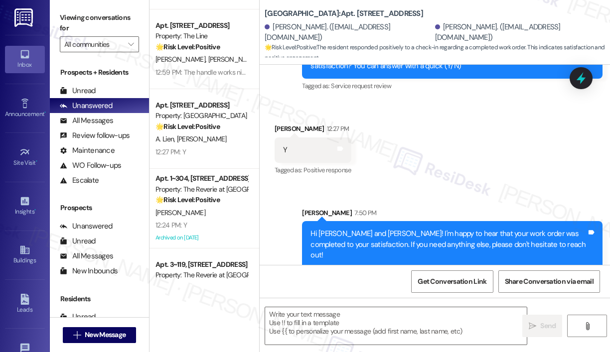
scroll to position [355, 0]
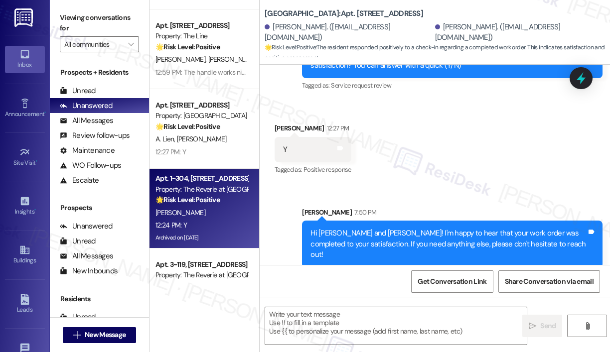
click at [222, 210] on div "[PERSON_NAME]" at bounding box center [201, 213] width 94 height 12
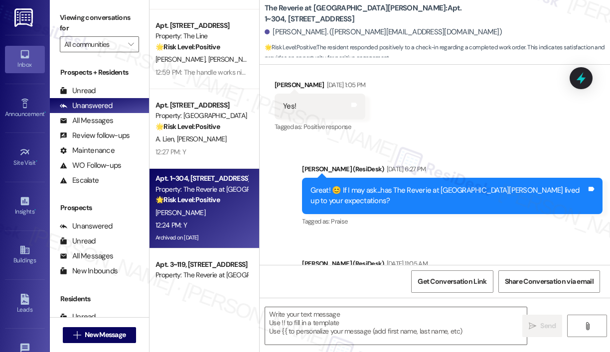
type textarea "Fetching suggested responses. Please feel free to read through the conversation…"
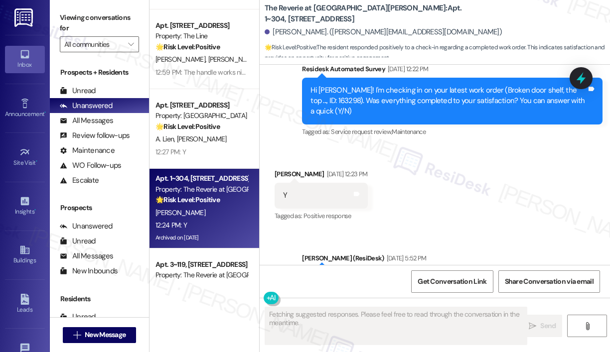
scroll to position [3430, 0]
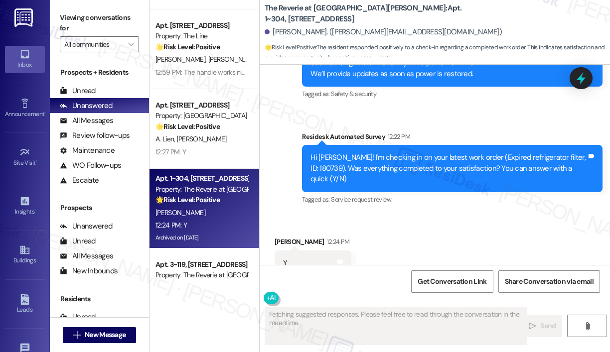
click at [451, 239] on div "Received via SMS [PERSON_NAME] 12:24 PM Y Tags and notes Tagged as: Positive re…" at bounding box center [434, 256] width 350 height 84
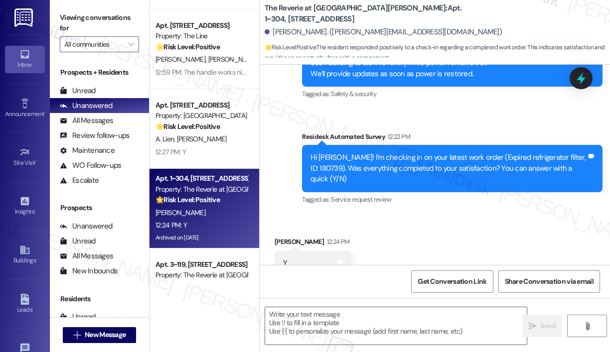
click at [455, 175] on div "Survey, sent via SMS Residesk Automated Survey 12:22 PM Hi [PERSON_NAME]! I'm c…" at bounding box center [451, 169] width 315 height 91
click at [374, 325] on textarea at bounding box center [395, 325] width 261 height 37
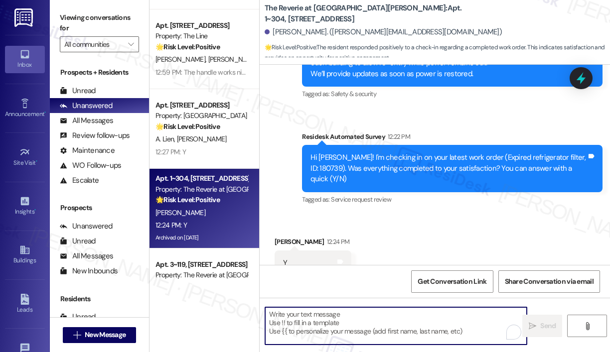
paste textarea "That’s wonderful to hear! We’re so glad that you’re satisfied with the recent w…"
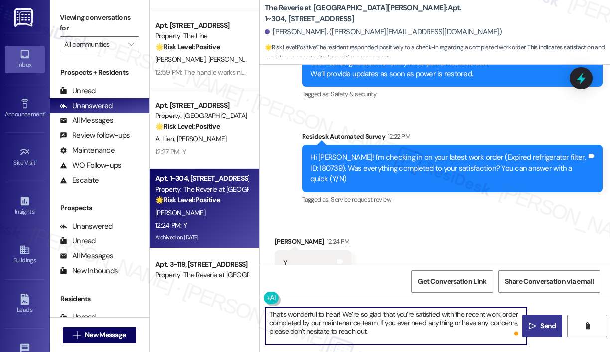
type textarea "That’s wonderful to hear! We’re so glad that you’re satisfied with the recent w…"
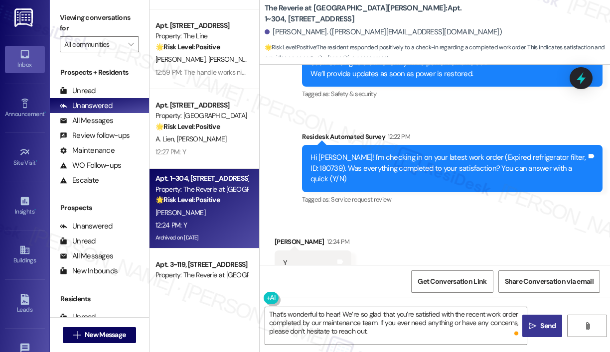
click at [532, 328] on icon "" at bounding box center [531, 326] width 7 height 8
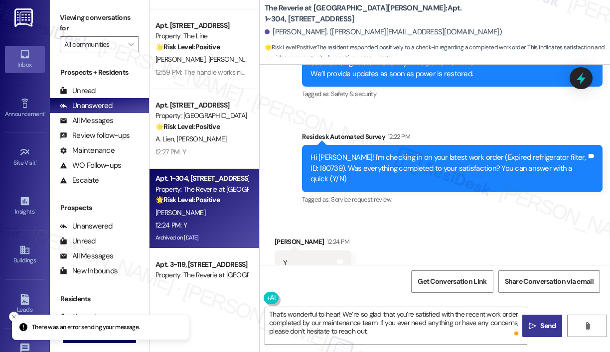
click at [535, 323] on icon "" at bounding box center [531, 326] width 7 height 8
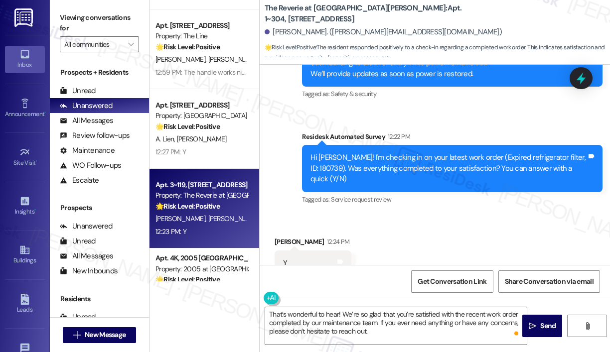
click at [200, 229] on div "12:23 PM: Y 12:23 PM: Y" at bounding box center [201, 232] width 94 height 12
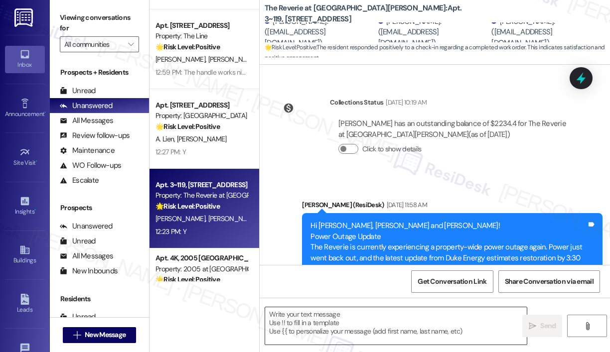
type textarea "Fetching suggested responses. Please feel free to read through the conversation…"
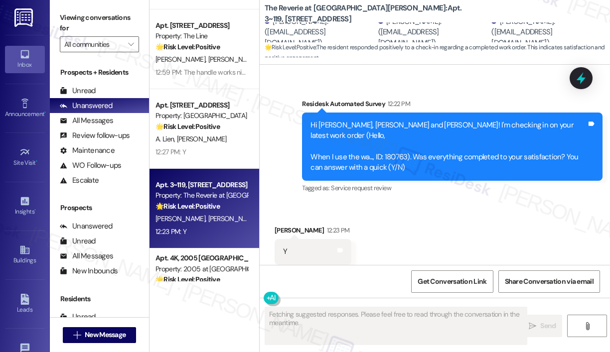
scroll to position [454, 0]
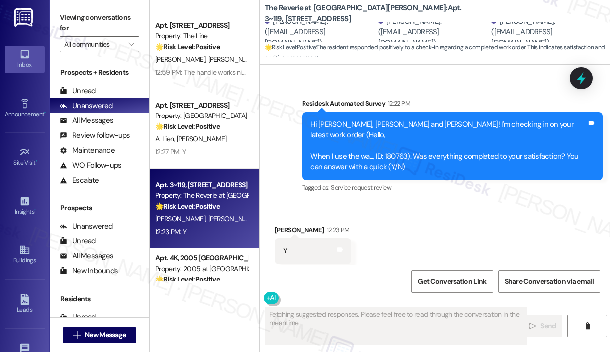
click at [504, 227] on div "Received via SMS [PERSON_NAME] 12:23 PM Y Tags and notes Tagged as: Positive re…" at bounding box center [434, 244] width 350 height 84
click at [464, 205] on div "Received via SMS [PERSON_NAME] 12:23 PM Y Tags and notes Tagged as: Positive re…" at bounding box center [434, 244] width 350 height 84
click at [415, 221] on div "Received via SMS [PERSON_NAME] 12:23 PM Y Tags and notes Tagged as: Positive re…" at bounding box center [434, 244] width 350 height 84
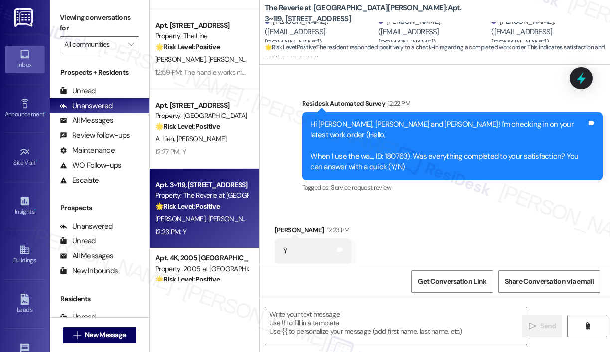
click at [353, 318] on textarea at bounding box center [395, 325] width 261 height 37
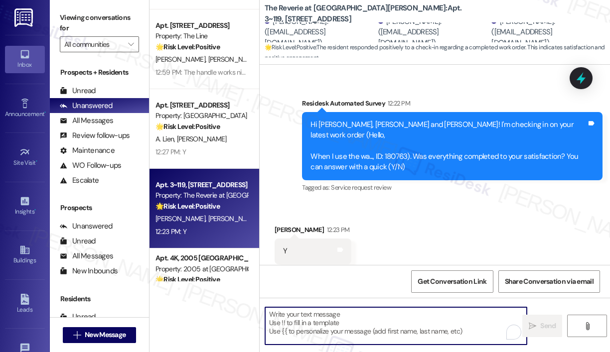
paste textarea "That’s wonderful to hear! We’re so glad that you’re satisfied with the recent w…"
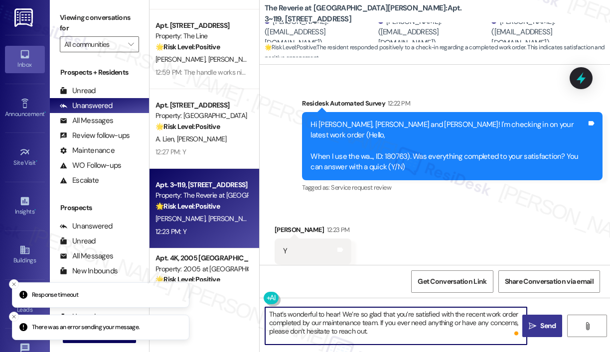
type textarea "That’s wonderful to hear! We’re so glad that you’re satisfied with the recent w…"
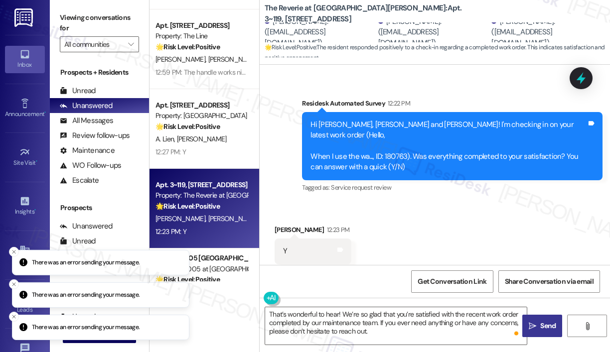
click at [541, 324] on span "Send" at bounding box center [547, 326] width 15 height 10
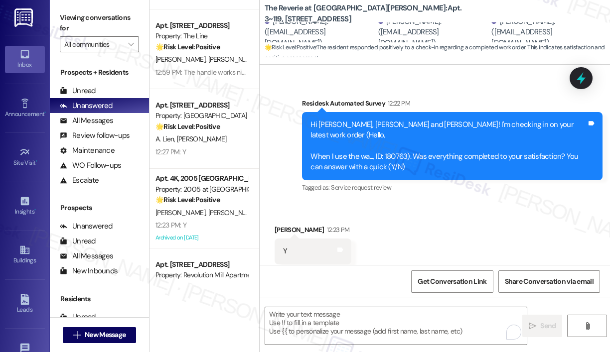
click at [468, 202] on div "Received via SMS [PERSON_NAME] 12:23 PM Y Tags and notes Tagged as: Positive re…" at bounding box center [434, 244] width 350 height 84
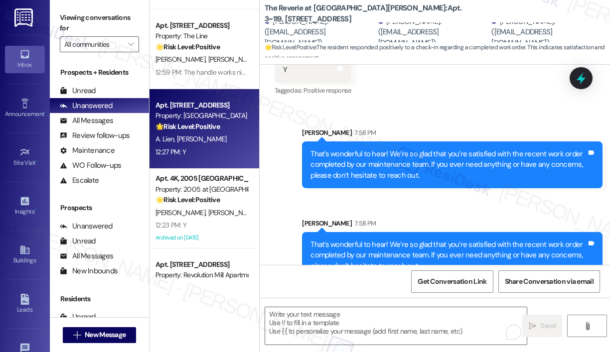
click at [240, 157] on div "12:27 PM: Y 12:27 PM: Y" at bounding box center [201, 152] width 94 height 12
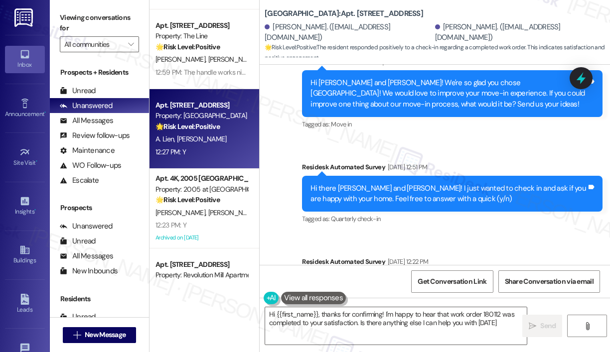
type textarea "Hi {{first_name}}, thanks for confirming! I'm happy to hear that work order 180…"
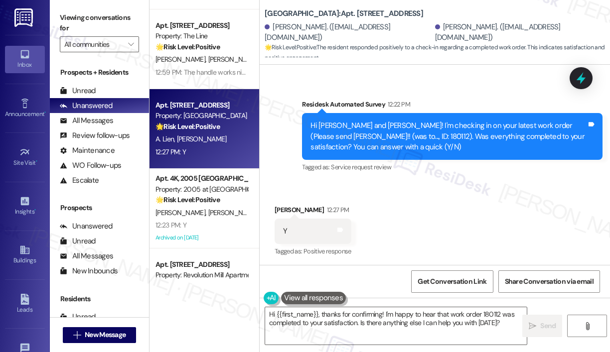
scroll to position [3351, 0]
click at [443, 326] on textarea "Hi {{first_name}}, thanks for confirming! I'm happy to hear that work order 180…" at bounding box center [395, 325] width 261 height 37
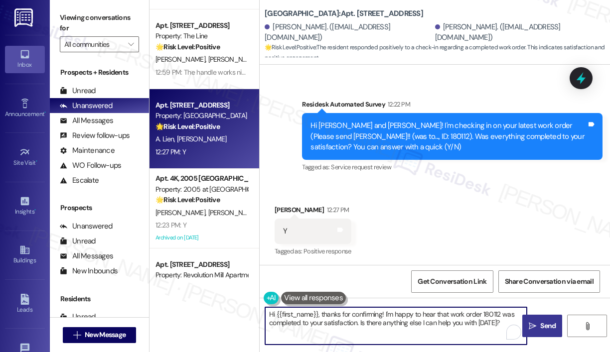
click at [544, 321] on span "Send" at bounding box center [547, 326] width 15 height 10
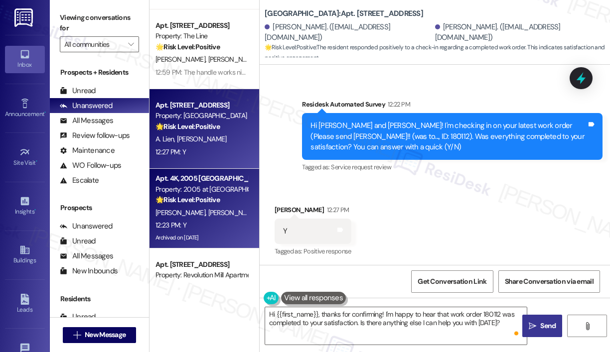
click at [260, 215] on span "[PERSON_NAME]" at bounding box center [285, 212] width 50 height 9
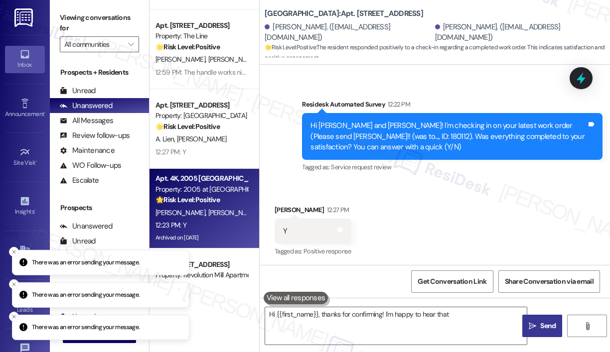
type textarea "Hi {{first_name}}, thanks for confirming! I'm happy to hear that work"
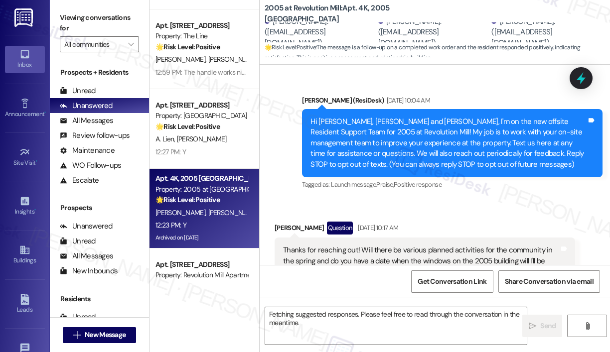
scroll to position [16142, 0]
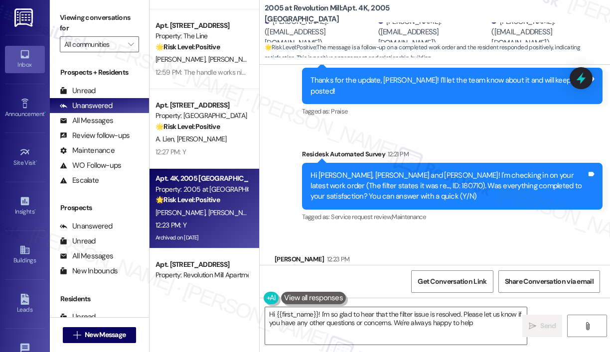
type textarea "Hi {{first_name}}! I'm so glad to hear that the filter issue is resolved. Pleas…"
click at [438, 339] on textarea "Hi {{first_name}}! I'm so glad to hear that the filter issue is resolved. Pleas…" at bounding box center [395, 325] width 261 height 37
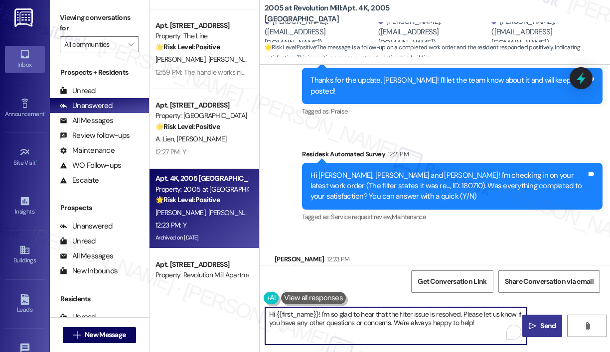
click at [543, 329] on span "Send" at bounding box center [547, 326] width 15 height 10
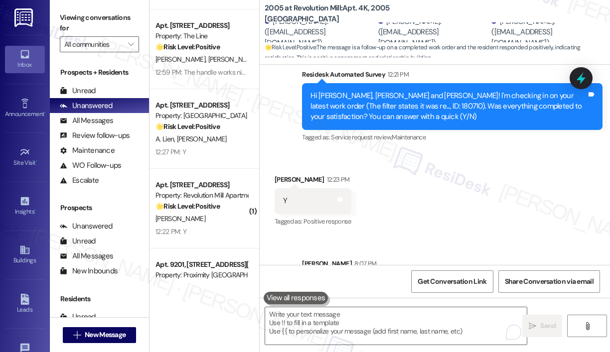
scroll to position [16222, 0]
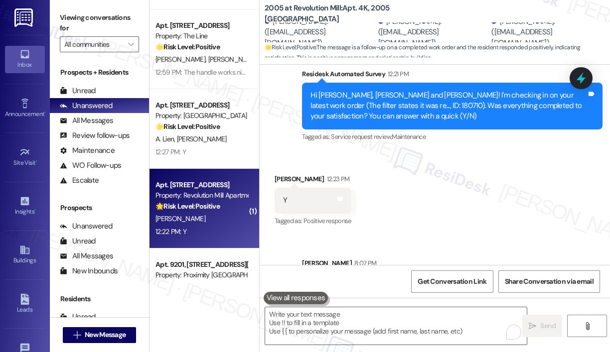
click at [195, 217] on div "[PERSON_NAME]" at bounding box center [201, 219] width 94 height 12
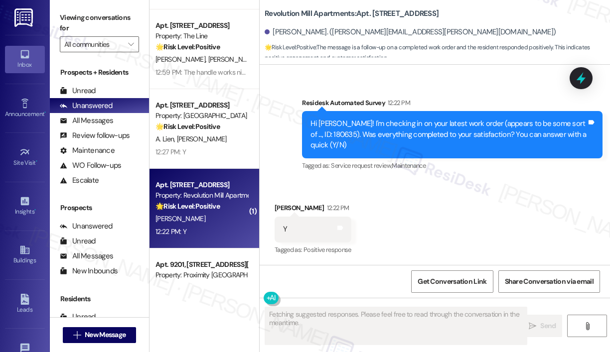
scroll to position [2080, 0]
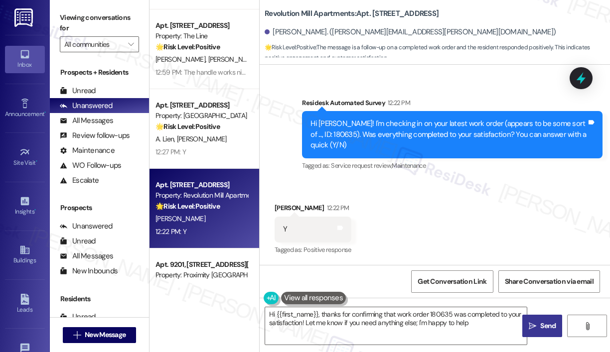
type textarea "Hi {{first_name}}, thanks for confirming that work order 180635 was completed t…"
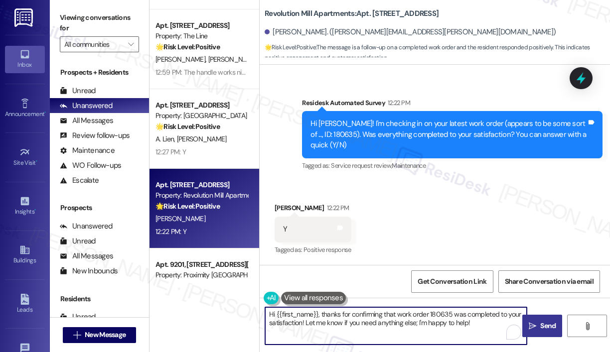
click at [386, 333] on textarea "Hi {{first_name}}, thanks for confirming that work order 180635 was completed t…" at bounding box center [395, 325] width 261 height 37
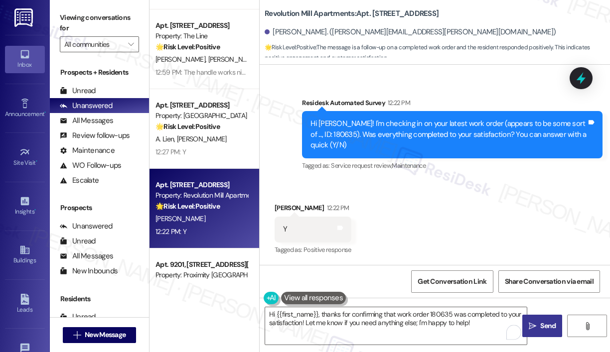
click at [538, 328] on span "Send" at bounding box center [547, 326] width 19 height 10
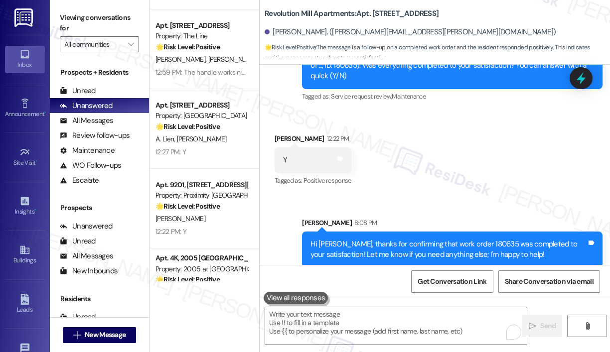
scroll to position [2159, 0]
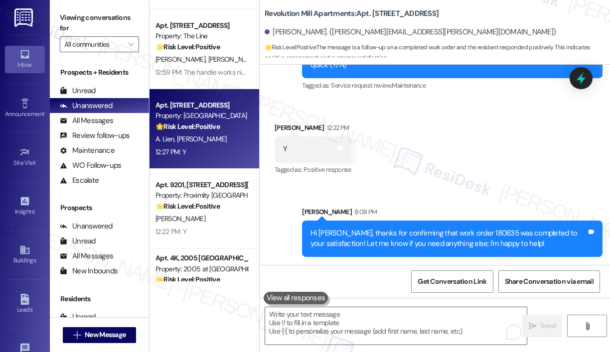
click at [229, 151] on div "12:27 PM: Y 12:27 PM: Y" at bounding box center [201, 152] width 94 height 12
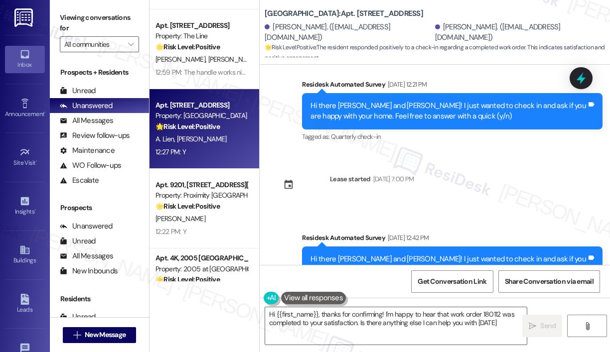
type textarea "Hi {{first_name}}, thanks for confirming! I'm happy to hear that work order 180…"
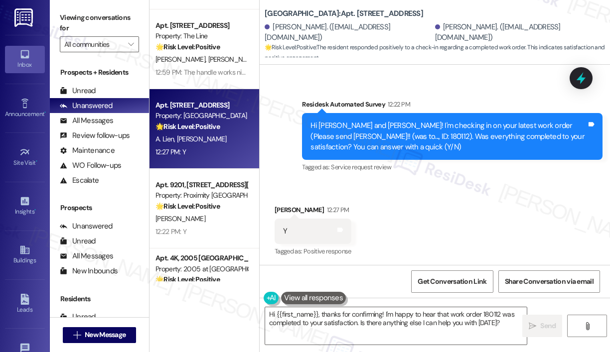
scroll to position [3351, 0]
click at [377, 338] on textarea "Hi {{first_name}}, thanks for confirming! I'm happy to hear that work order 180…" at bounding box center [395, 325] width 261 height 37
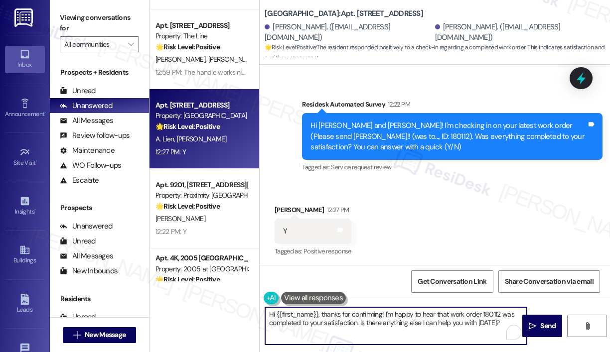
click at [409, 332] on textarea "Hi {{first_name}}, thanks for confirming! I'm happy to hear that work order 180…" at bounding box center [395, 325] width 261 height 37
click at [419, 323] on textarea "Hi {{first_name}}, thanks for confirming! I'm happy to hear that work order 180…" at bounding box center [395, 325] width 261 height 37
click at [456, 324] on textarea "Hi {{first_name}}, thanks for confirming! I'm happy to hear that work order 180…" at bounding box center [395, 325] width 261 height 37
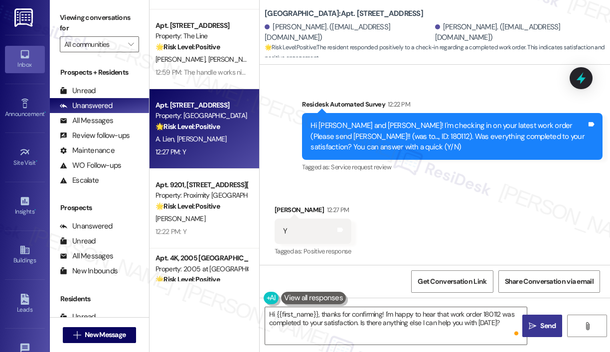
click at [536, 324] on span " Send" at bounding box center [541, 326] width 31 height 10
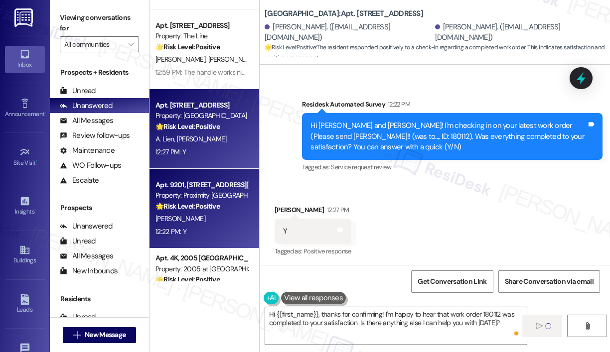
click at [233, 233] on div "12:22 PM: Y 12:22 PM: Y" at bounding box center [201, 232] width 94 height 12
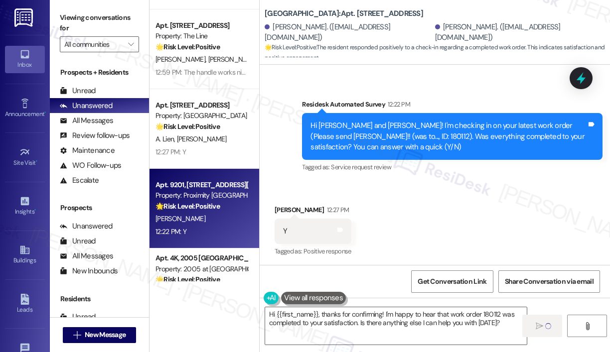
type textarea "Fetching suggested responses. Please feel free to read through the conversation…"
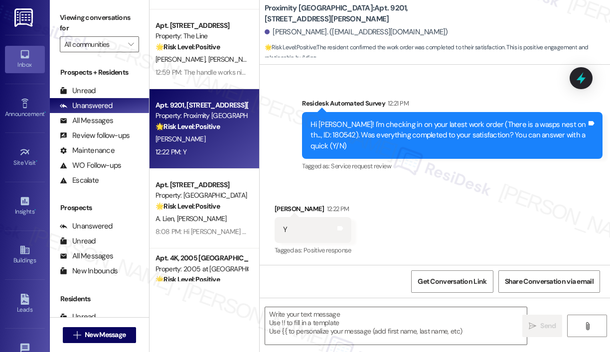
scroll to position [474, 0]
click at [467, 212] on div "Received via SMS [PERSON_NAME] 12:22 PM Y Tags and notes Tagged as: Positive re…" at bounding box center [434, 223] width 350 height 84
click at [452, 219] on div "Received via SMS [PERSON_NAME] 12:22 PM Y Tags and notes Tagged as: Positive re…" at bounding box center [434, 223] width 350 height 84
click at [384, 330] on textarea at bounding box center [395, 325] width 261 height 37
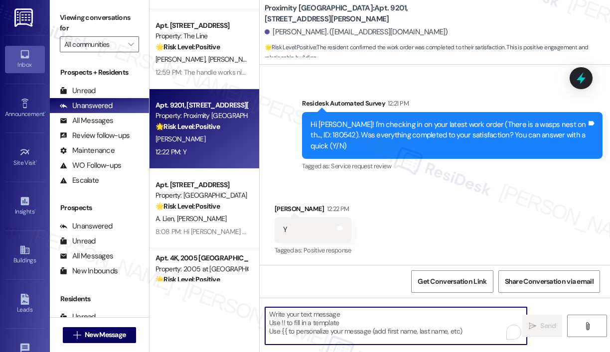
click at [309, 330] on textarea "To enrich screen reader interactions, please activate Accessibility in Grammarl…" at bounding box center [395, 325] width 261 height 37
paste textarea "That’s wonderful to hear! We’re so glad that you’re satisfied with the recent w…"
type textarea "That’s wonderful to hear! We’re so glad that you’re satisfied with the recent w…"
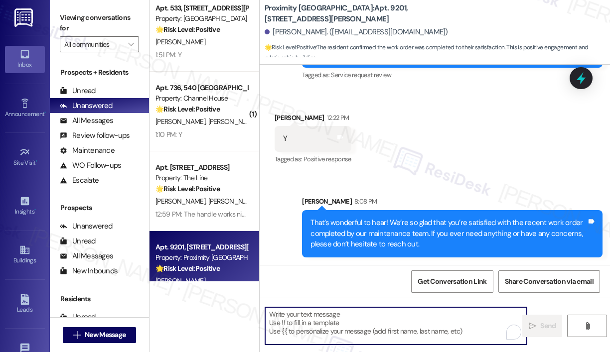
scroll to position [884, 0]
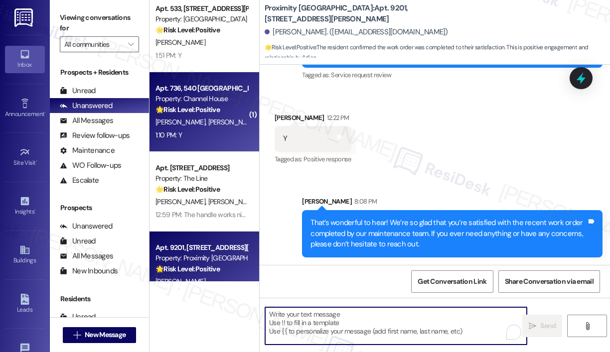
click at [227, 119] on div "[PERSON_NAME] [PERSON_NAME]" at bounding box center [201, 122] width 94 height 12
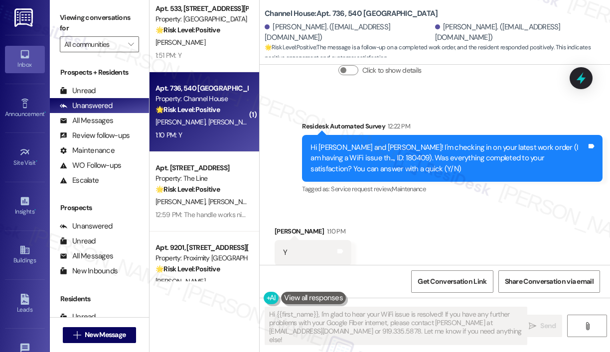
scroll to position [945, 0]
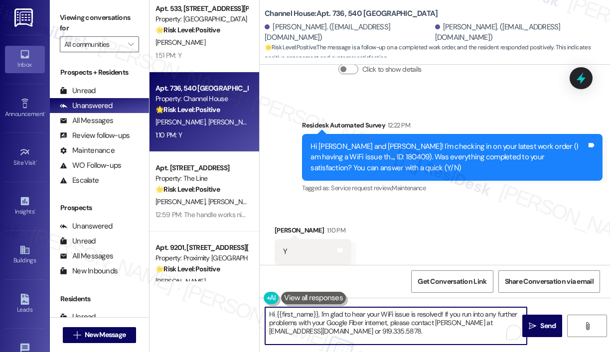
drag, startPoint x: 396, startPoint y: 333, endPoint x: 321, endPoint y: 319, distance: 76.9
click at [320, 317] on textarea "Hi {{first_name}}, I'm glad to hear your WiFi issue is resolved! If you run int…" at bounding box center [395, 325] width 261 height 37
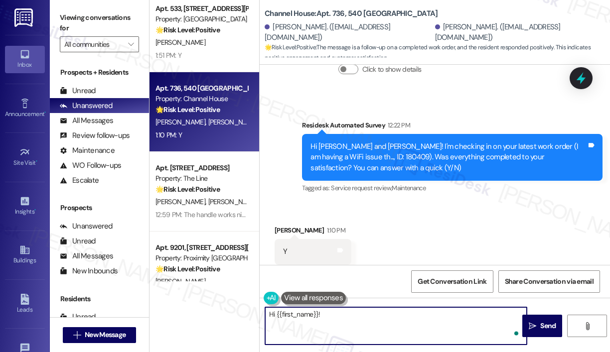
paste textarea "That’s wonderful to hear! We’re so glad that you’re satisfied with the recent w…"
type textarea "Hi {{first_name}}! That’s wonderful to hear! We’re so glad that you’re satisfie…"
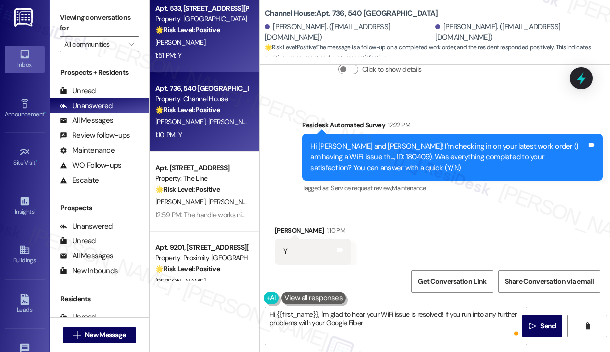
type textarea "Hi {{first_name}}, I'm glad to hear your WiFi issue is resolved! If you run int…"
click at [203, 56] on div "1:51 PM: Y 1:51 PM: Y" at bounding box center [201, 55] width 94 height 12
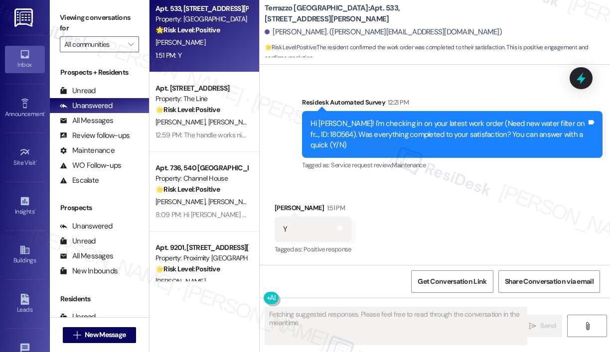
scroll to position [1826, 0]
click at [447, 195] on div "Received via SMS [PERSON_NAME] 1:51 PM Y Tags and notes Tagged as: Positive res…" at bounding box center [434, 222] width 350 height 84
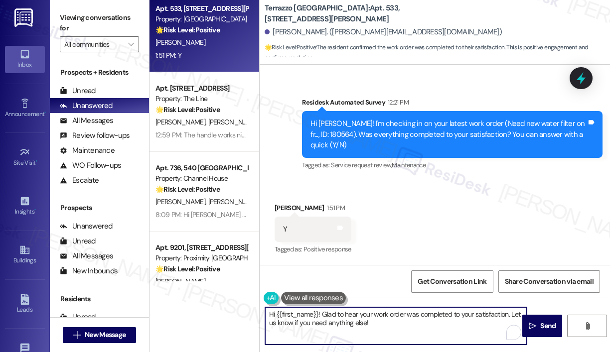
drag, startPoint x: 390, startPoint y: 324, endPoint x: 323, endPoint y: 316, distance: 68.3
click at [323, 316] on textarea "Hi {{first_name}}! Glad to hear your work order was completed to your satisfact…" at bounding box center [395, 325] width 261 height 37
paste textarea "That’s wonderful to hear! We’re so glad that you’re satisfied with the recent w…"
type textarea "Hi {{first_name}}! That’s wonderful to hear! We’re so glad that you’re satisfie…"
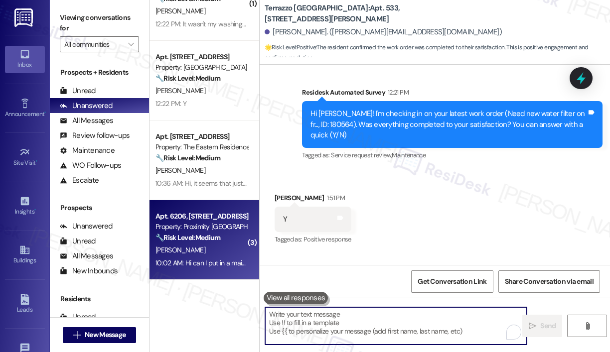
scroll to position [585, 0]
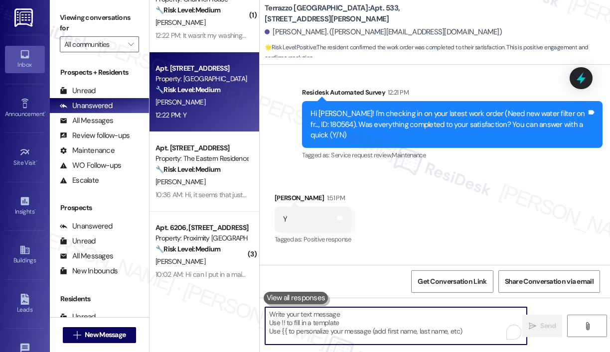
click at [215, 121] on div "12:22 PM: Y 12:22 PM: Y" at bounding box center [201, 115] width 94 height 12
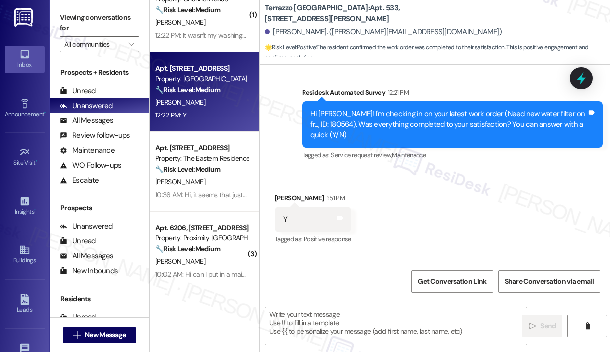
type textarea "Fetching suggested responses. Please feel free to read through the conversation…"
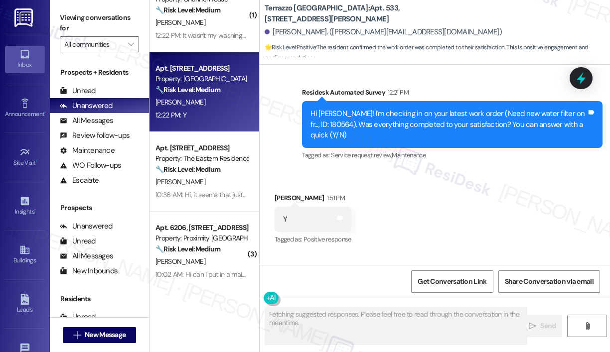
scroll to position [706, 0]
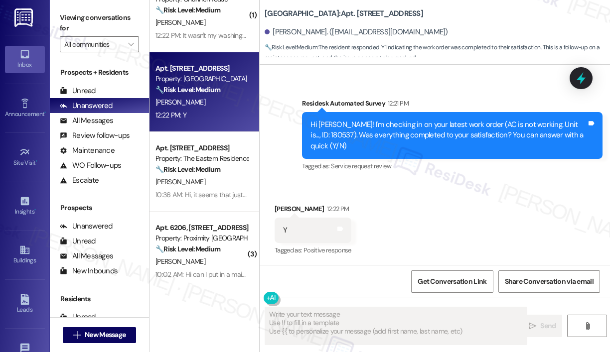
click at [494, 245] on div "Received via SMS [PERSON_NAME] 12:22 PM Y Tags and notes Tagged as: Positive re…" at bounding box center [434, 223] width 350 height 84
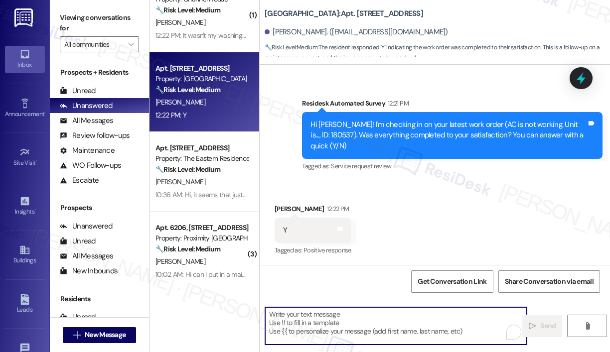
click at [357, 324] on textarea "To enrich screen reader interactions, please activate Accessibility in Grammarl…" at bounding box center [395, 325] width 261 height 37
paste textarea "That’s wonderful to hear! We’re so glad that you’re satisfied with the recent w…"
type textarea "That’s wonderful to hear! We’re so glad that you’re satisfied with the recent w…"
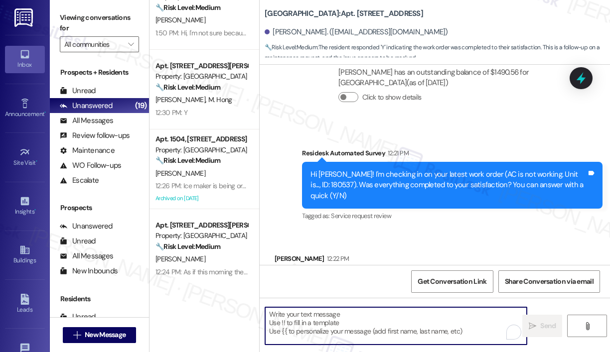
scroll to position [237, 0]
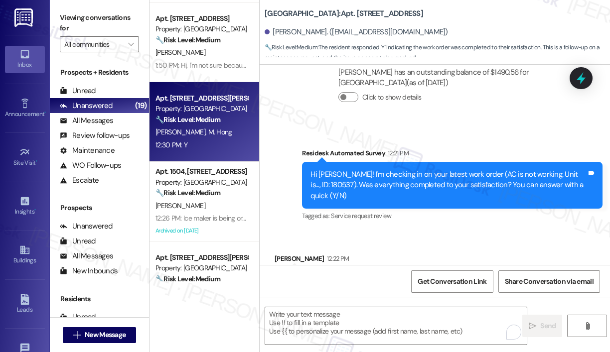
click at [217, 141] on div "12:30 PM: Y 12:30 PM: Y" at bounding box center [201, 145] width 94 height 12
type textarea "Fetching suggested responses. Please feel free to read through the conversation…"
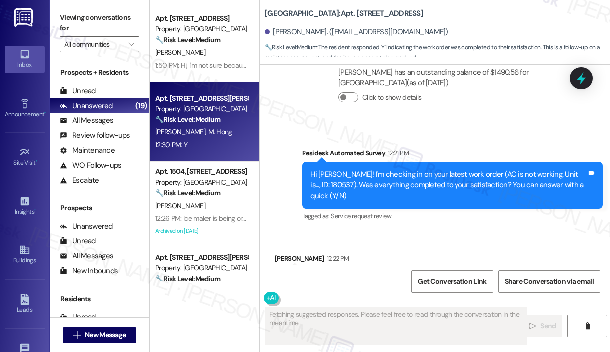
scroll to position [267, 0]
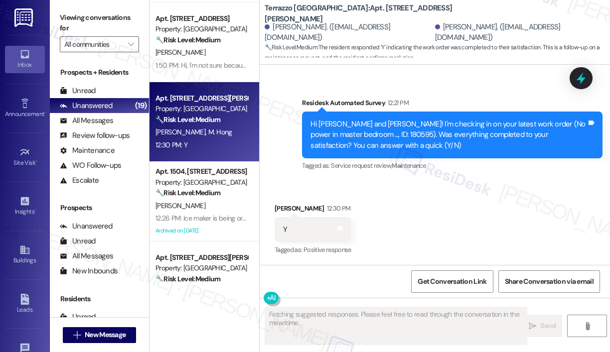
click at [498, 235] on div "Received via SMS [PERSON_NAME] 12:30 PM Y Tags and notes Tagged as: Positive re…" at bounding box center [434, 223] width 350 height 84
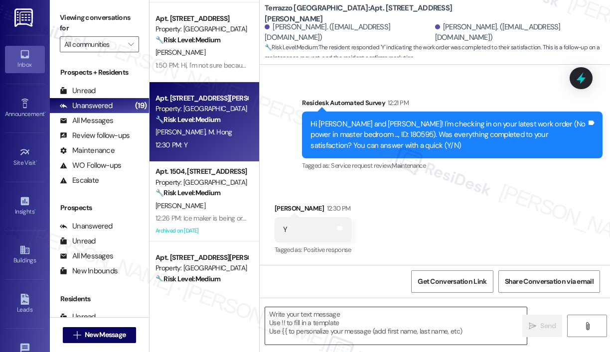
click at [410, 310] on textarea at bounding box center [395, 325] width 261 height 37
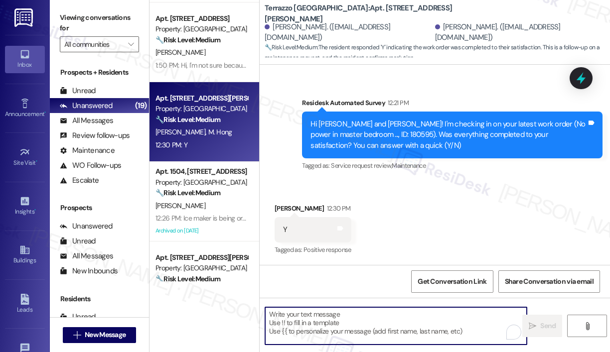
paste textarea "That’s wonderful to hear! We’re so glad that you’re satisfied with the recent w…"
type textarea "That’s wonderful to hear! We’re so glad that you’re satisfied with the recent w…"
